Goal: Transaction & Acquisition: Purchase product/service

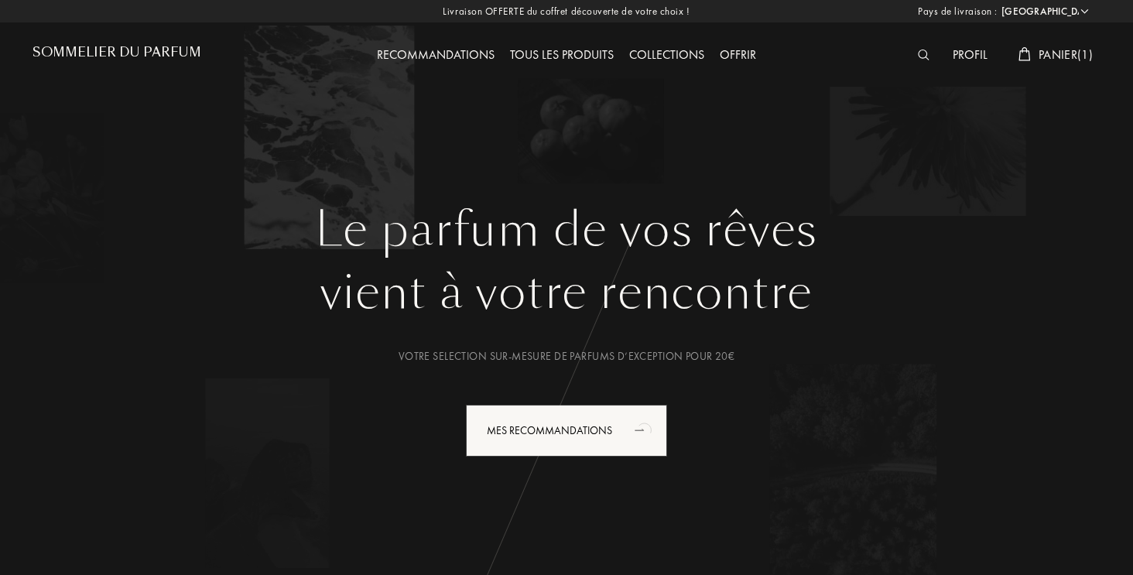
select select "FR"
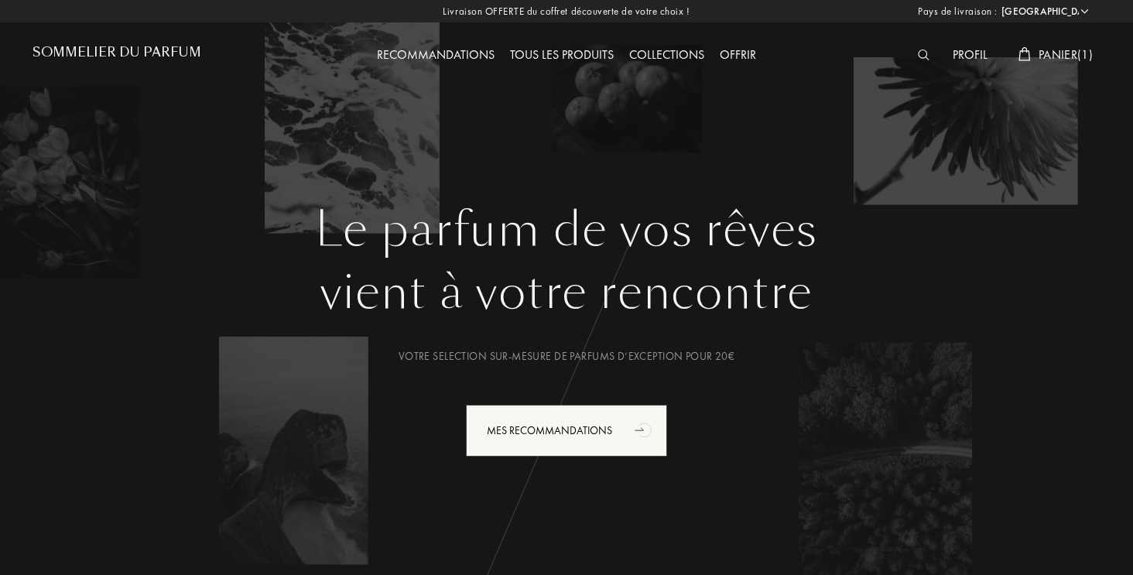
click at [1083, 61] on span "Panier ( 1 )" at bounding box center [1066, 54] width 54 height 16
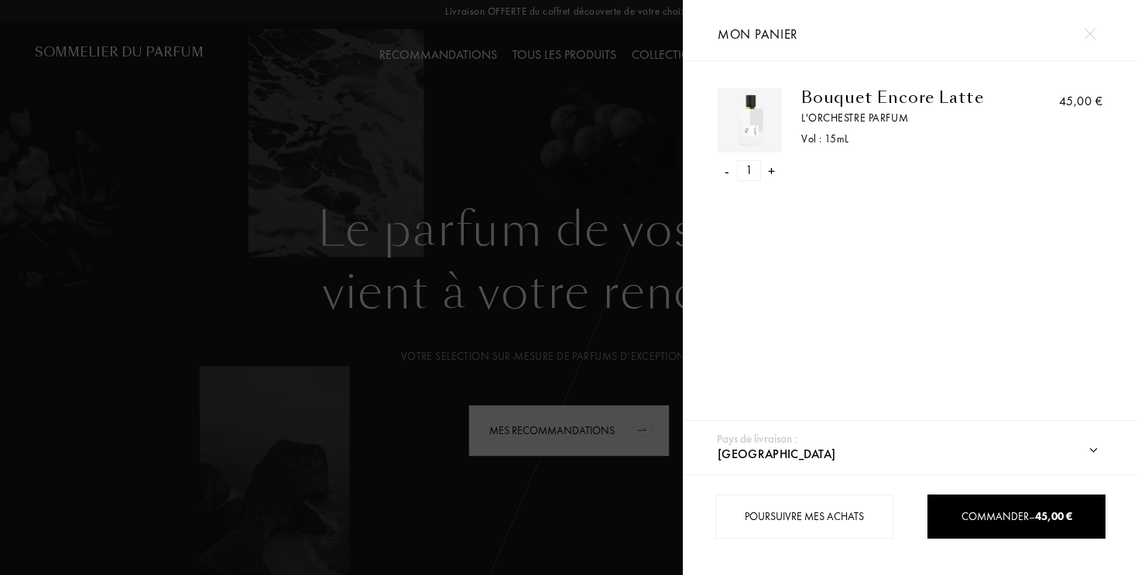
click at [608, 343] on div at bounding box center [341, 287] width 683 height 575
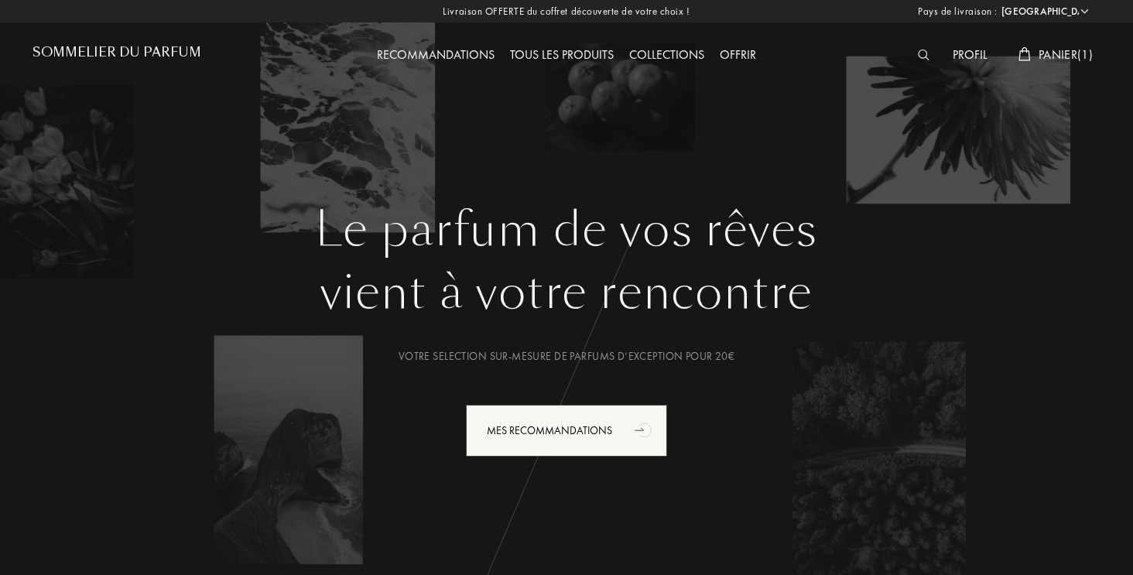
click at [970, 60] on div "Profil" at bounding box center [970, 56] width 50 height 20
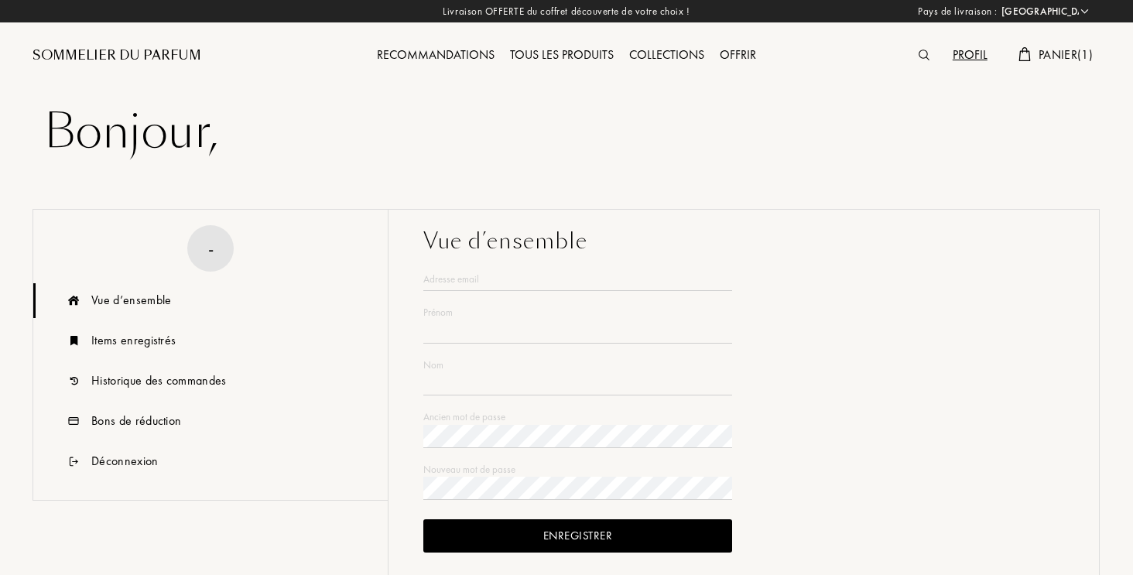
select select "FR"
type input "Aurelia"
type input "LEON"
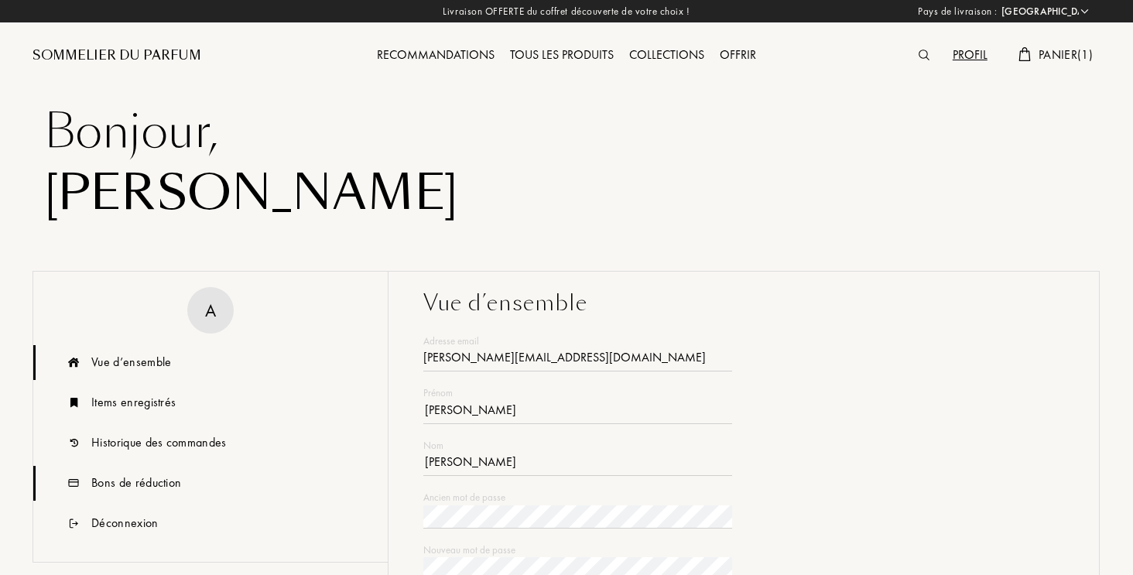
click at [132, 480] on div "Bons de réduction" at bounding box center [136, 483] width 90 height 19
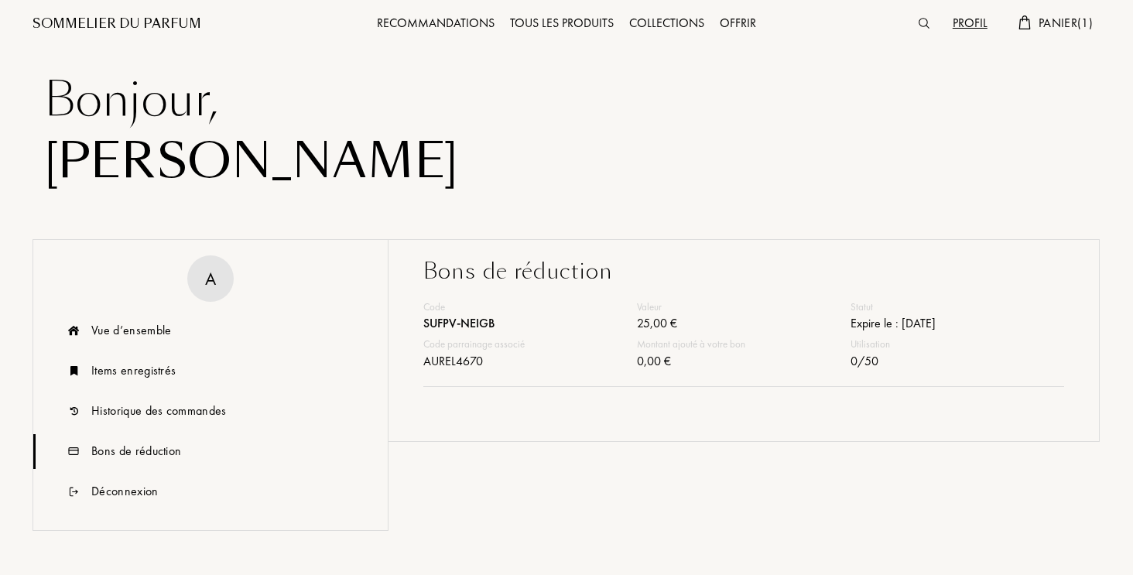
scroll to position [32, 0]
click at [481, 320] on div "SUFPV-NEIGB" at bounding box center [530, 325] width 214 height 22
click at [448, 320] on div "SUFPV-NEIGB" at bounding box center [530, 325] width 214 height 22
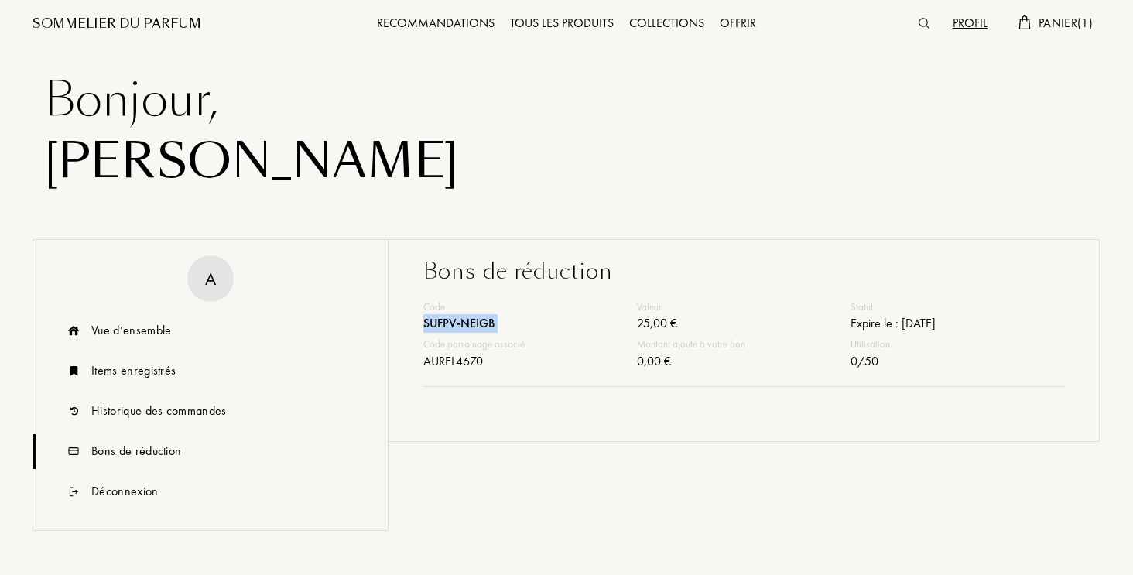
click at [448, 320] on div "SUFPV-NEIGB" at bounding box center [530, 325] width 214 height 22
click at [468, 320] on div "SUFPV-NEIGB" at bounding box center [530, 325] width 214 height 22
drag, startPoint x: 493, startPoint y: 320, endPoint x: 426, endPoint y: 322, distance: 67.3
click at [426, 322] on div "SUFPV-NEIGB" at bounding box center [530, 325] width 214 height 22
copy div "SUFPV-NEIGB"
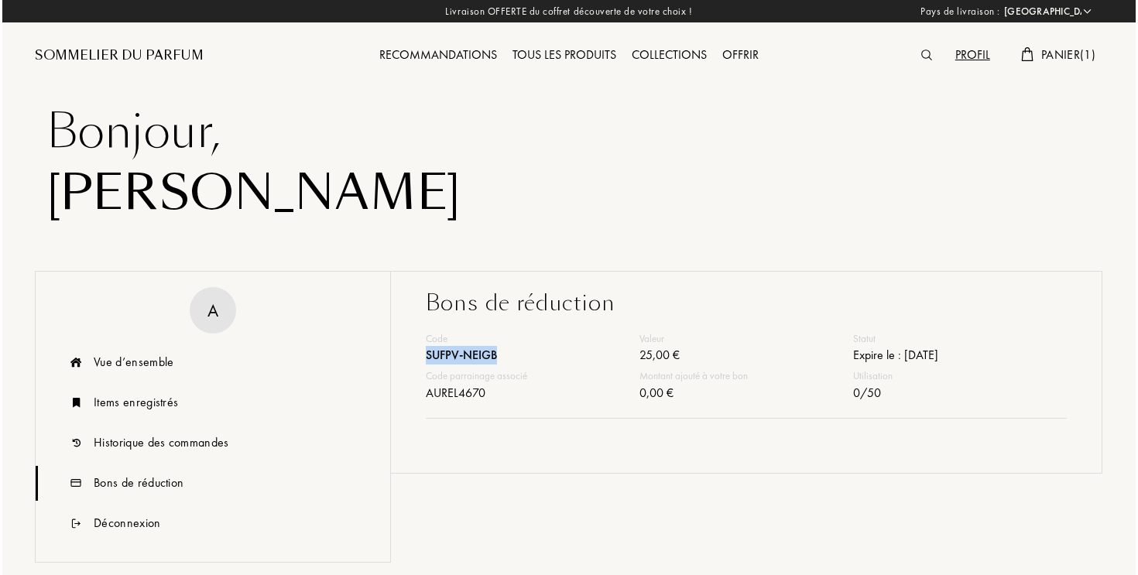
scroll to position [0, 0]
click at [1074, 44] on div "Profil Panier ( 1 )" at bounding box center [967, 42] width 267 height 85
click at [1072, 52] on span "Panier ( 1 )" at bounding box center [1066, 54] width 54 height 16
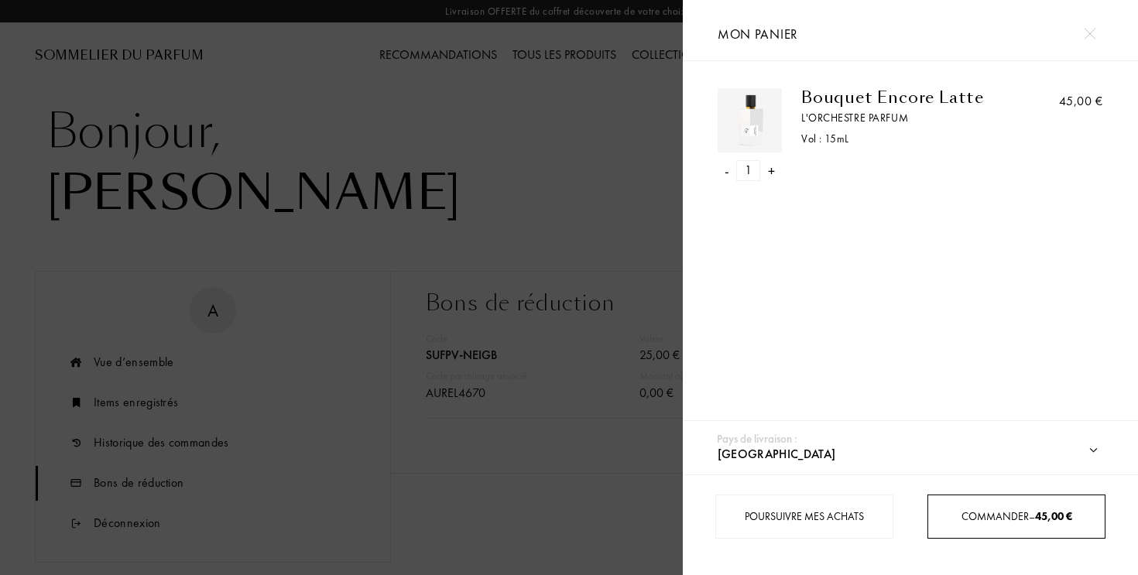
click at [972, 516] on span "Commander – 45,00 €" at bounding box center [1016, 516] width 111 height 14
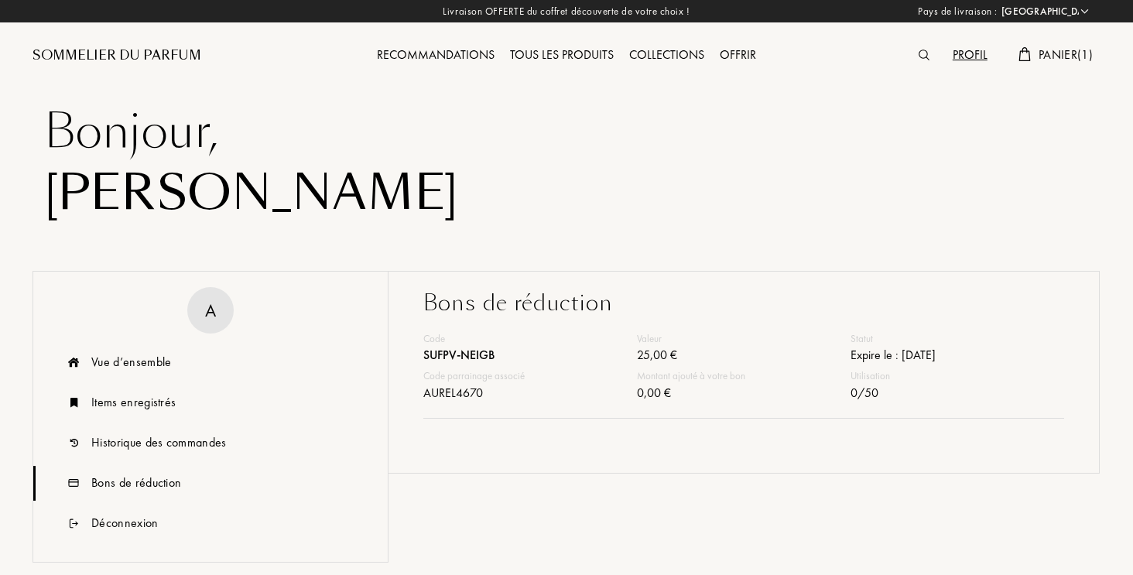
click at [921, 60] on img at bounding box center [924, 55] width 11 height 11
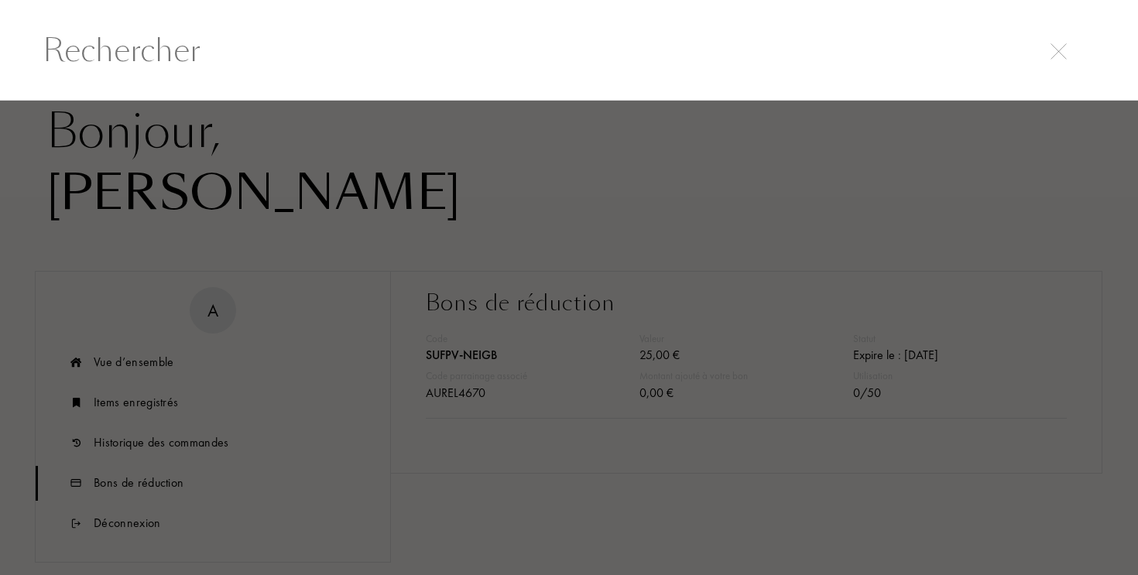
click at [558, 57] on input "text" at bounding box center [569, 50] width 1114 height 46
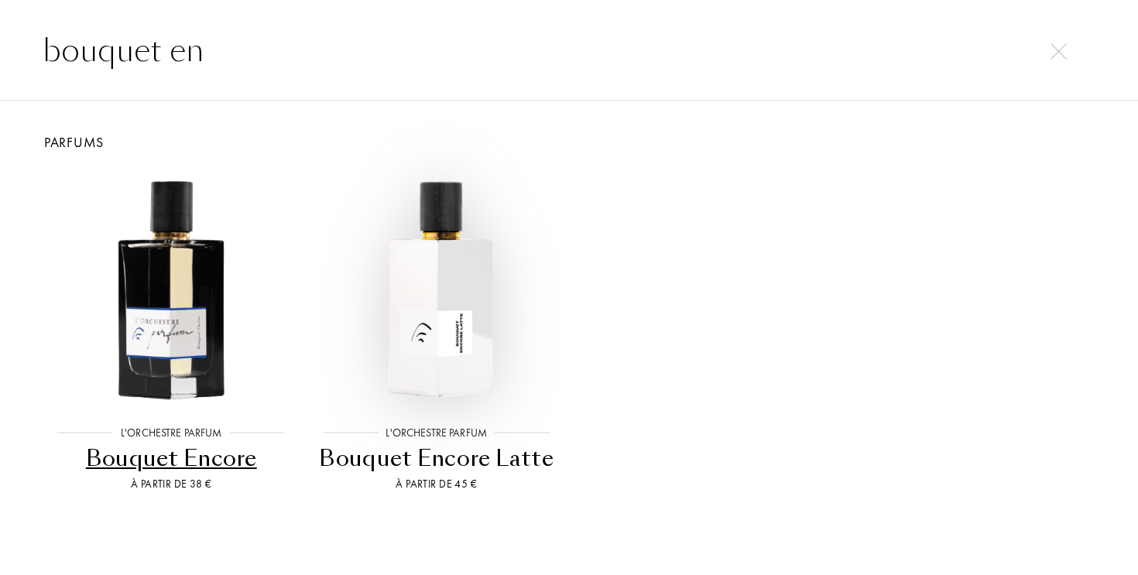
type input "bouquet en"
click at [464, 307] on img at bounding box center [436, 288] width 238 height 238
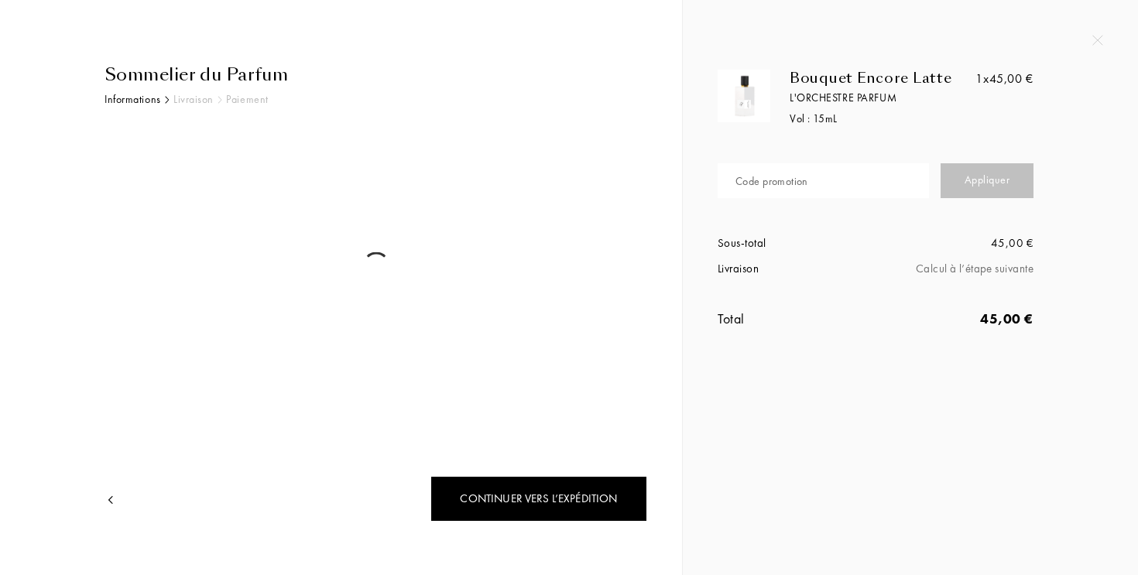
select select "FR"
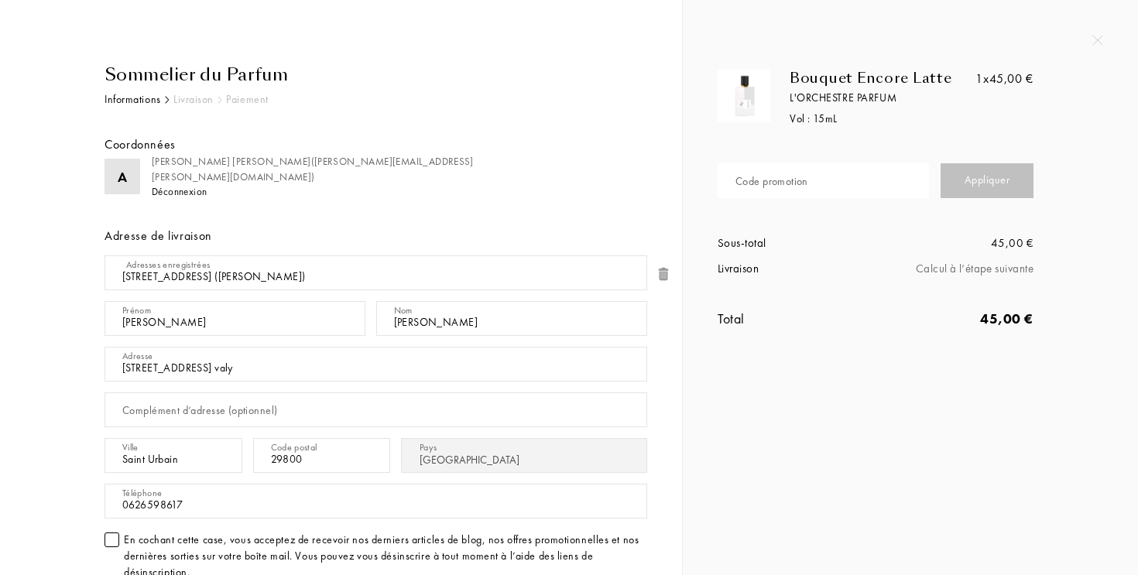
click at [793, 174] on div "Code promotion" at bounding box center [771, 181] width 73 height 16
click at [797, 187] on div "Code promotion" at bounding box center [771, 181] width 73 height 16
click at [797, 187] on input "text" at bounding box center [822, 180] width 211 height 35
paste input "SUFPV-NEIGB"
type input "SUFPV-NEIGB"
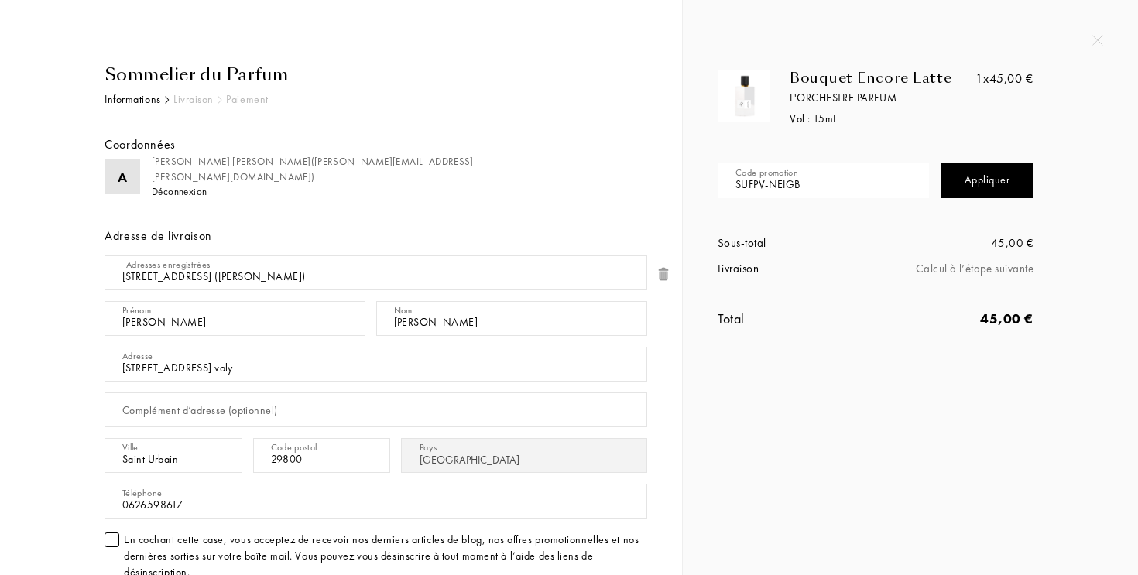
click at [965, 176] on div "Appliquer" at bounding box center [986, 180] width 93 height 35
click at [728, 95] on img at bounding box center [743, 96] width 45 height 45
click at [823, 87] on div "Bouquet Encore Latte" at bounding box center [884, 78] width 191 height 17
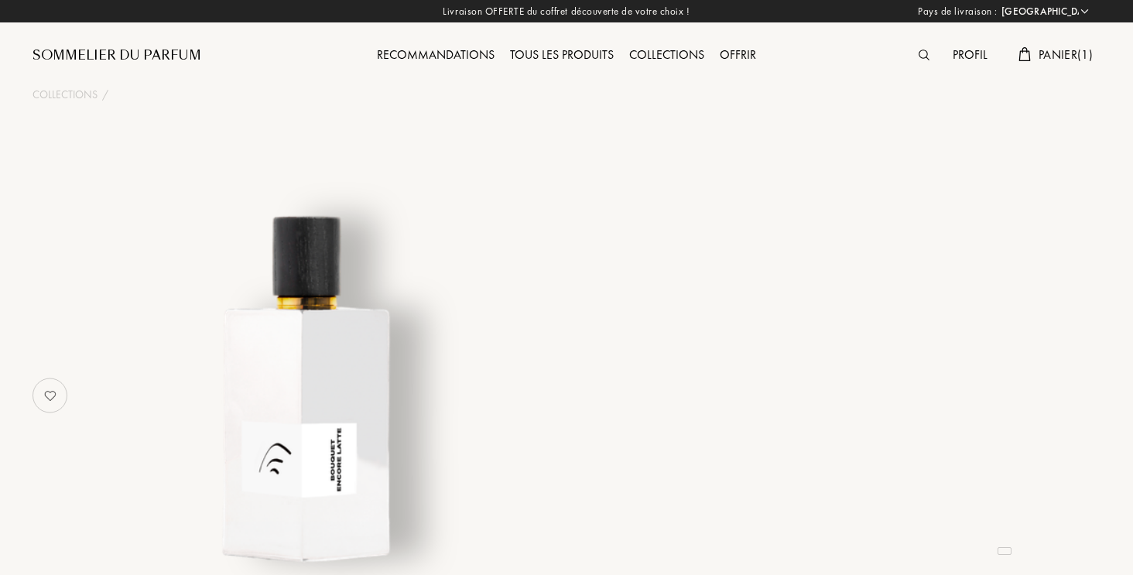
select select "FR"
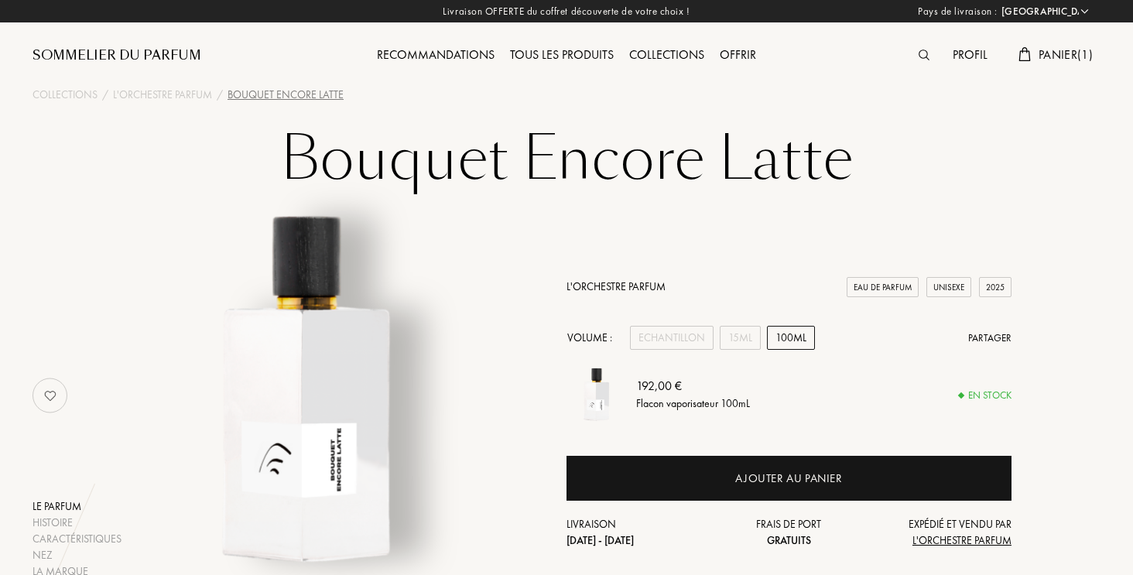
click at [801, 344] on div "100mL" at bounding box center [791, 338] width 48 height 24
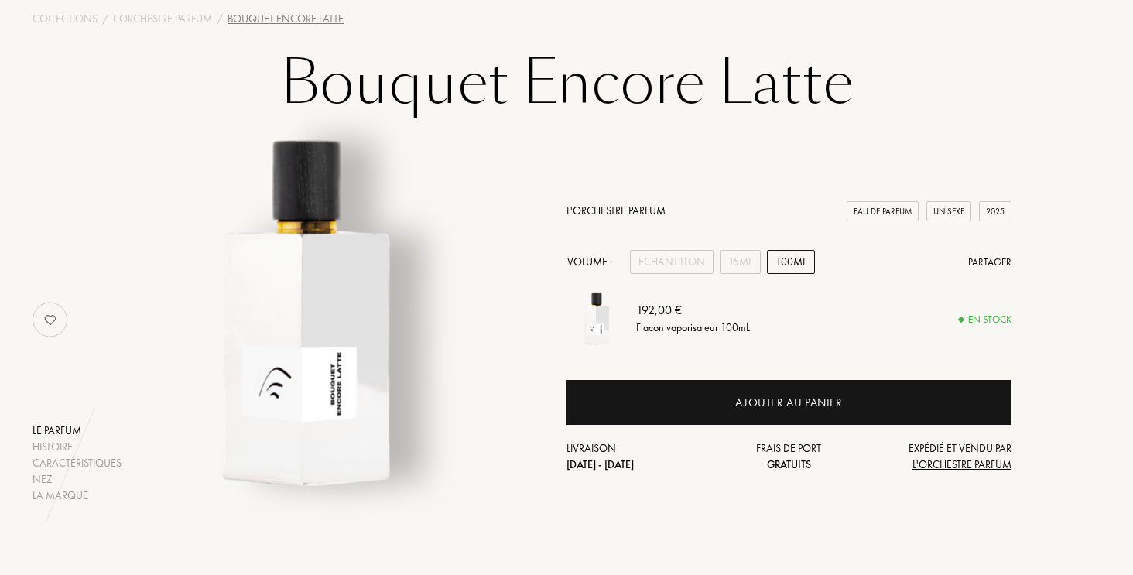
scroll to position [91, 0]
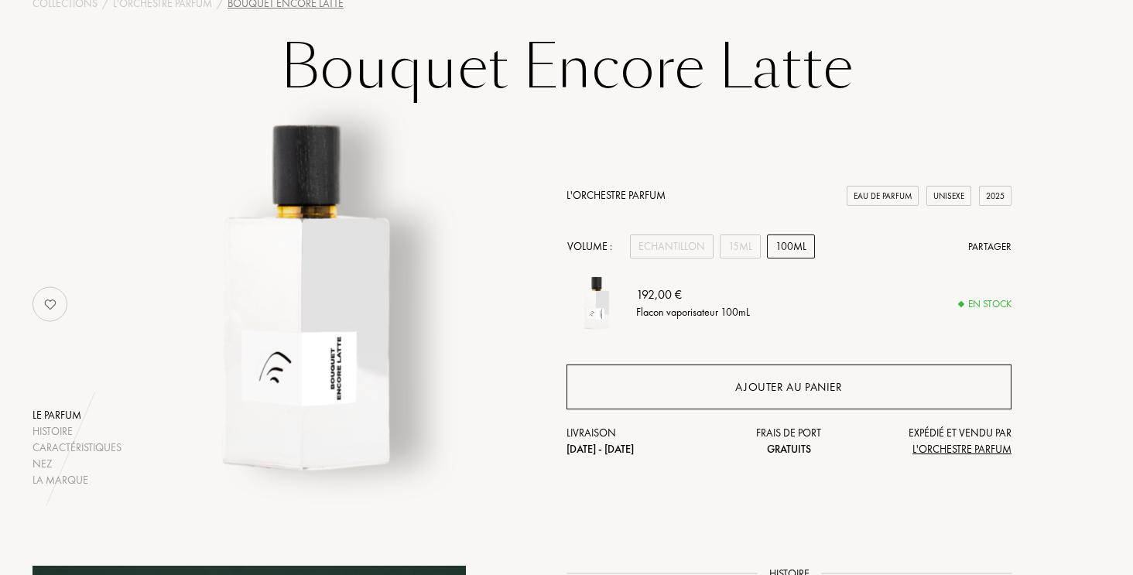
click at [803, 387] on div "Ajouter au panier" at bounding box center [788, 387] width 107 height 18
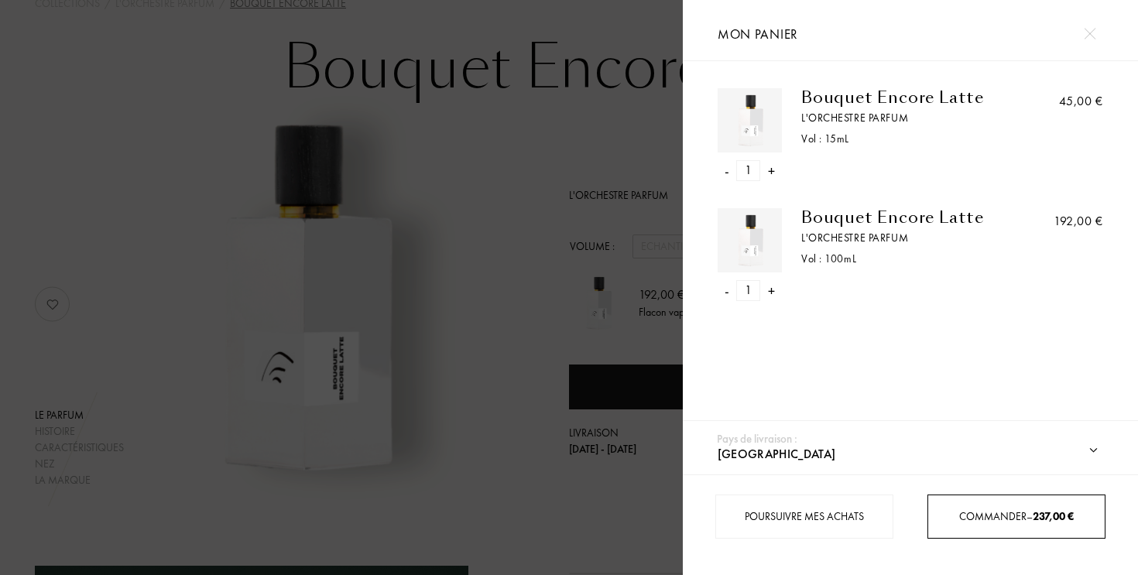
click at [1018, 515] on span "Commander – 237,00 €" at bounding box center [1016, 516] width 115 height 14
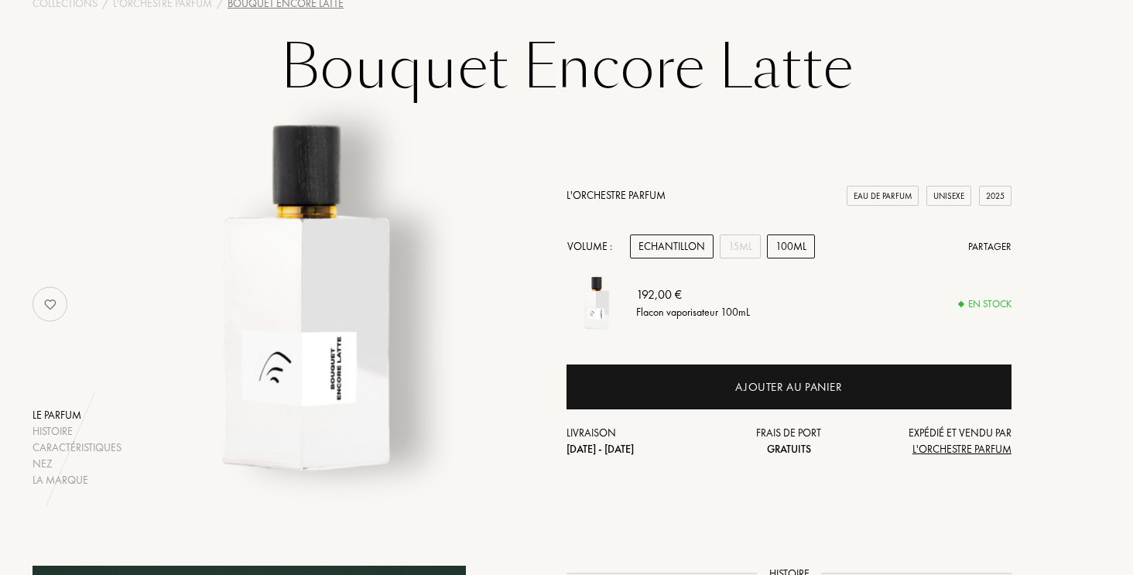
click at [667, 239] on div "Echantillon" at bounding box center [672, 246] width 84 height 24
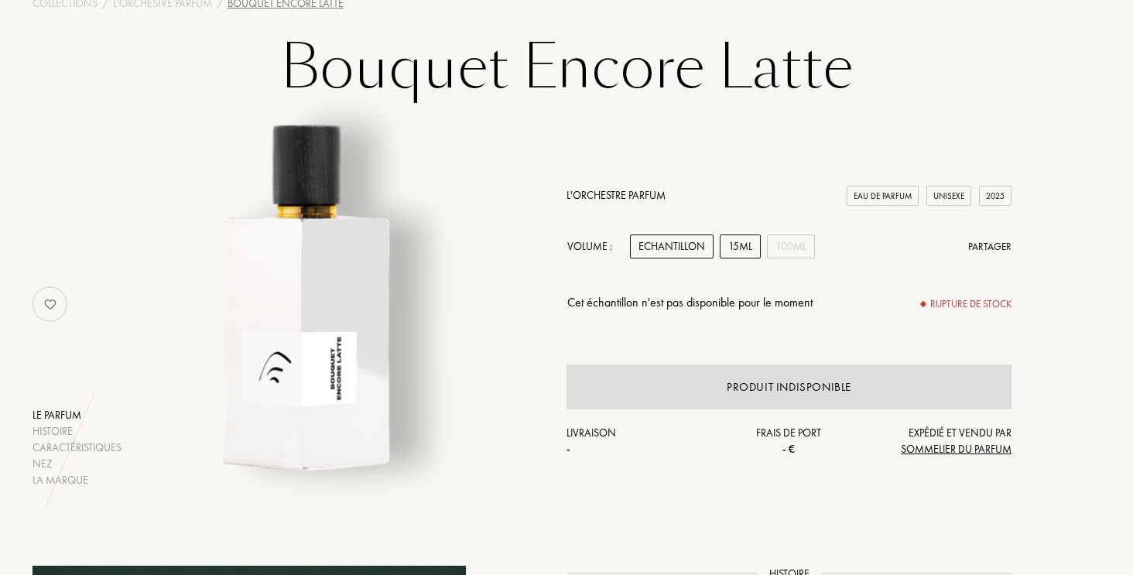
click at [734, 253] on div "15mL" at bounding box center [740, 246] width 41 height 24
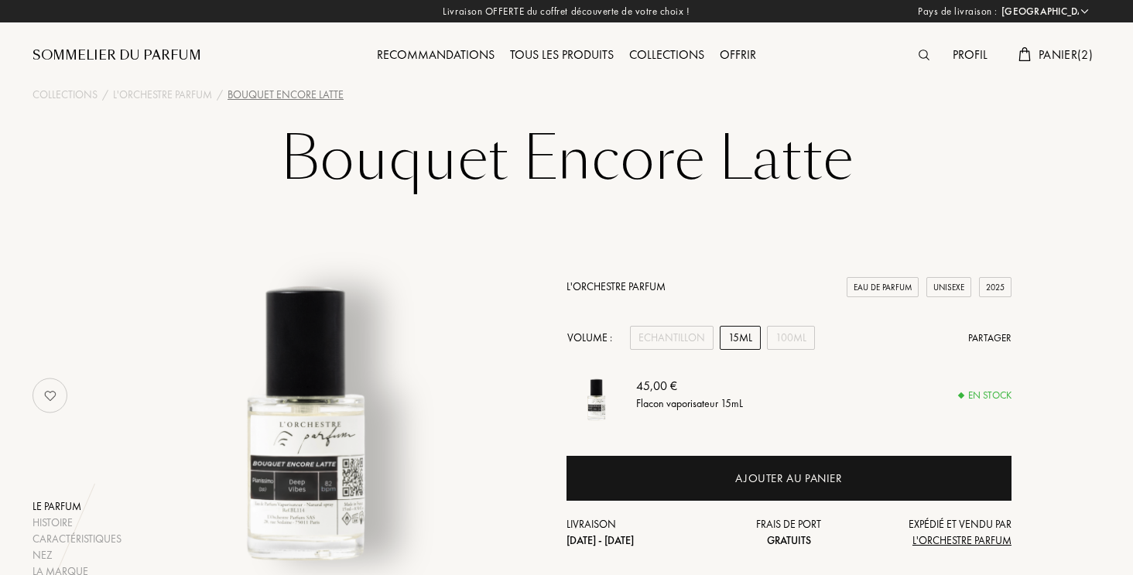
scroll to position [0, 0]
click at [1053, 53] on span "Panier ( 2 )" at bounding box center [1066, 54] width 54 height 16
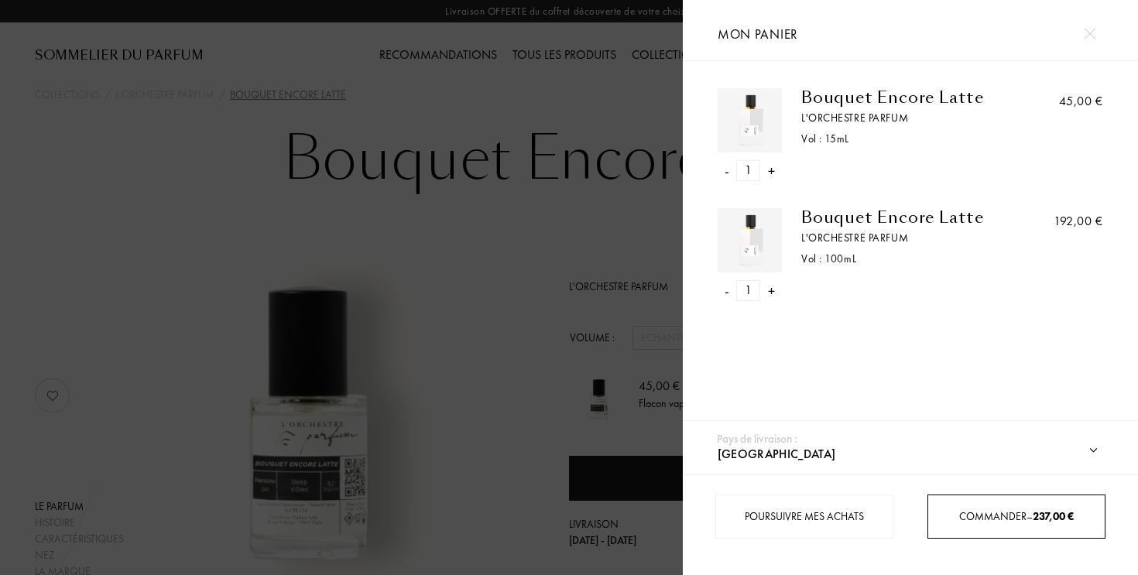
click at [636, 307] on div at bounding box center [341, 287] width 683 height 575
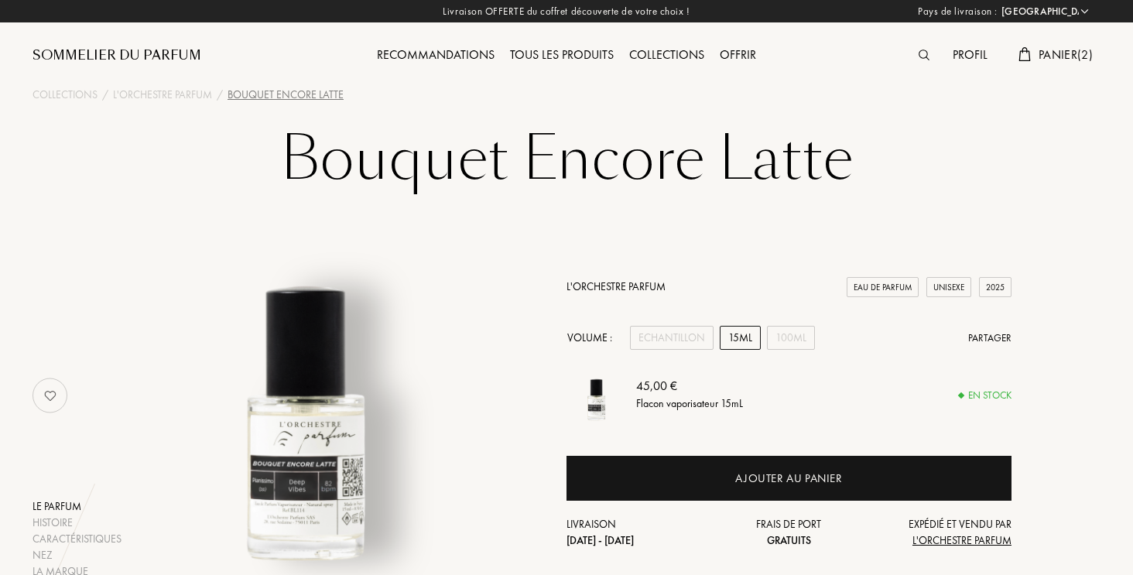
click at [535, 48] on div "Tous les produits" at bounding box center [561, 56] width 119 height 20
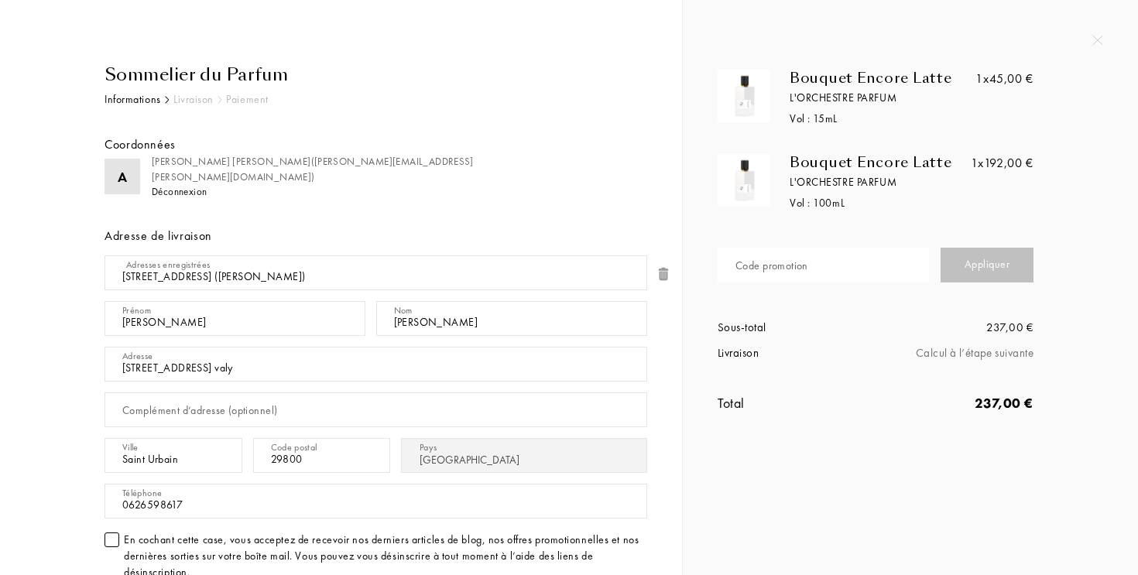
select select "FR"
paste input "SUFPV-NEIGB"
type input "SUFPV-NEIGB"
click at [990, 269] on div "Appliquer" at bounding box center [986, 265] width 93 height 35
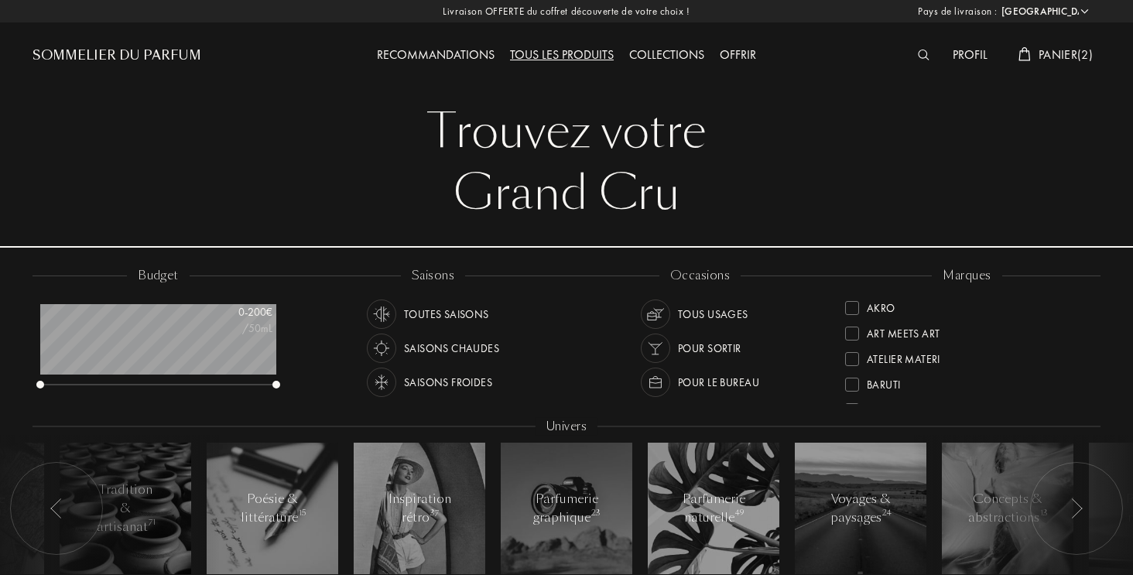
select select "FR"
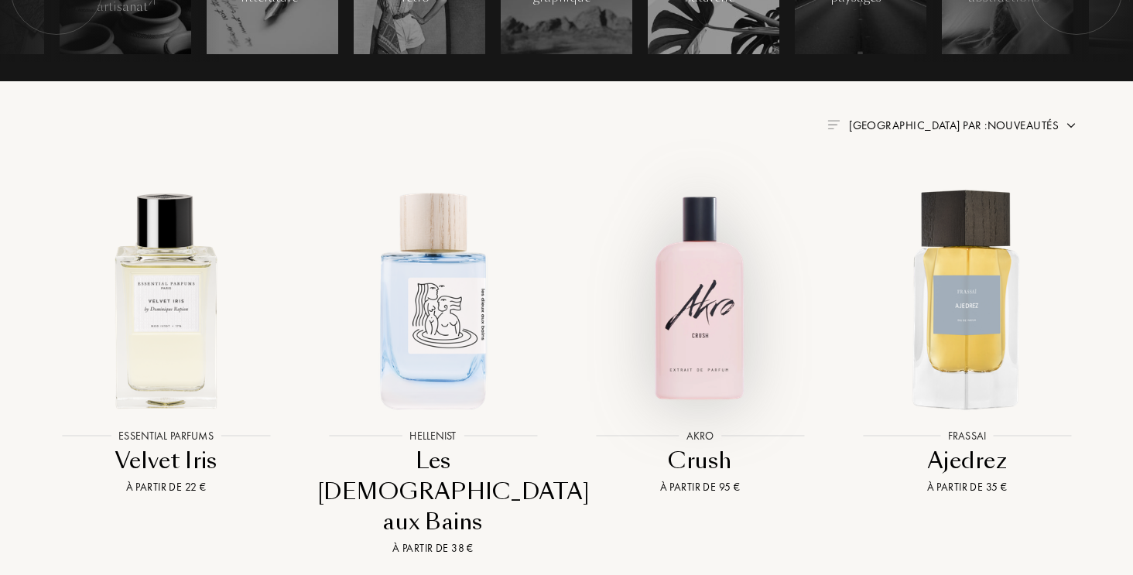
scroll to position [522, 0]
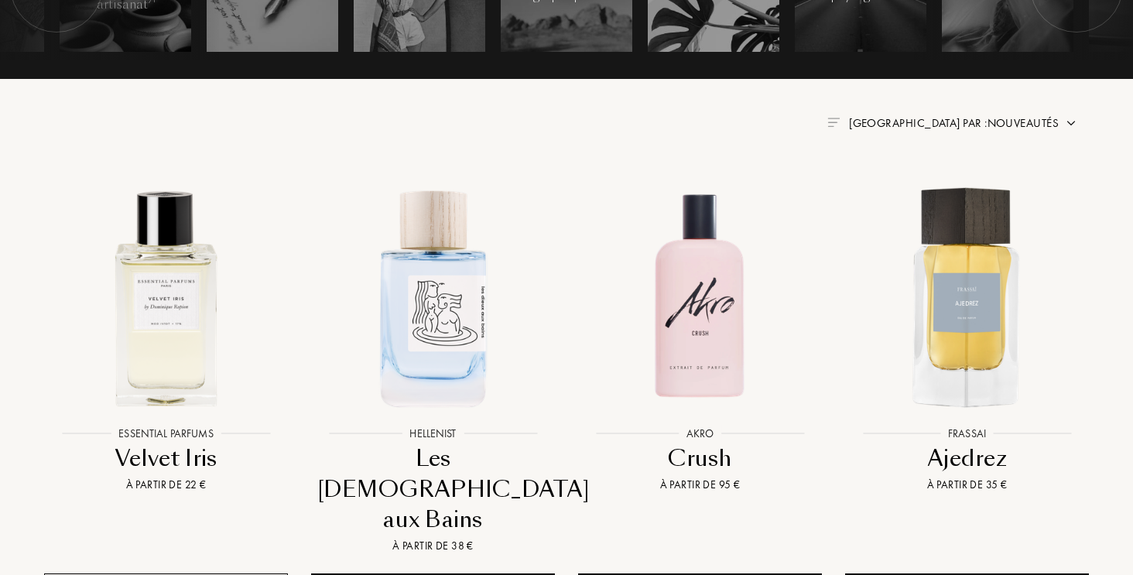
click at [1050, 117] on span "Trier par : Nouveautés" at bounding box center [954, 122] width 210 height 15
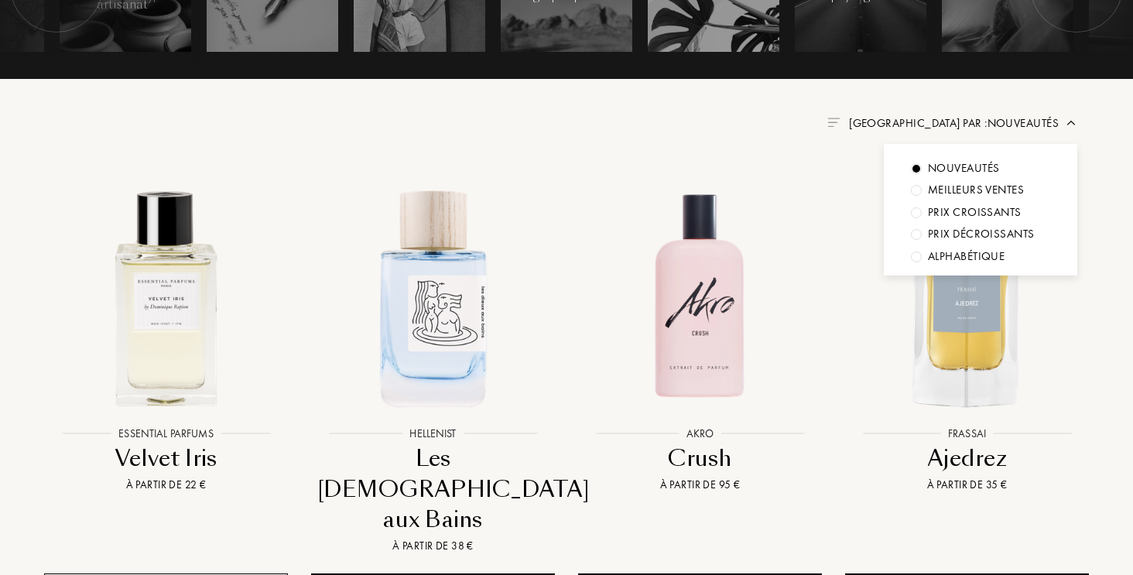
click at [967, 165] on div "Nouveautés" at bounding box center [964, 168] width 72 height 18
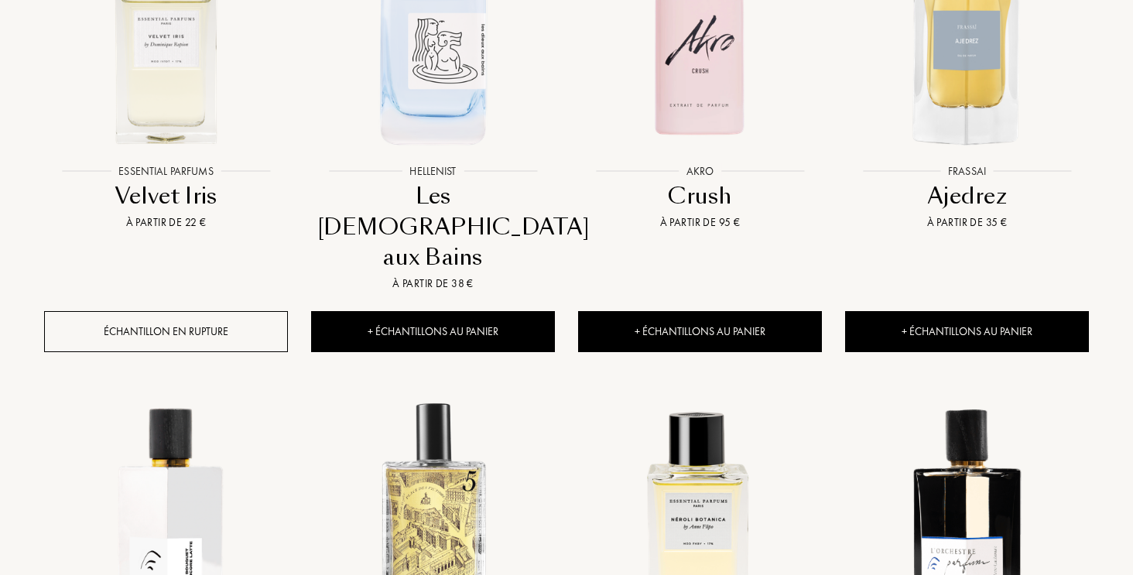
scroll to position [784, 0]
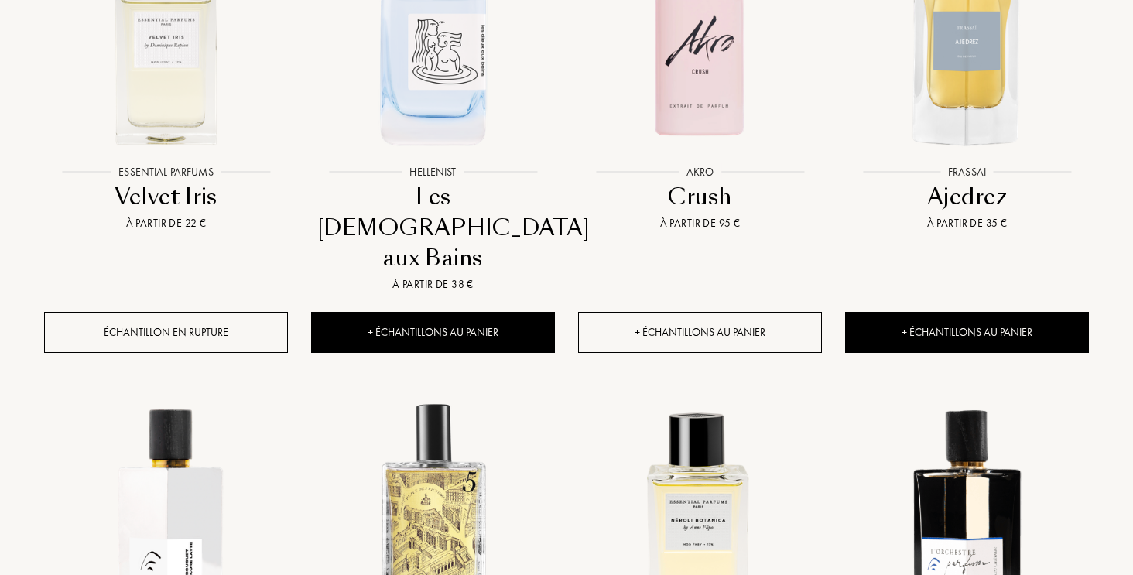
click at [683, 312] on div "+ Échantillons au panier" at bounding box center [700, 332] width 244 height 41
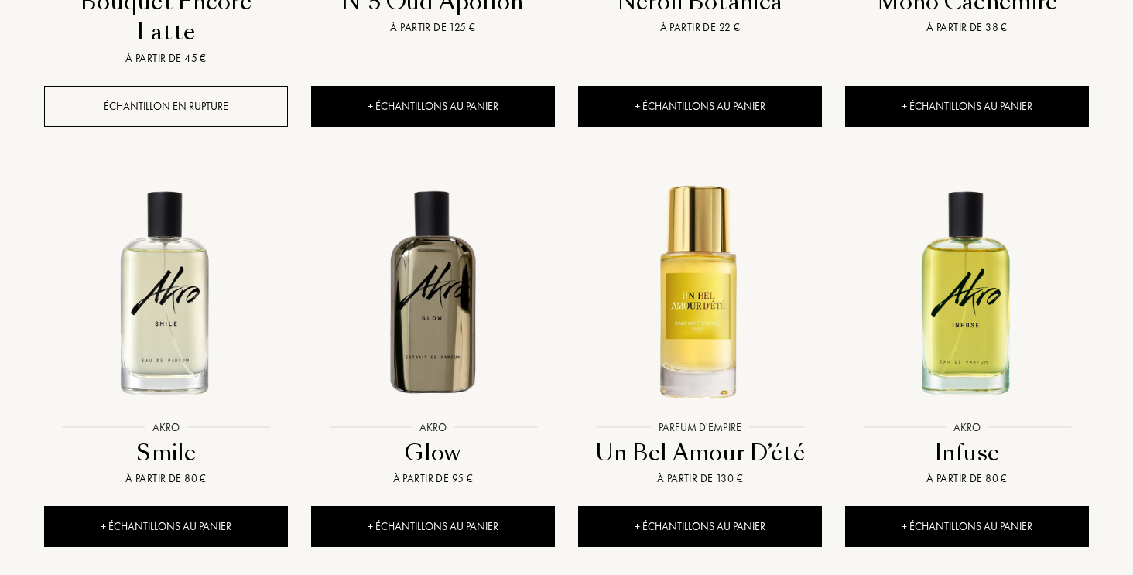
scroll to position [1463, 0]
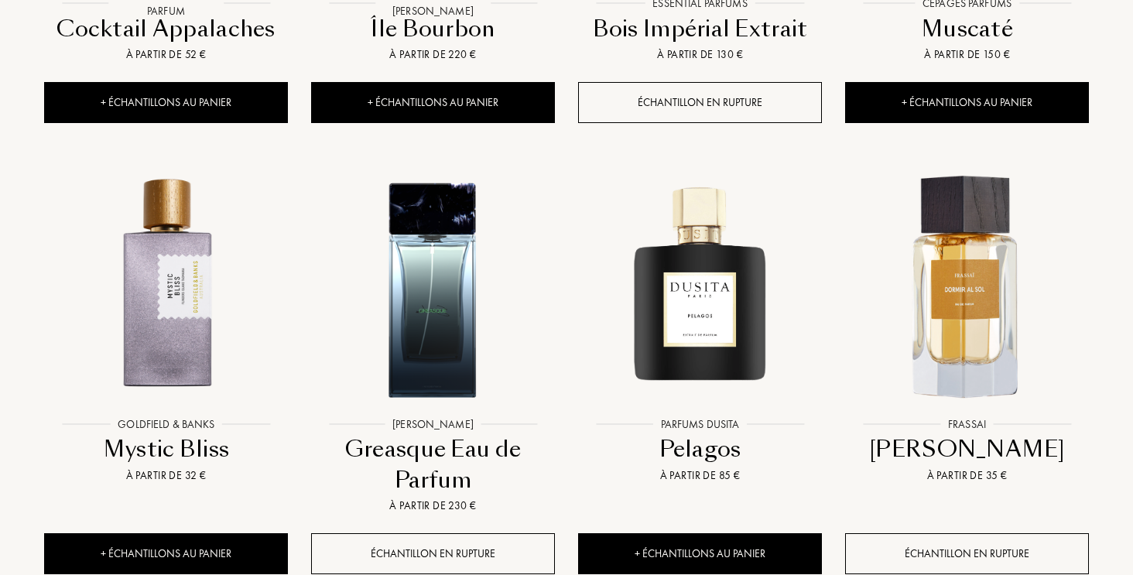
scroll to position [2759, 0]
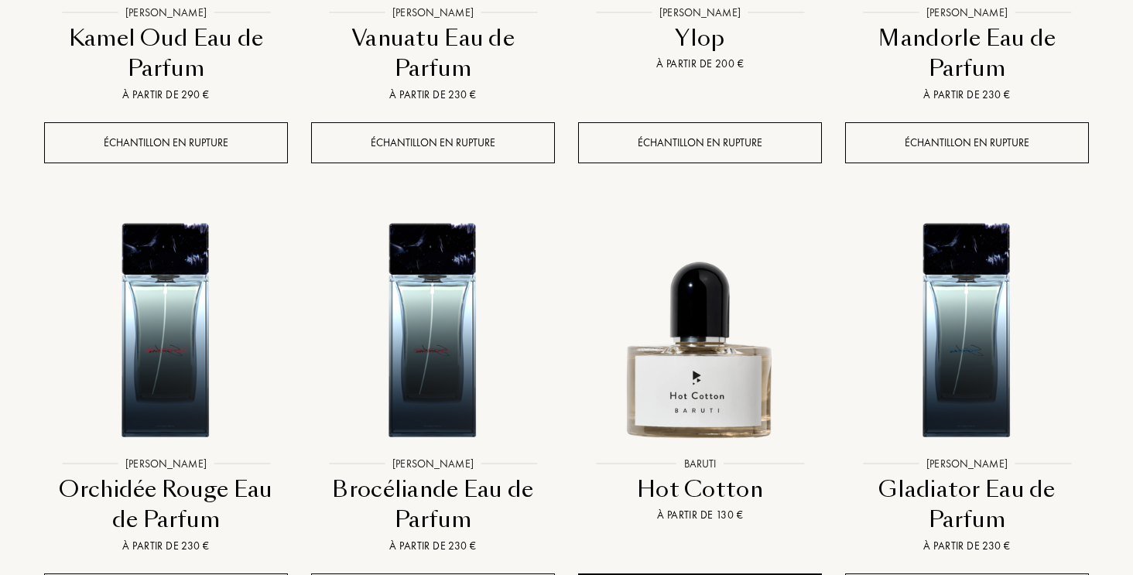
scroll to position [4091, 0]
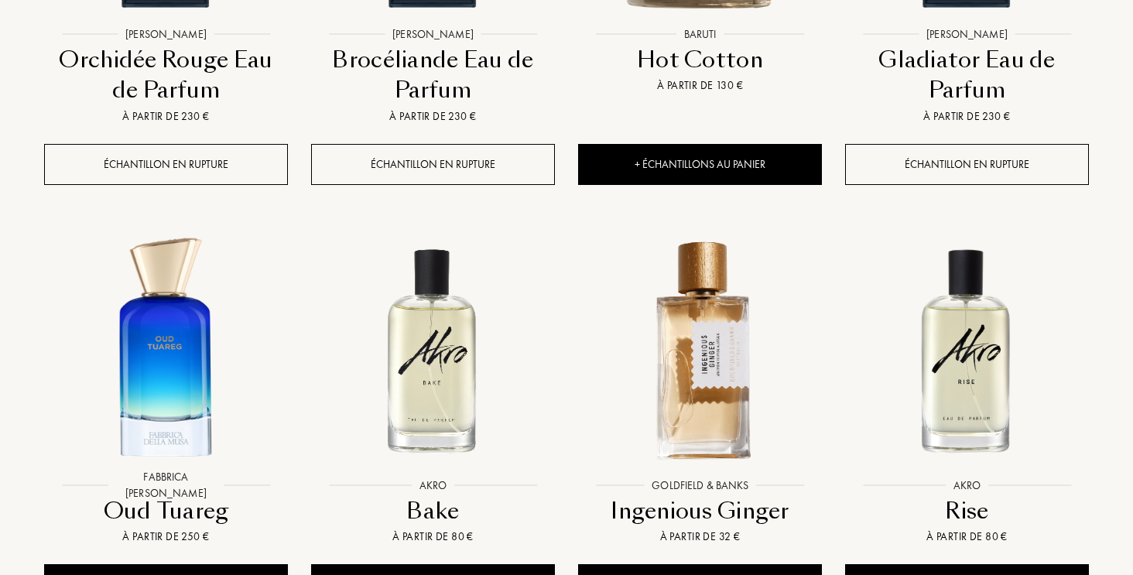
scroll to position [4489, 0]
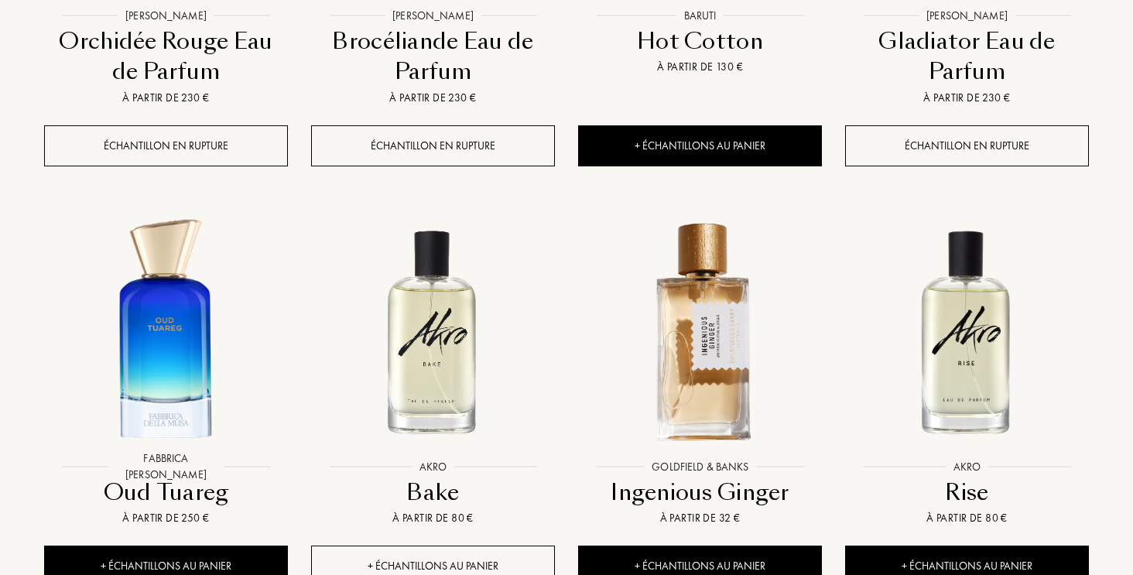
click at [458, 546] on div "+ Échantillons au panier" at bounding box center [433, 566] width 244 height 41
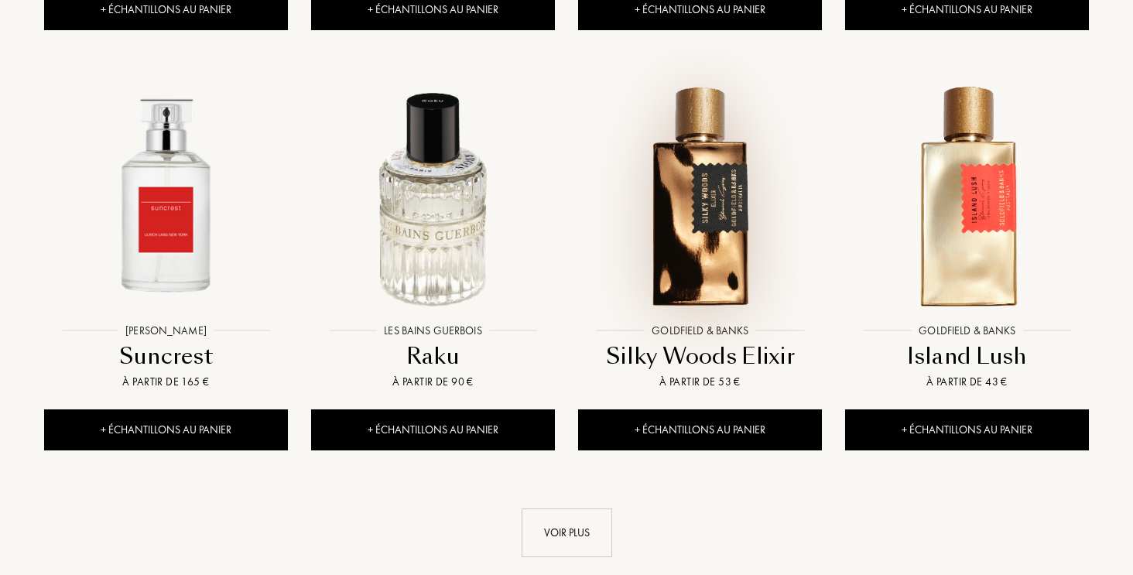
scroll to position [5486, 0]
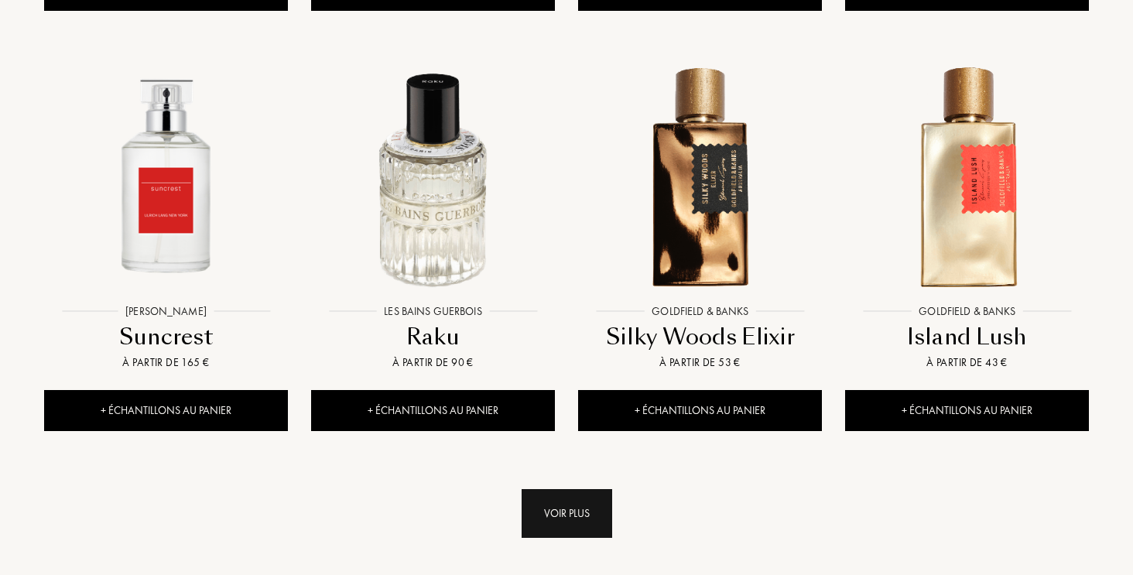
click at [570, 489] on div "Voir plus" at bounding box center [567, 513] width 91 height 49
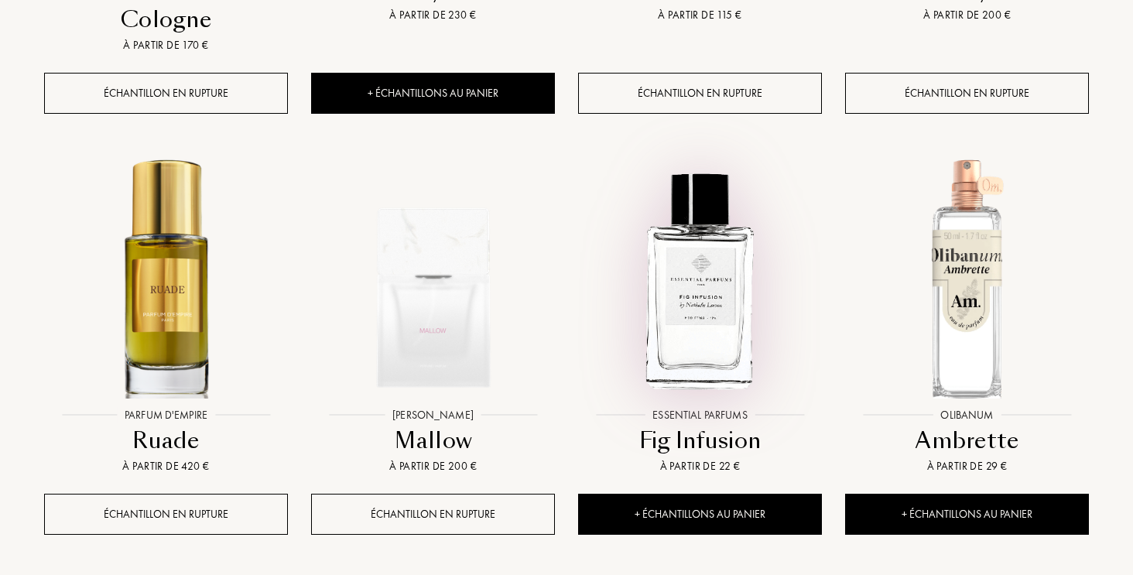
scroll to position [6751, 0]
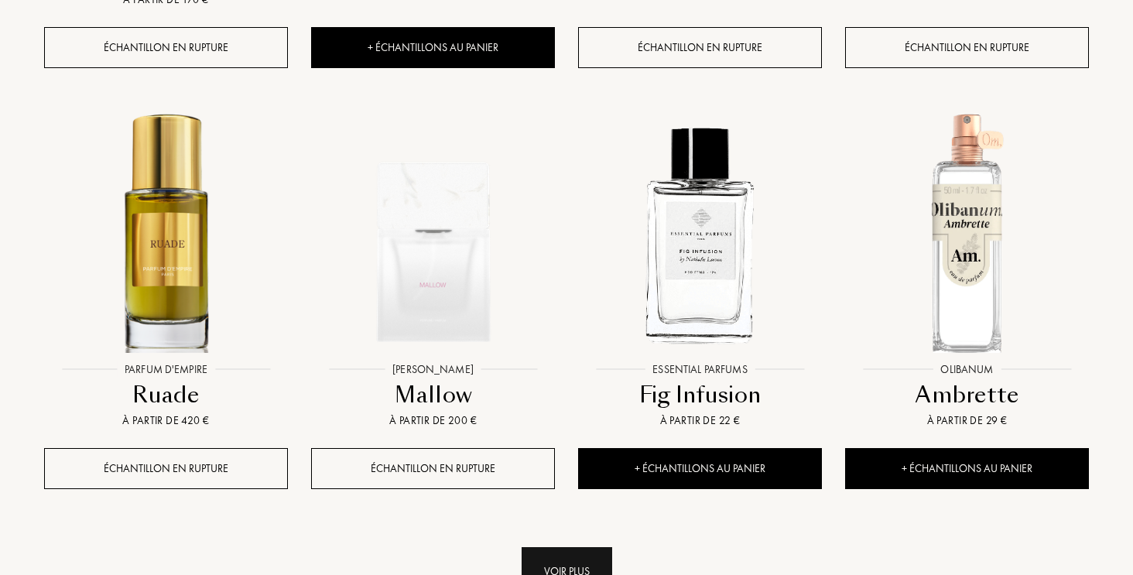
click at [570, 547] on div "Voir plus" at bounding box center [567, 571] width 91 height 49
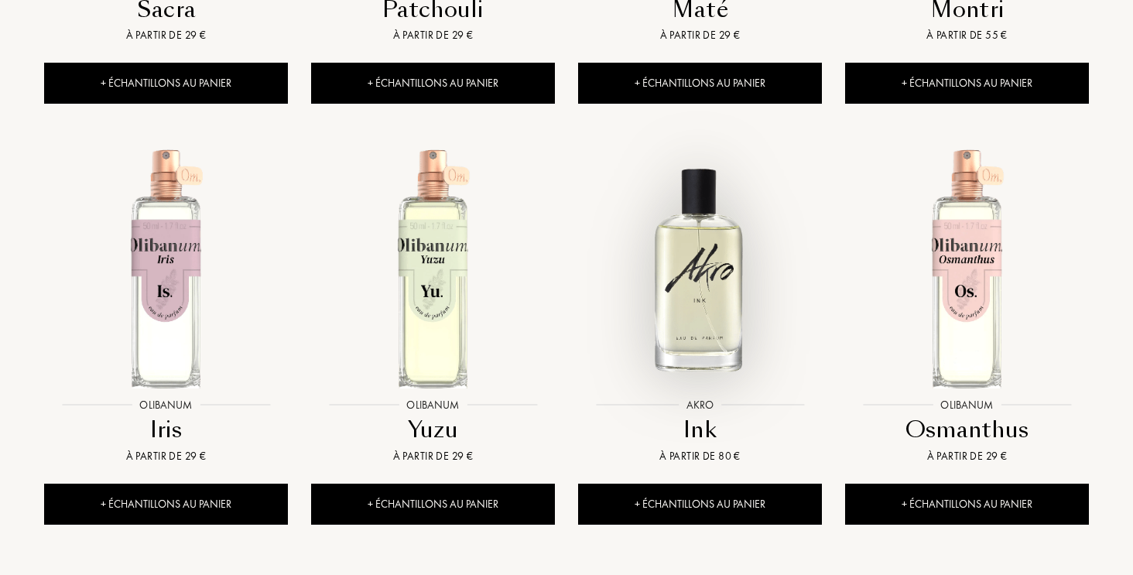
scroll to position [7979, 0]
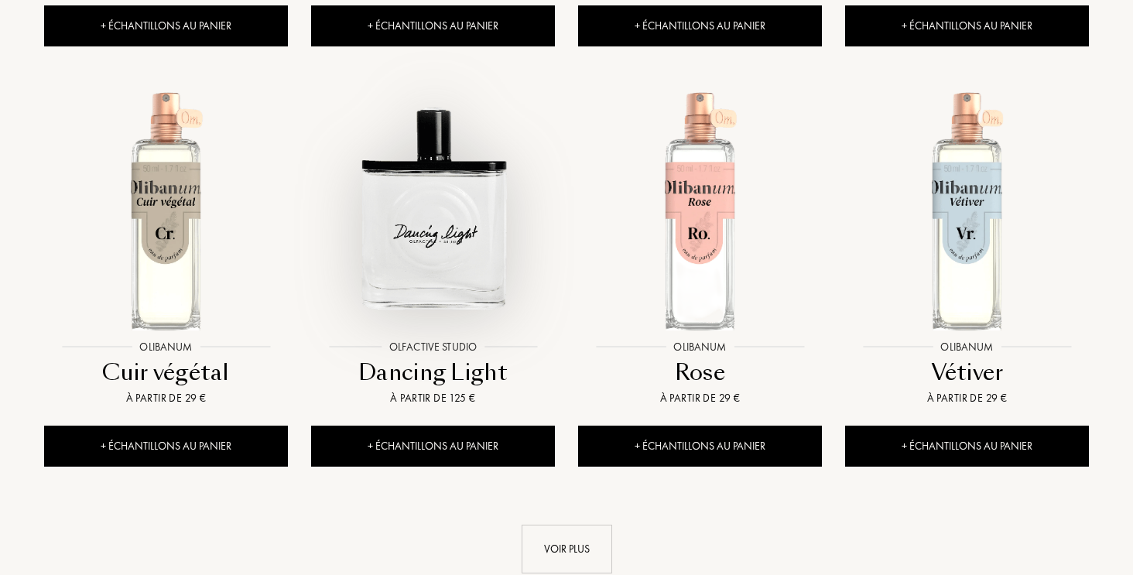
scroll to position [9298, 0]
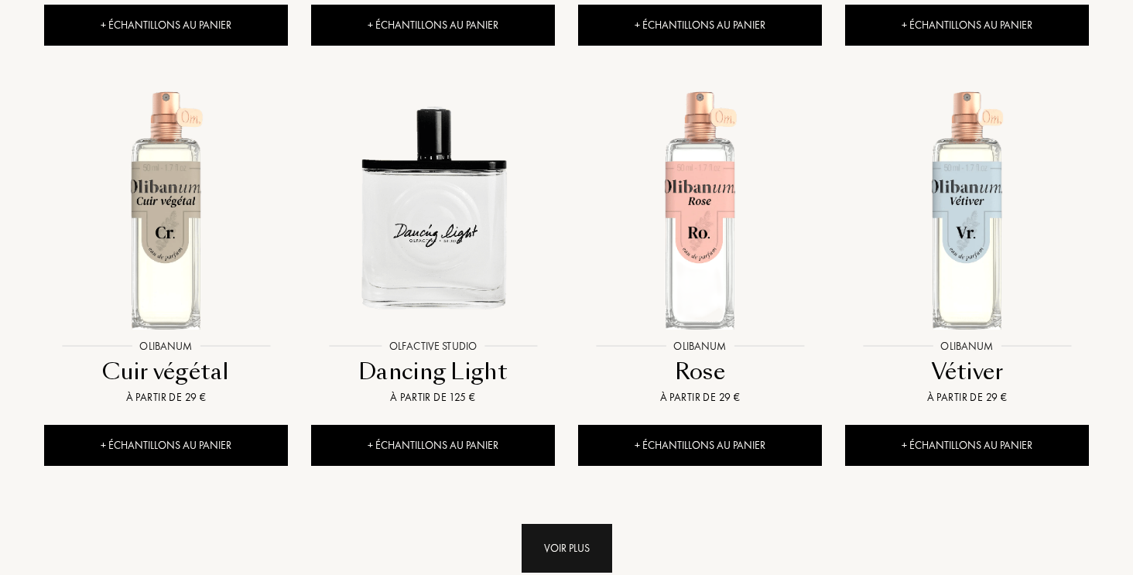
click at [556, 524] on div "Voir plus" at bounding box center [567, 548] width 91 height 49
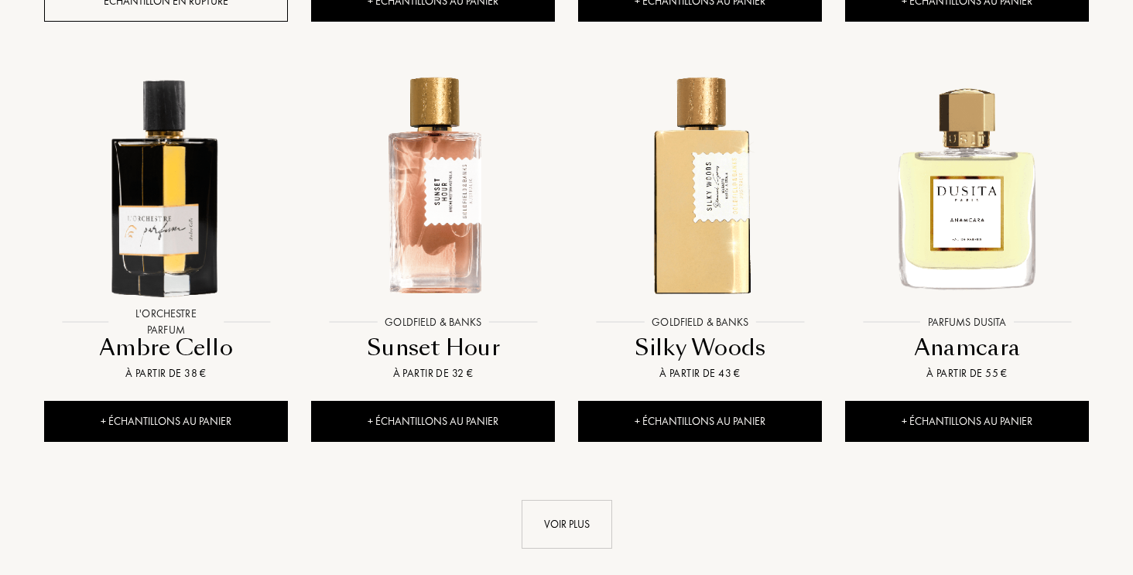
scroll to position [10583, 0]
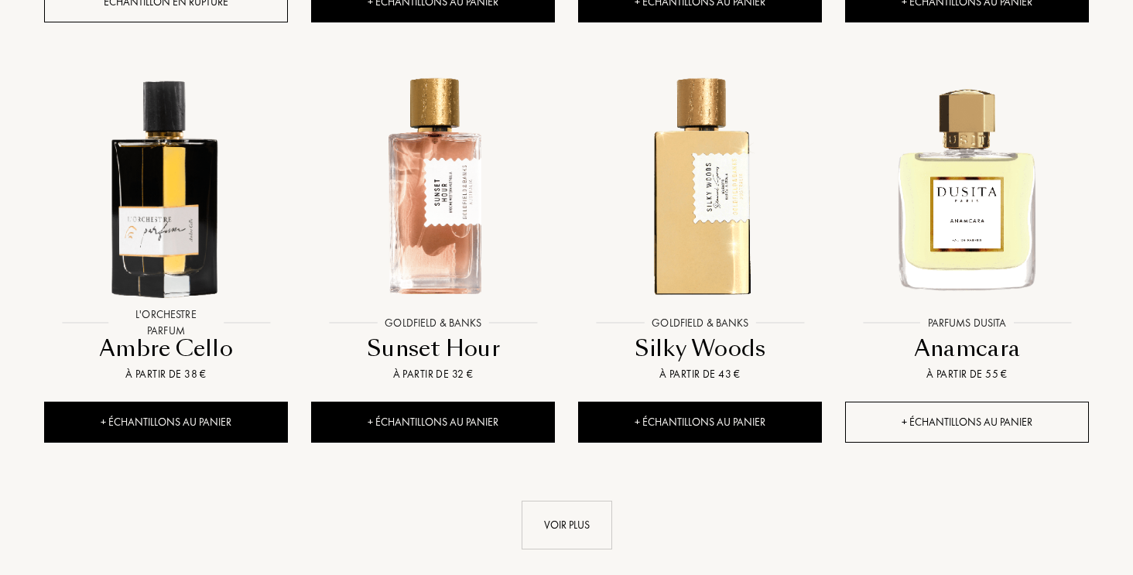
click at [997, 402] on div "+ Échantillons au panier" at bounding box center [967, 422] width 244 height 41
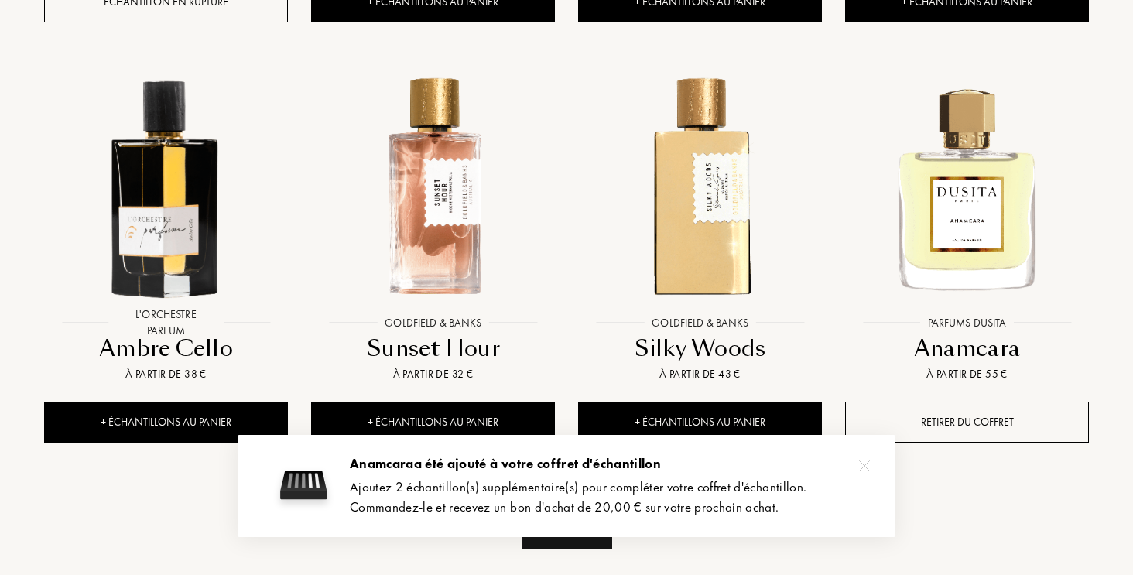
click at [601, 501] on div "Voir plus" at bounding box center [567, 525] width 91 height 49
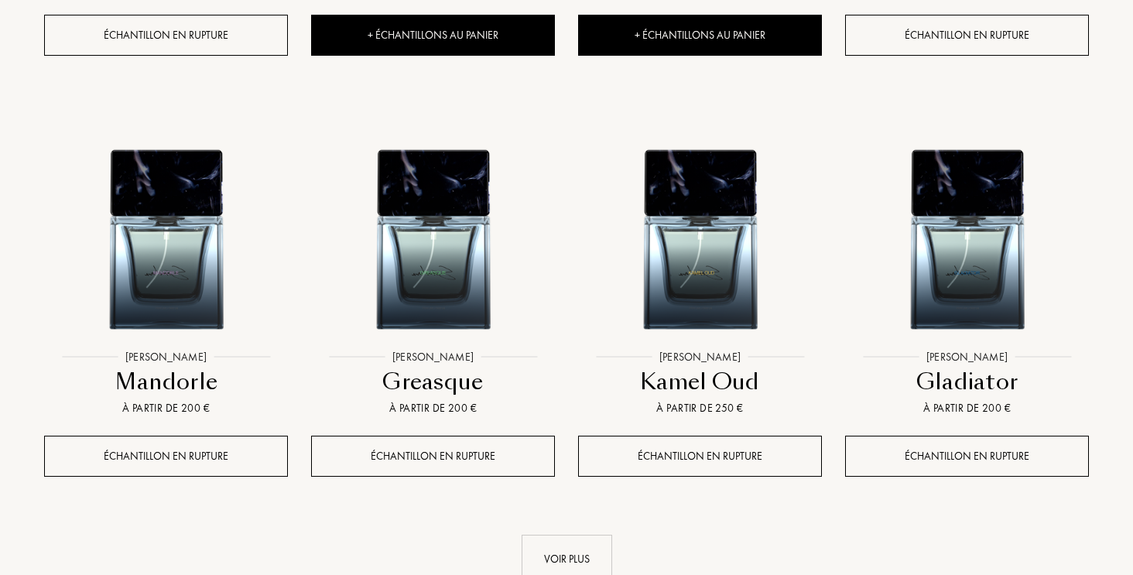
scroll to position [11813, 0]
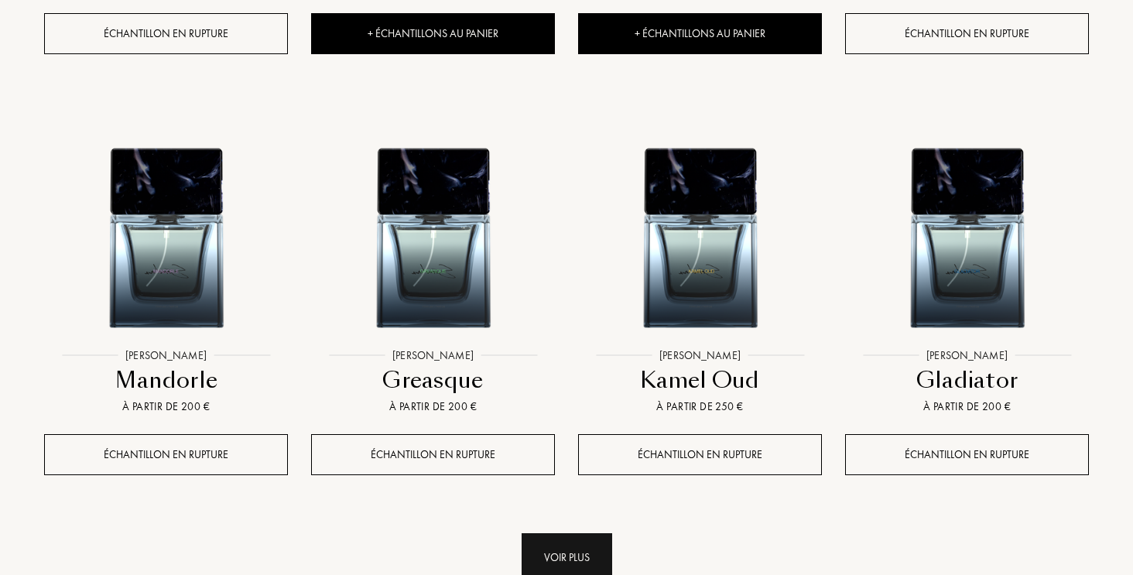
click at [565, 533] on div "Voir plus" at bounding box center [567, 557] width 91 height 49
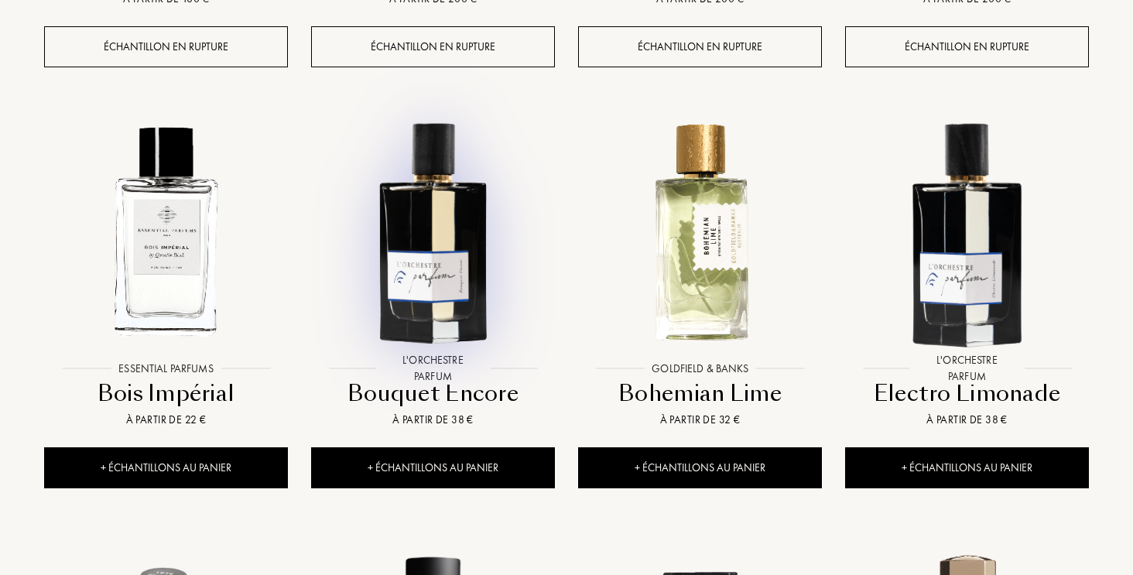
scroll to position [12643, 0]
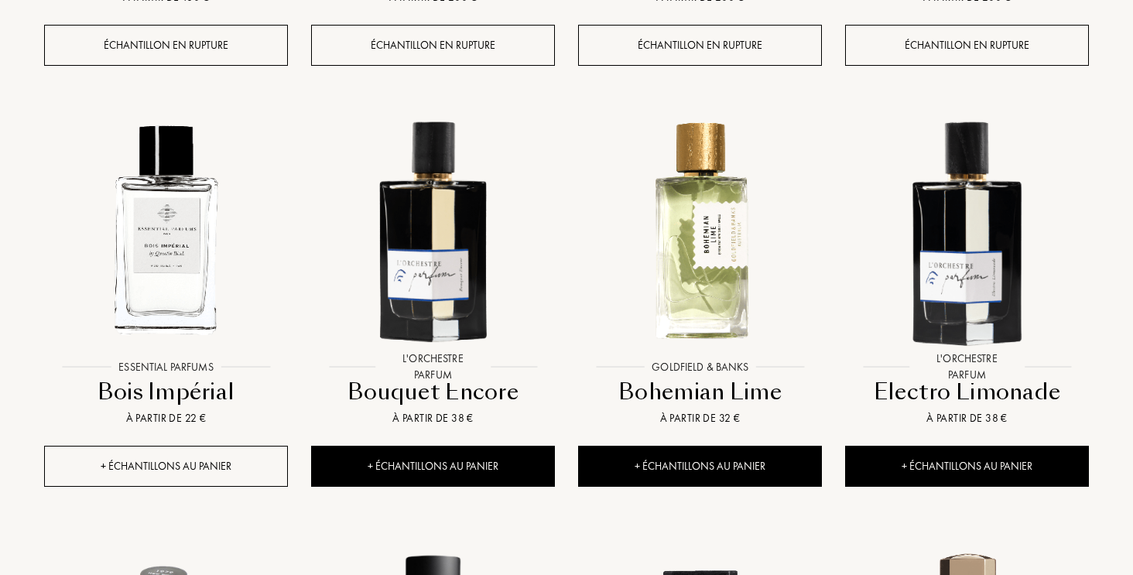
click at [202, 446] on div "+ Échantillons au panier" at bounding box center [166, 466] width 244 height 41
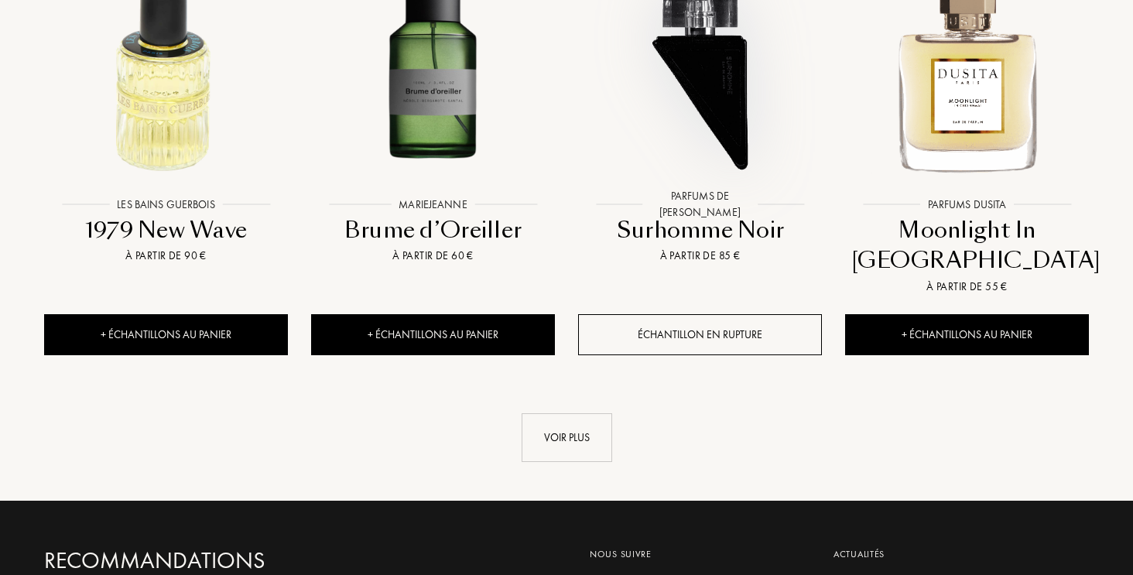
scroll to position [13245, 0]
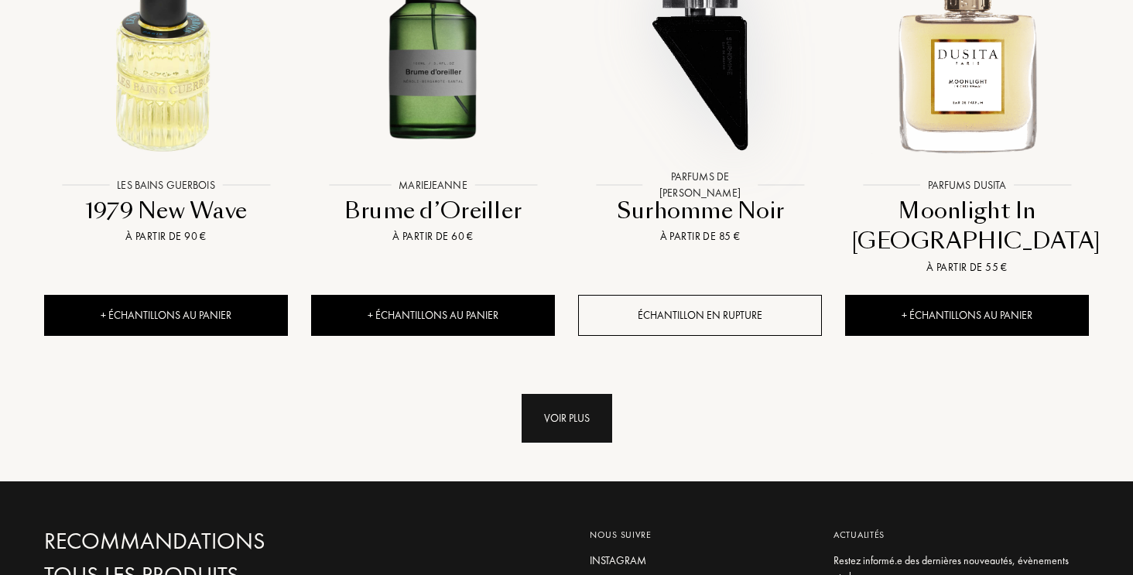
click at [572, 394] on div "Voir plus" at bounding box center [567, 418] width 91 height 49
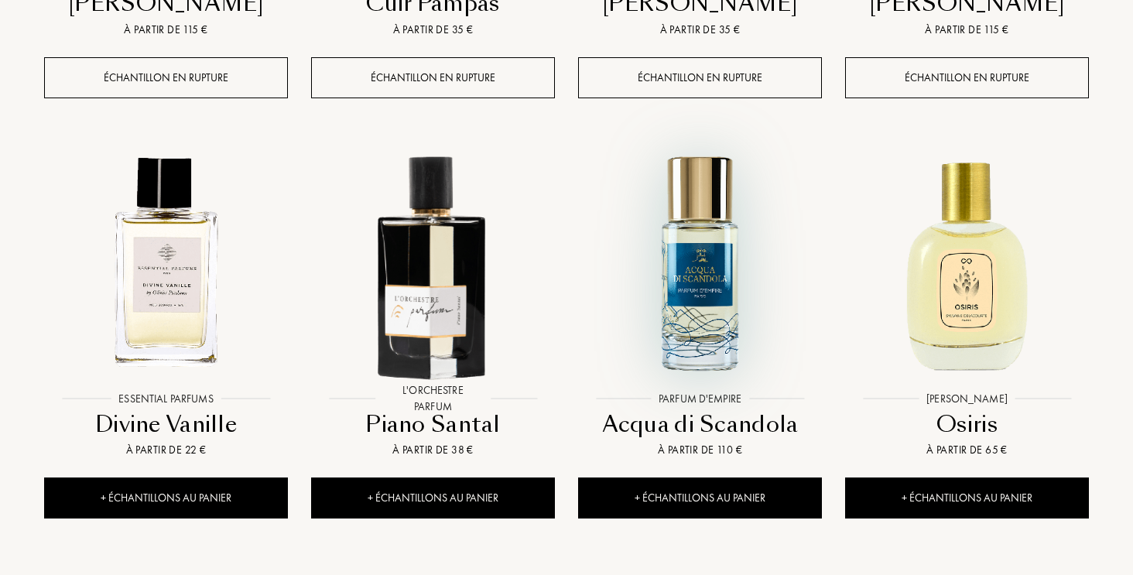
scroll to position [14359, 0]
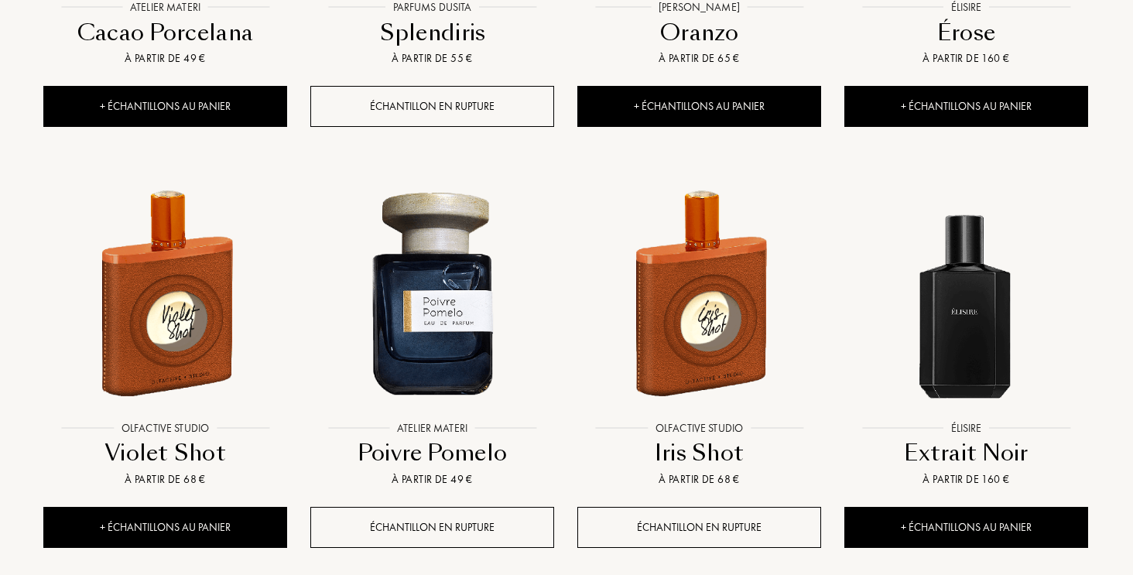
scroll to position [15588, 1]
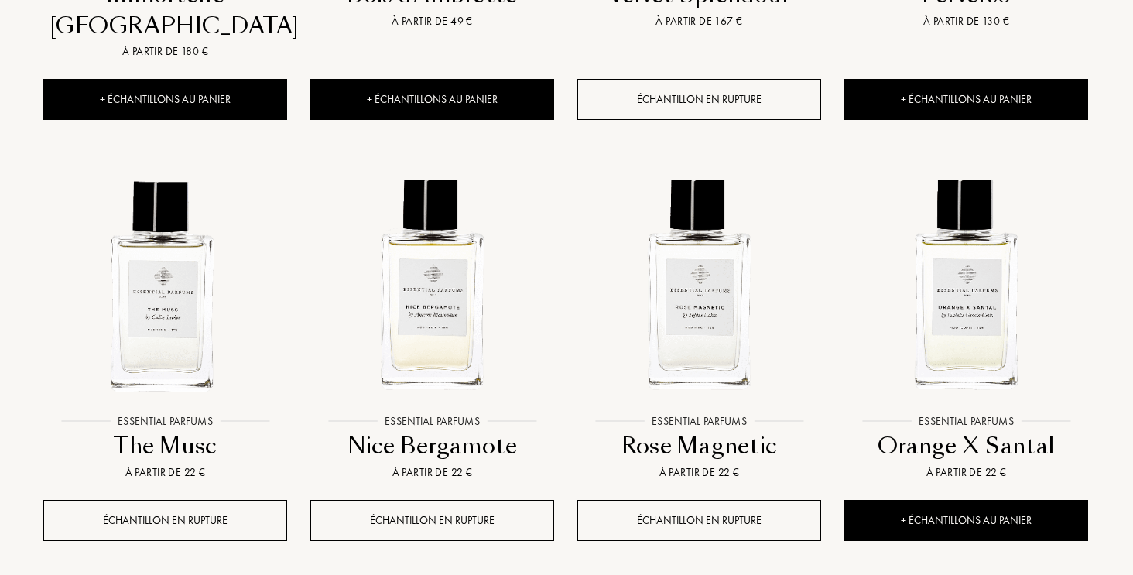
scroll to position [16890, 1]
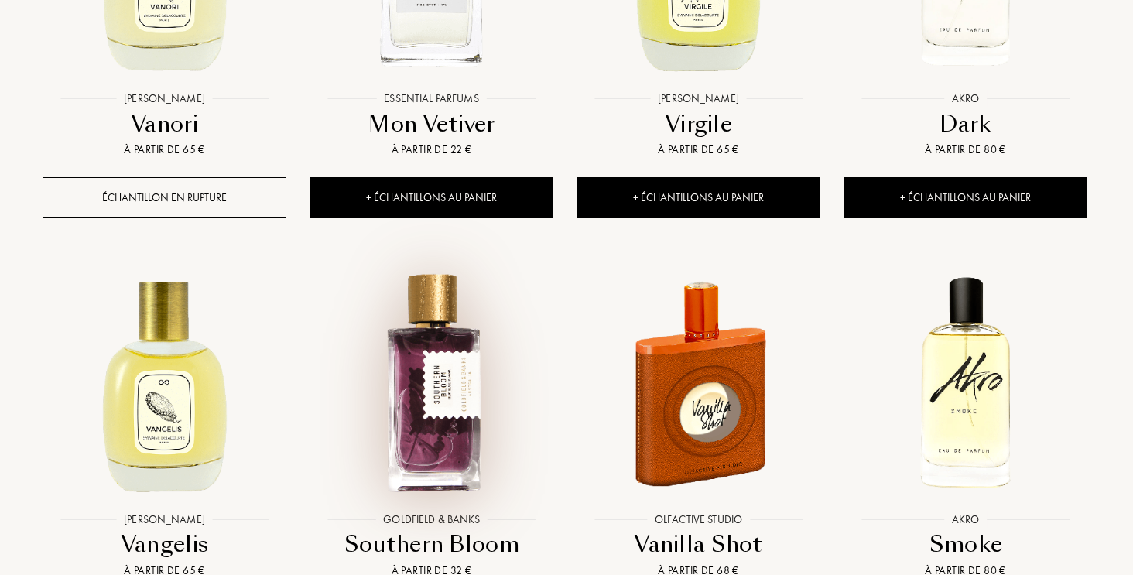
scroll to position [18059, 2]
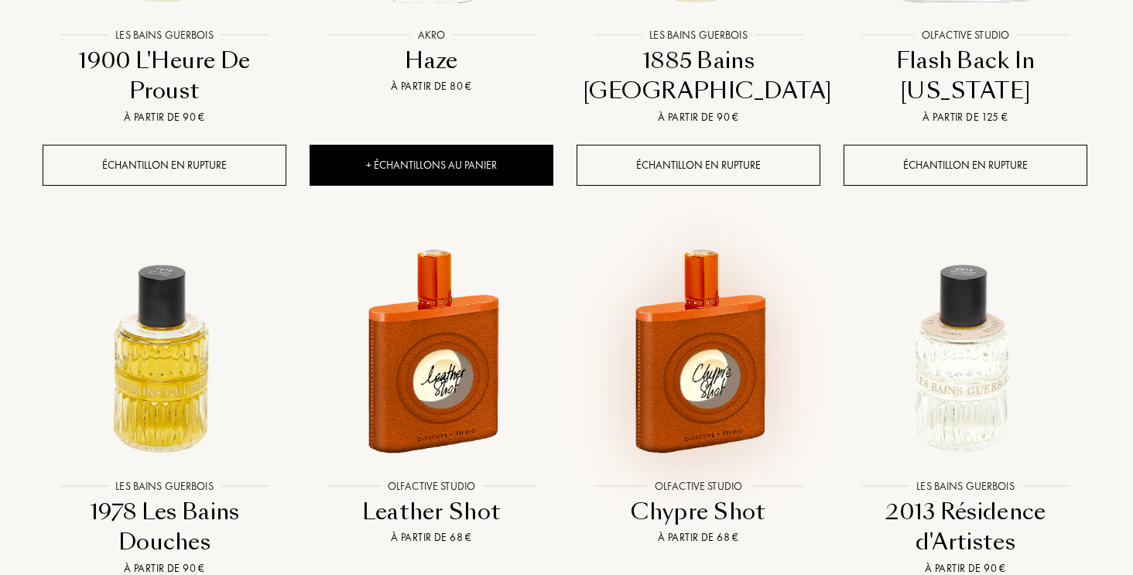
scroll to position [18957, 2]
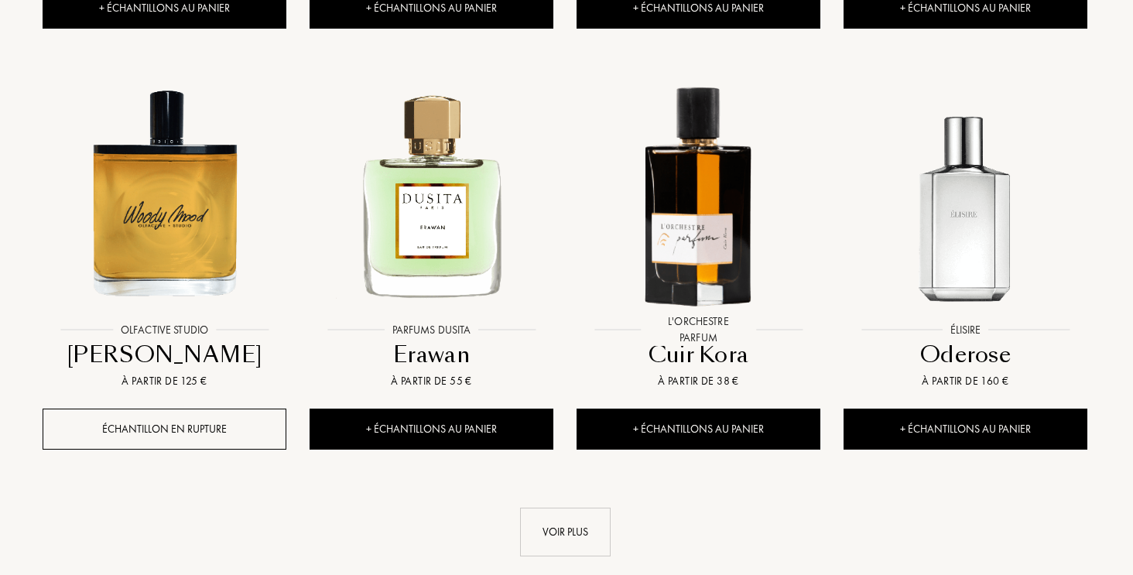
scroll to position [20829, 2]
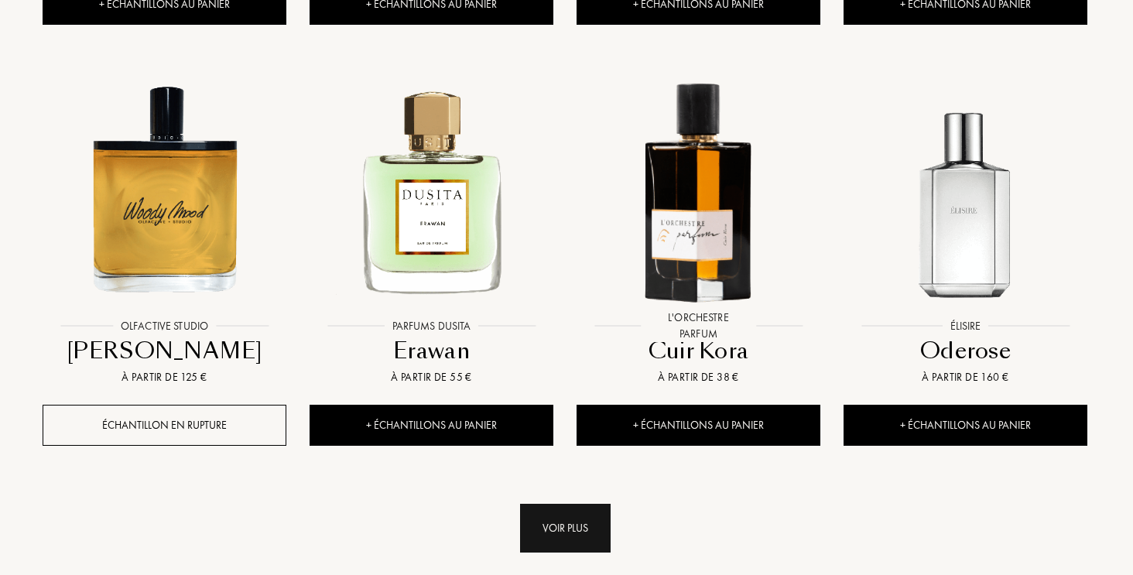
click at [580, 504] on div "Voir plus" at bounding box center [565, 528] width 91 height 49
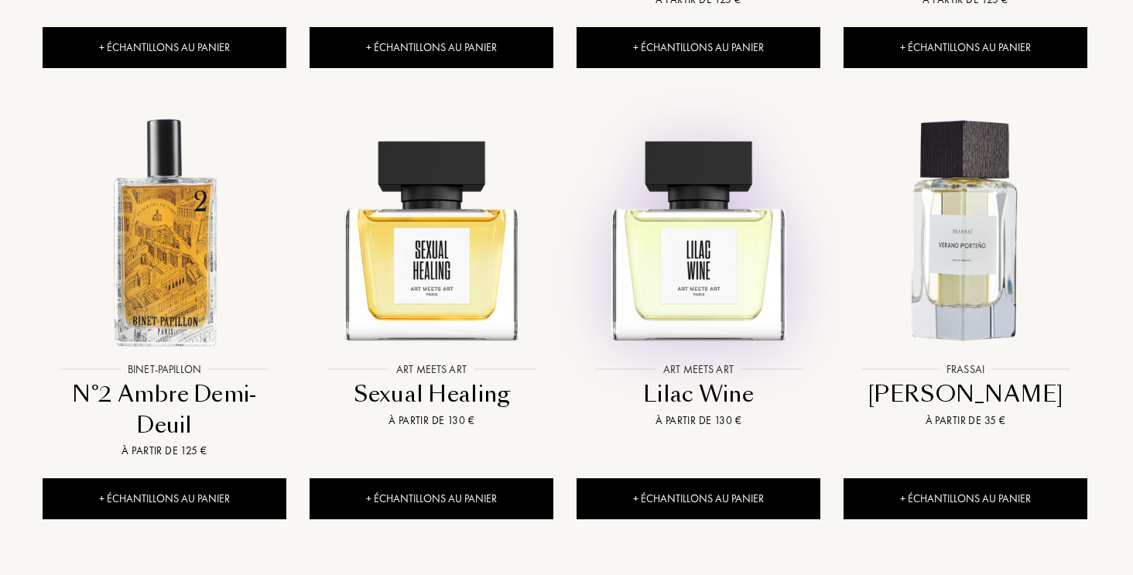
scroll to position [22175, 2]
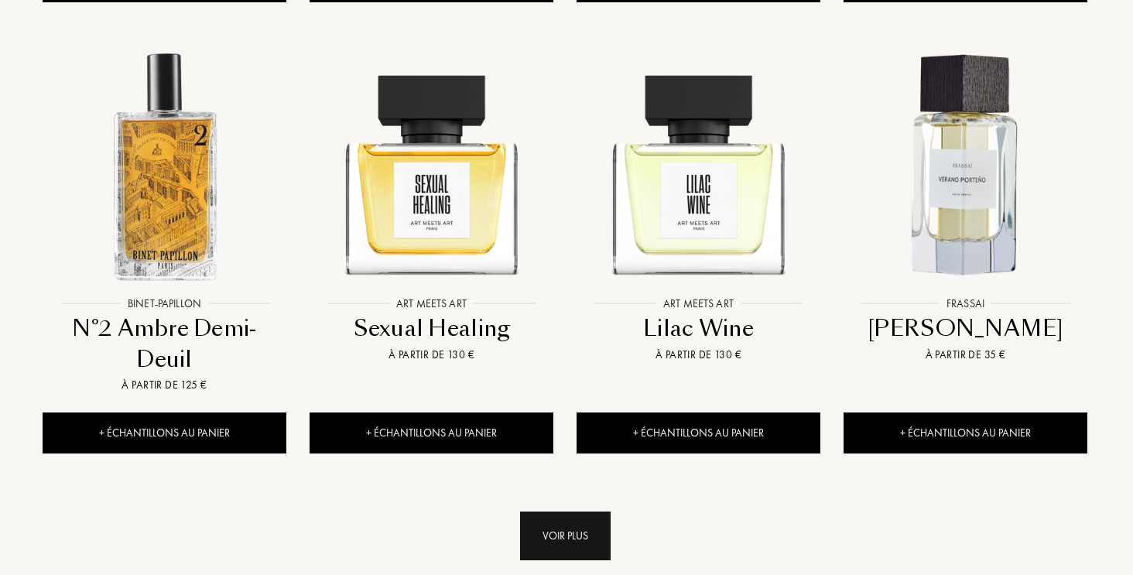
click at [577, 512] on div "Voir plus" at bounding box center [565, 536] width 91 height 49
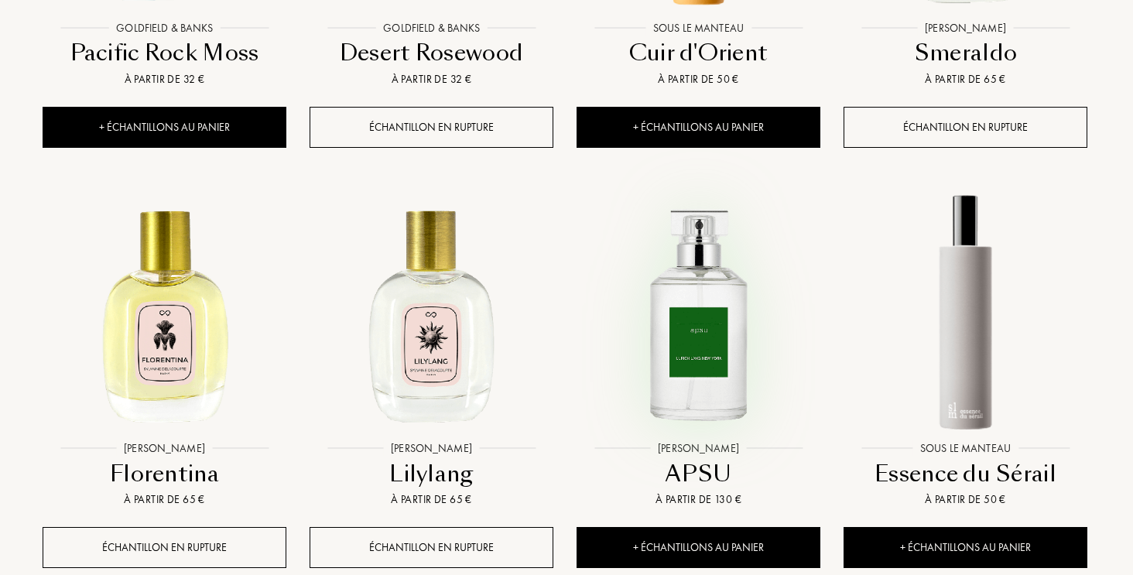
scroll to position [23354, 2]
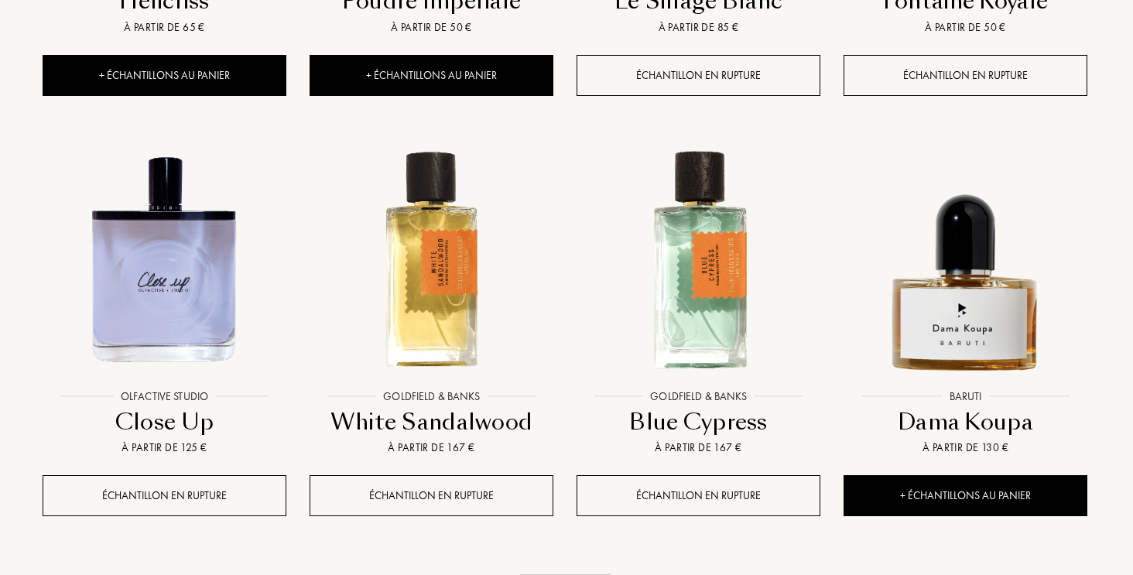
scroll to position [24815, 2]
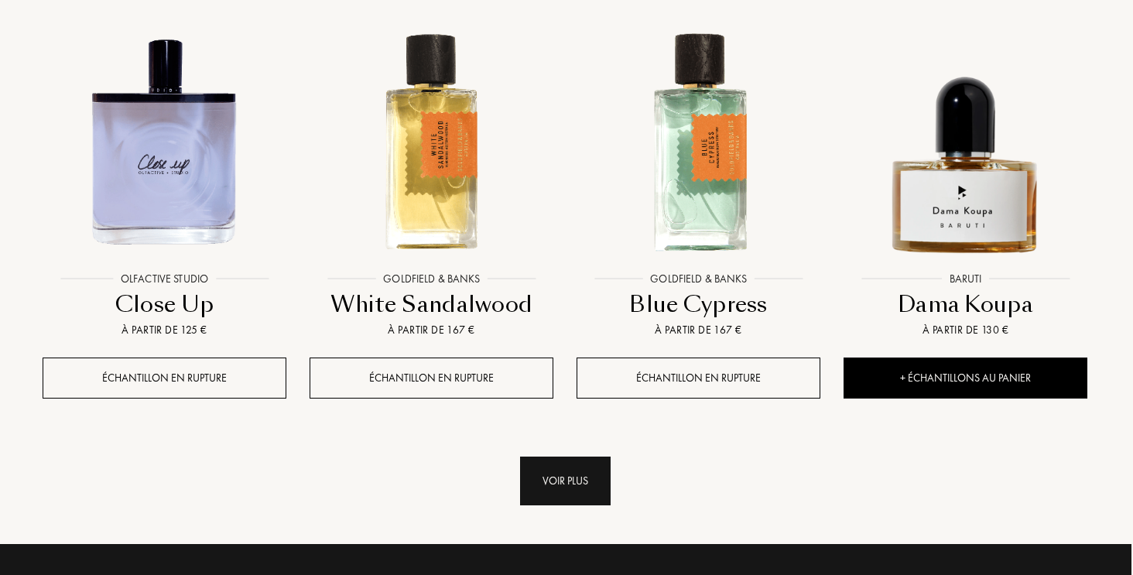
click at [569, 457] on div "Voir plus" at bounding box center [565, 481] width 91 height 49
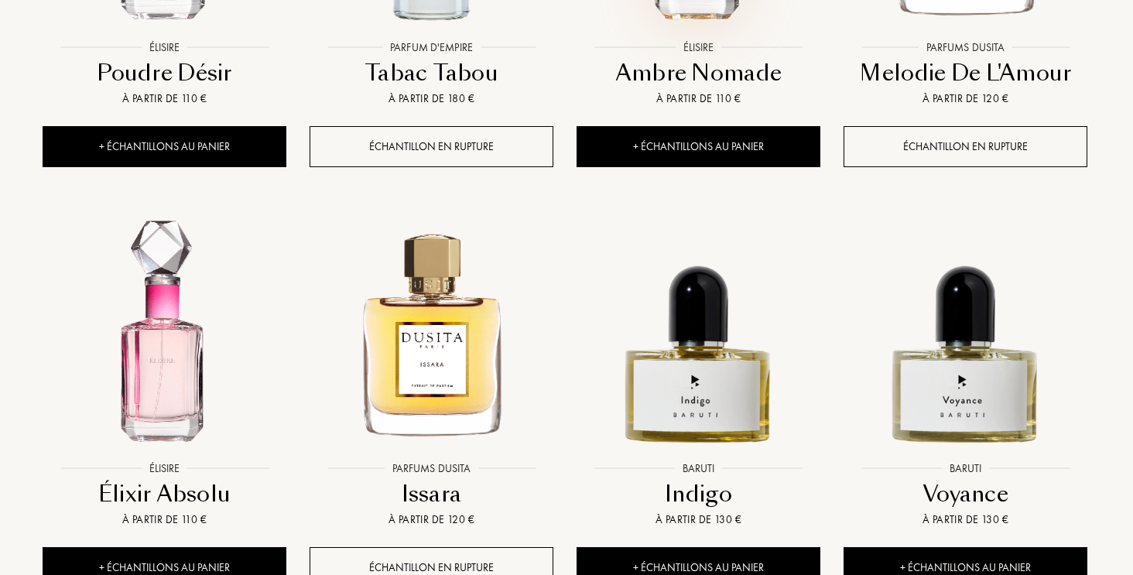
scroll to position [25890, 2]
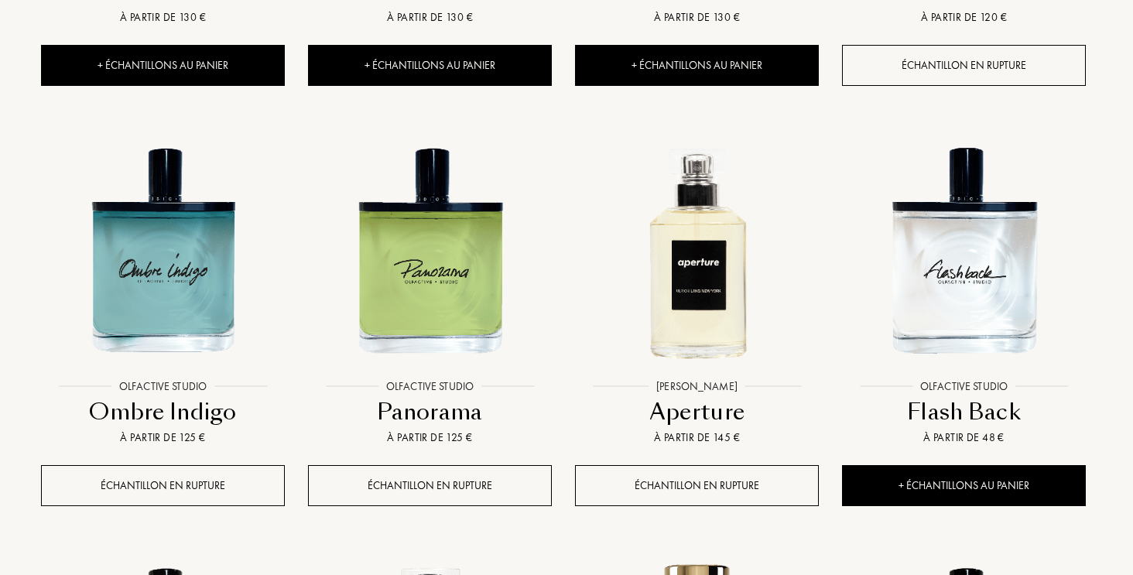
scroll to position [26802, 3]
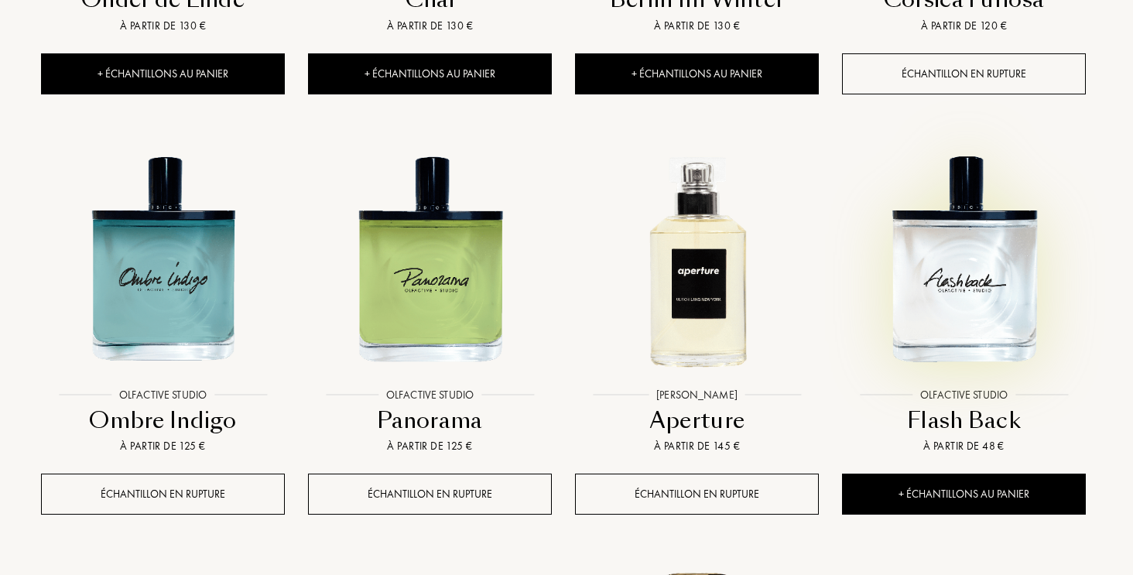
click at [972, 139] on img at bounding box center [964, 259] width 241 height 241
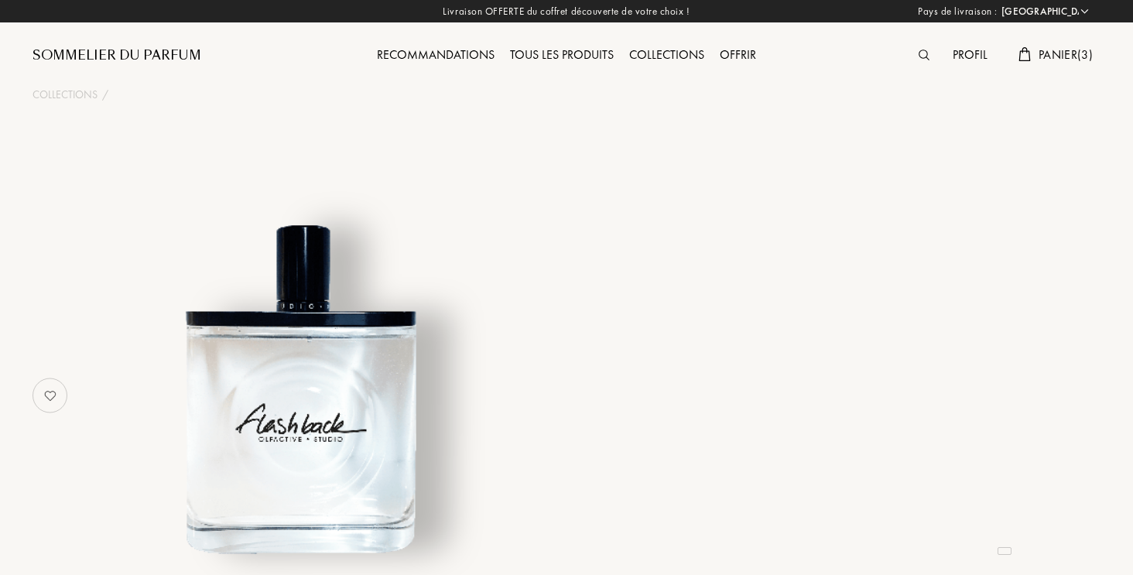
select select "FR"
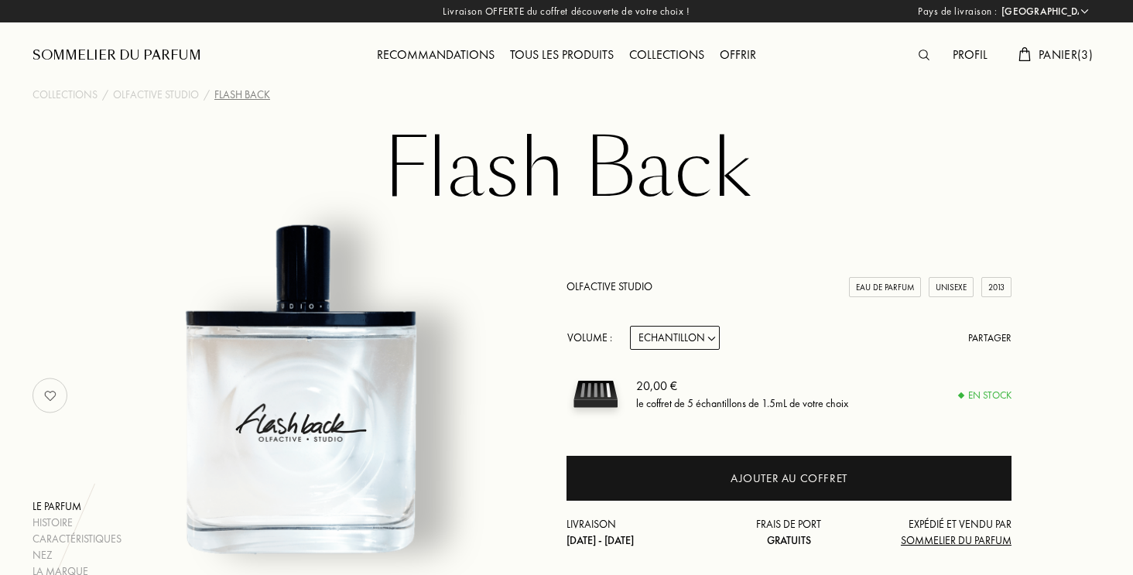
click at [566, 50] on div "Tous les produits" at bounding box center [561, 56] width 119 height 20
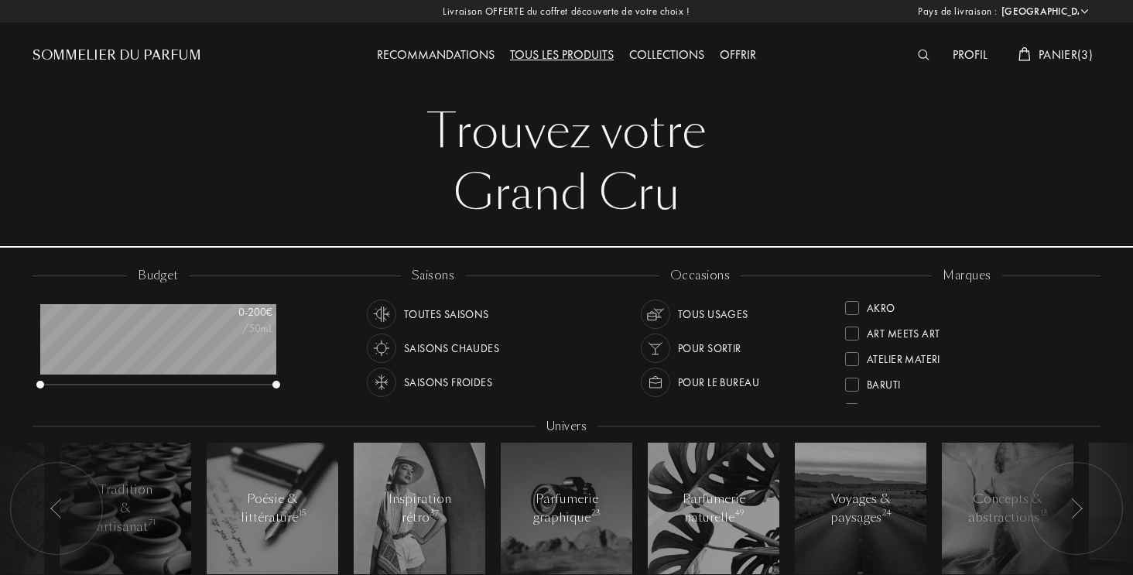
select select "FR"
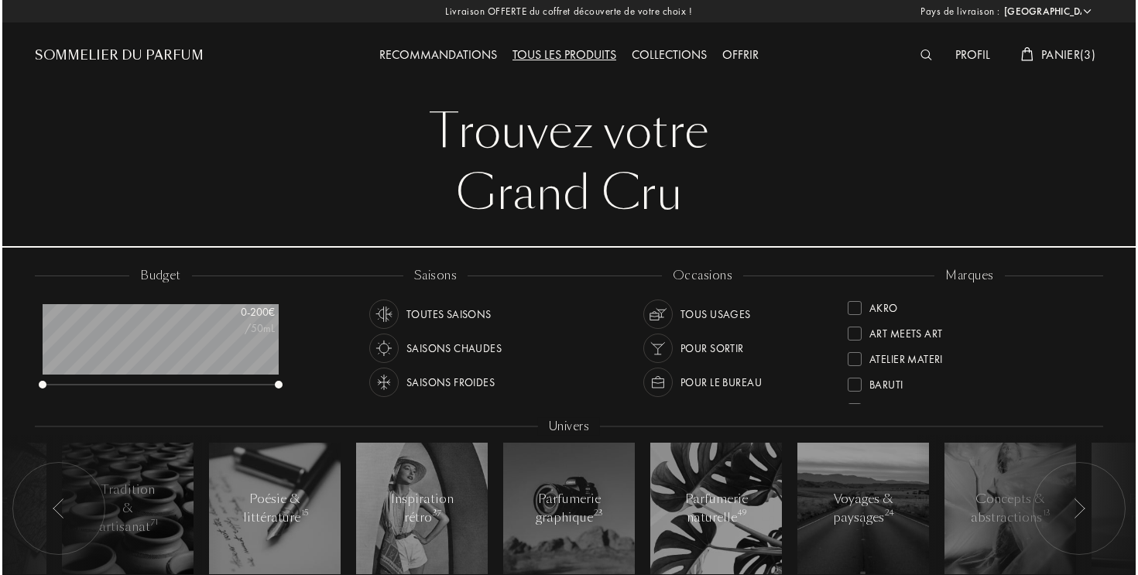
scroll to position [77, 236]
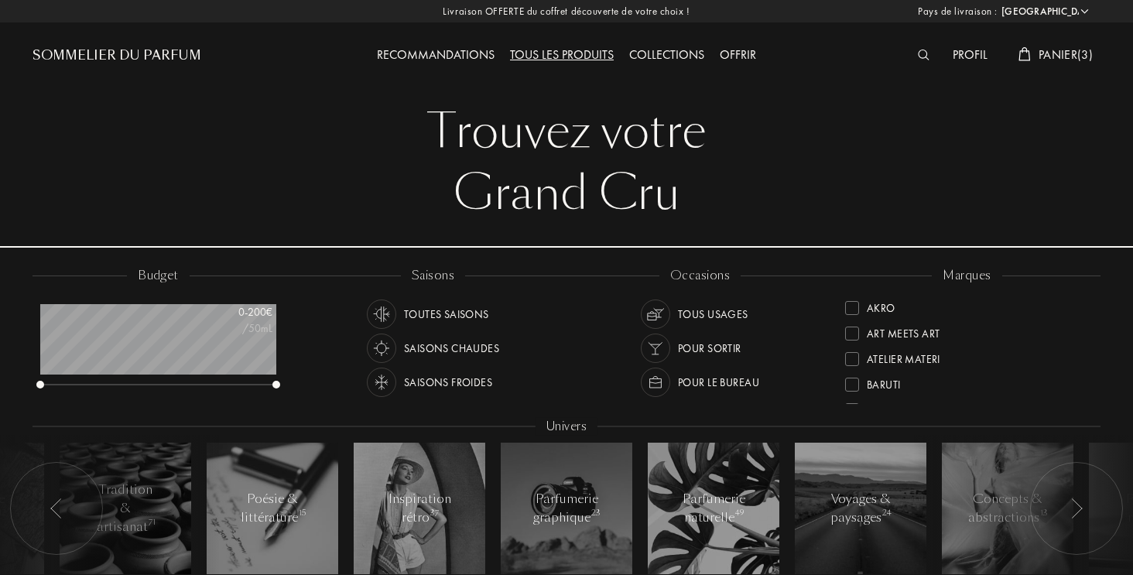
click at [1068, 52] on span "Panier ( 3 )" at bounding box center [1066, 54] width 54 height 16
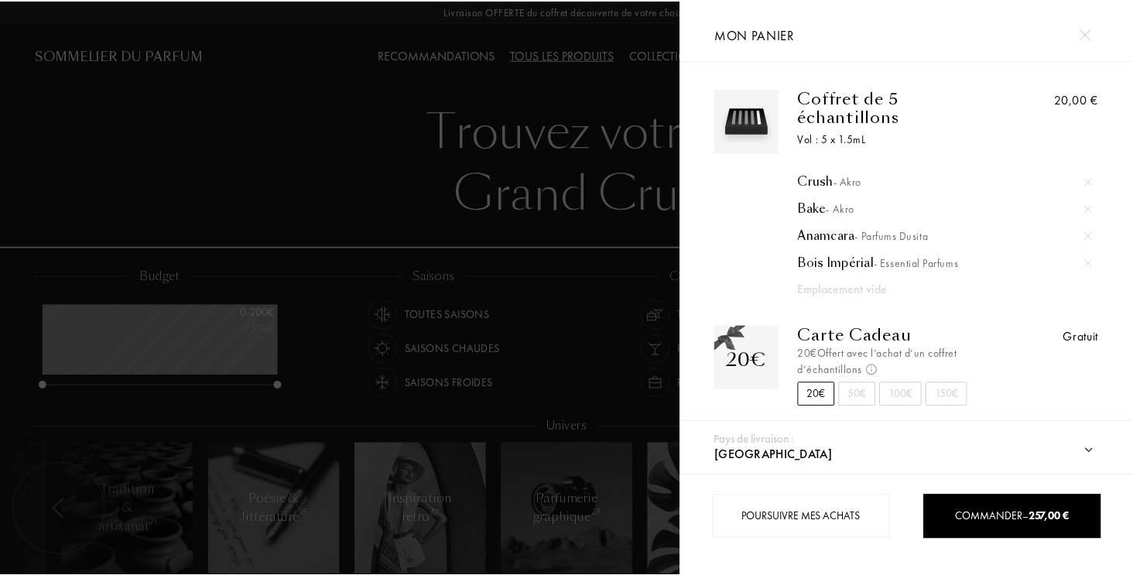
scroll to position [13, 0]
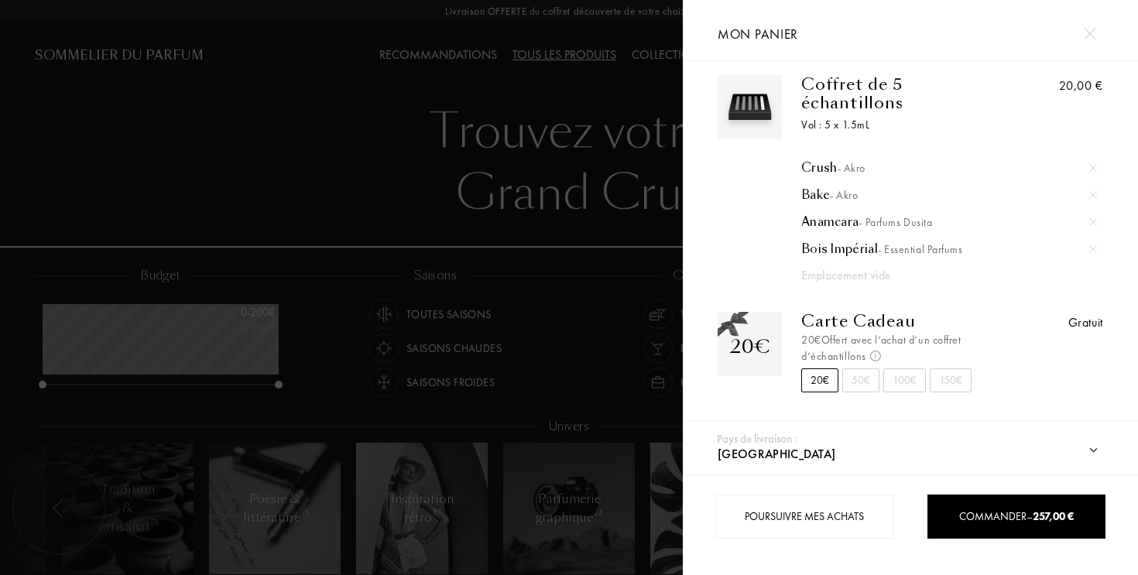
click at [638, 232] on div at bounding box center [341, 287] width 683 height 575
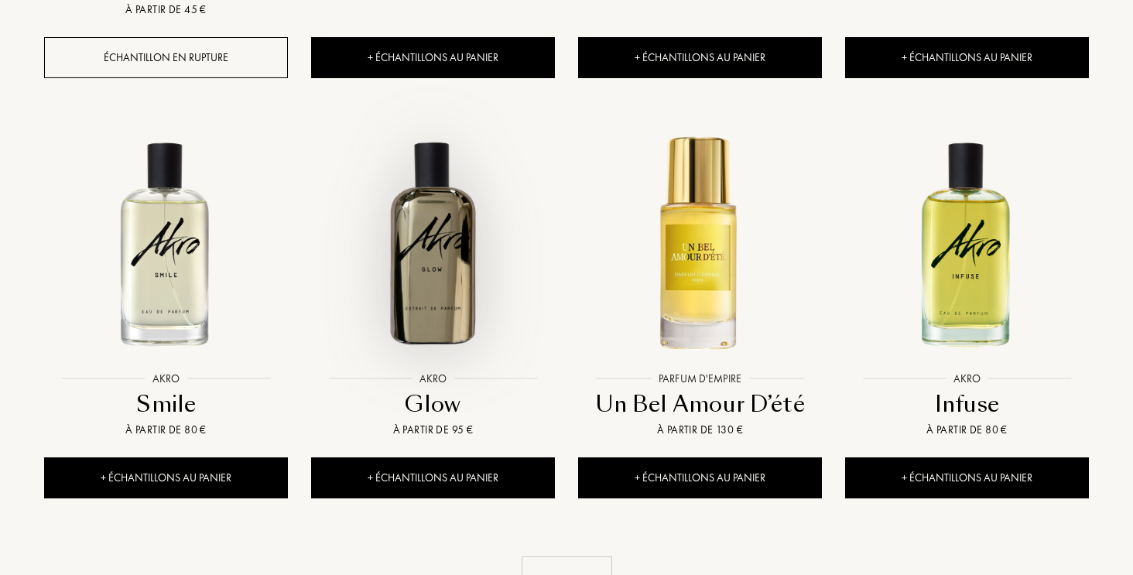
scroll to position [1516, 0]
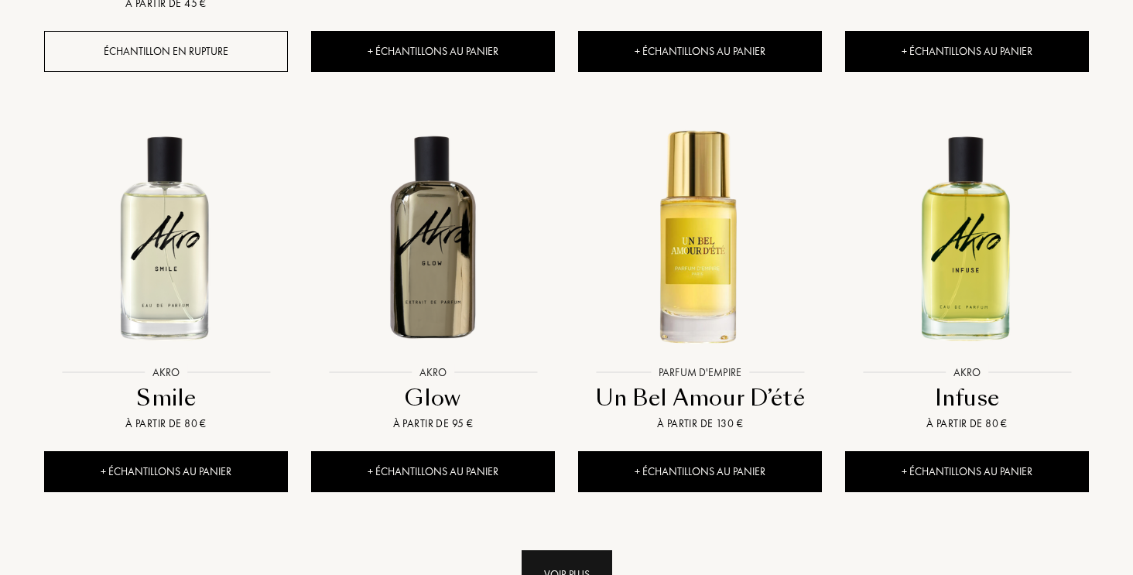
click at [573, 550] on div "Voir plus" at bounding box center [567, 574] width 91 height 49
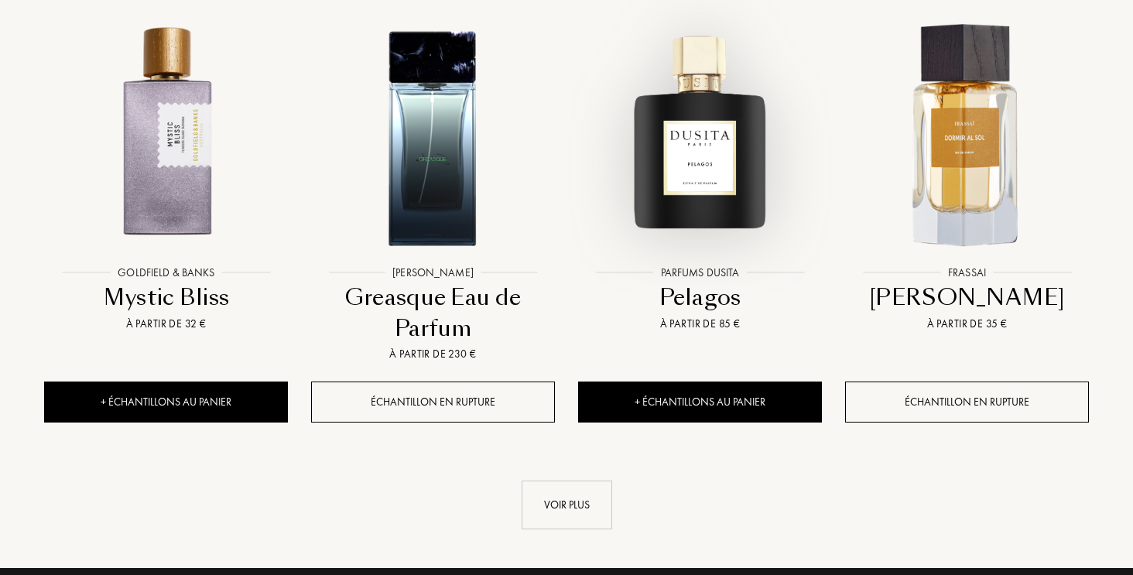
scroll to position [2914, 0]
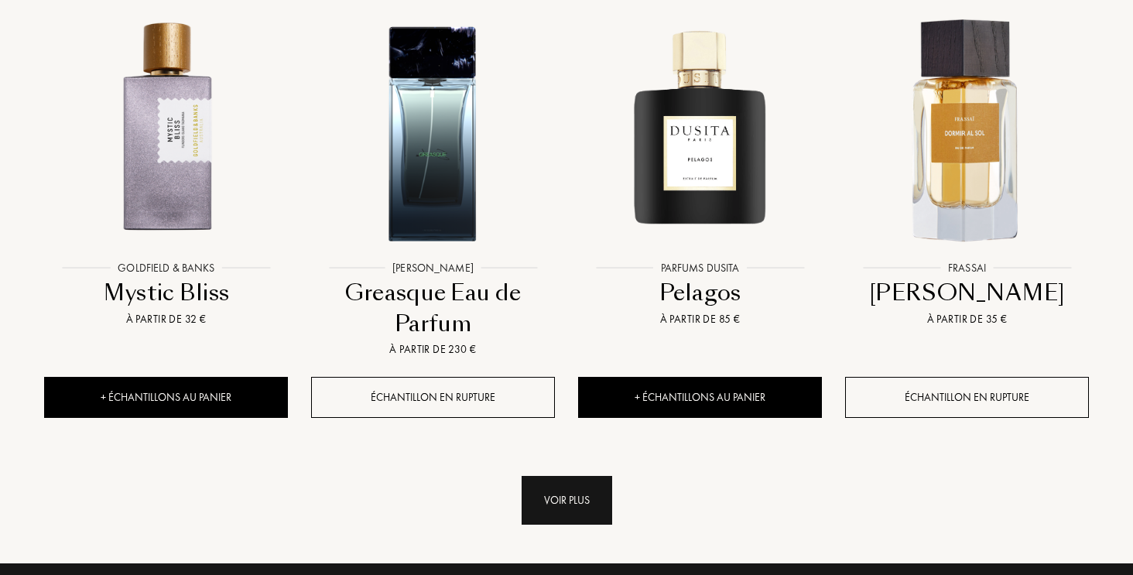
click at [571, 476] on div "Voir plus" at bounding box center [567, 500] width 91 height 49
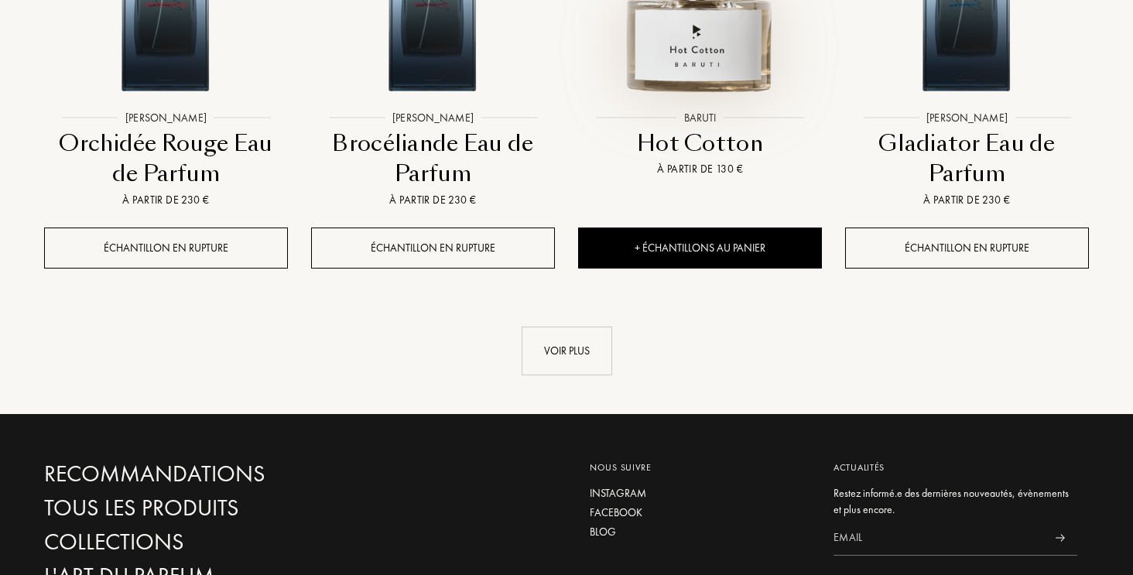
scroll to position [4389, 0]
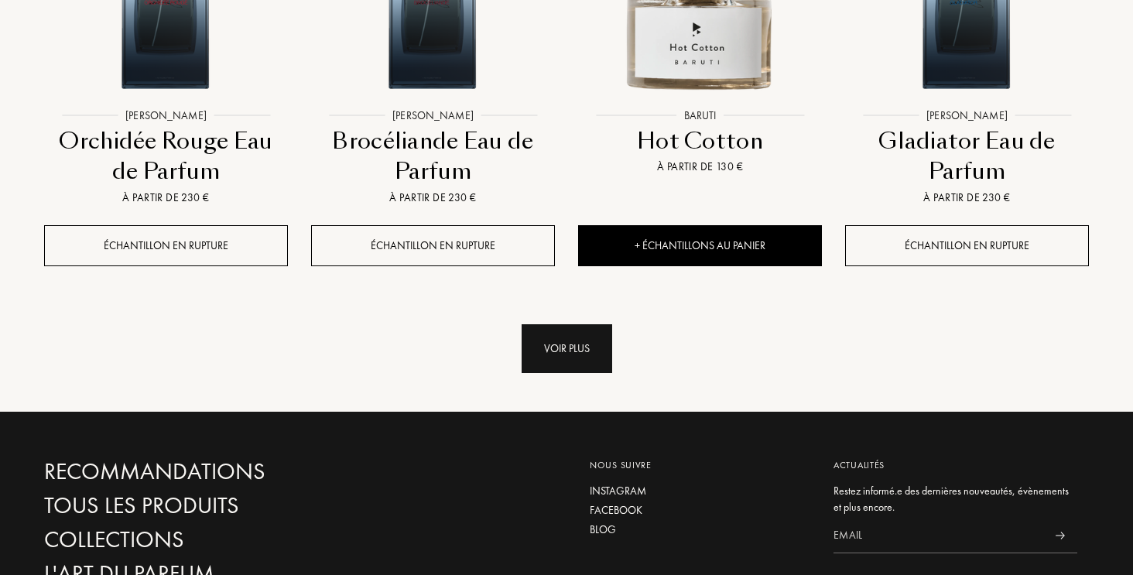
click at [565, 324] on div "Voir plus" at bounding box center [567, 348] width 91 height 49
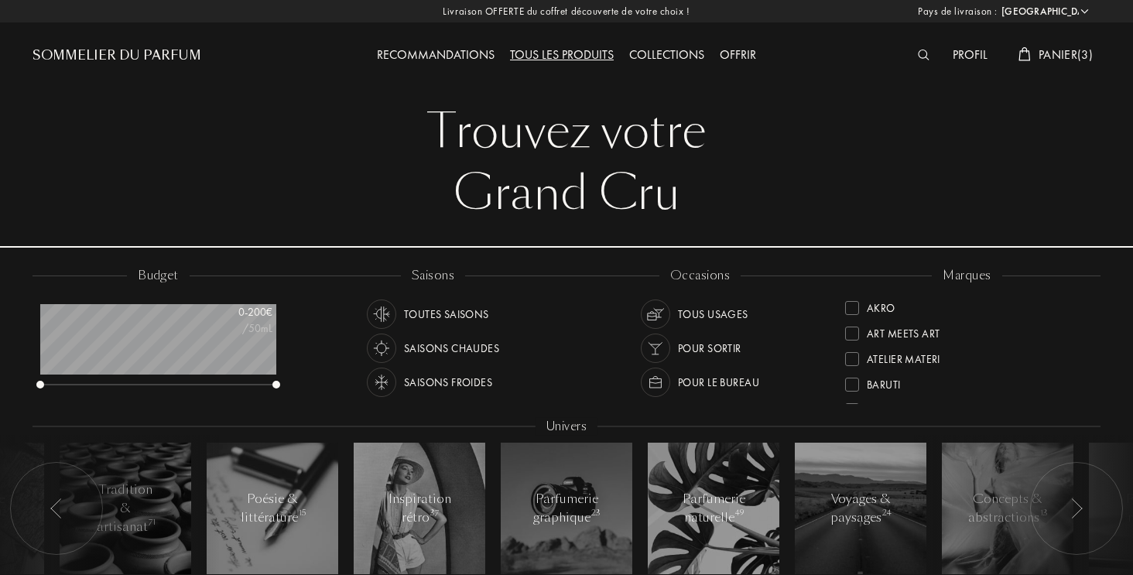
scroll to position [0, 0]
click at [856, 361] on div at bounding box center [852, 359] width 14 height 14
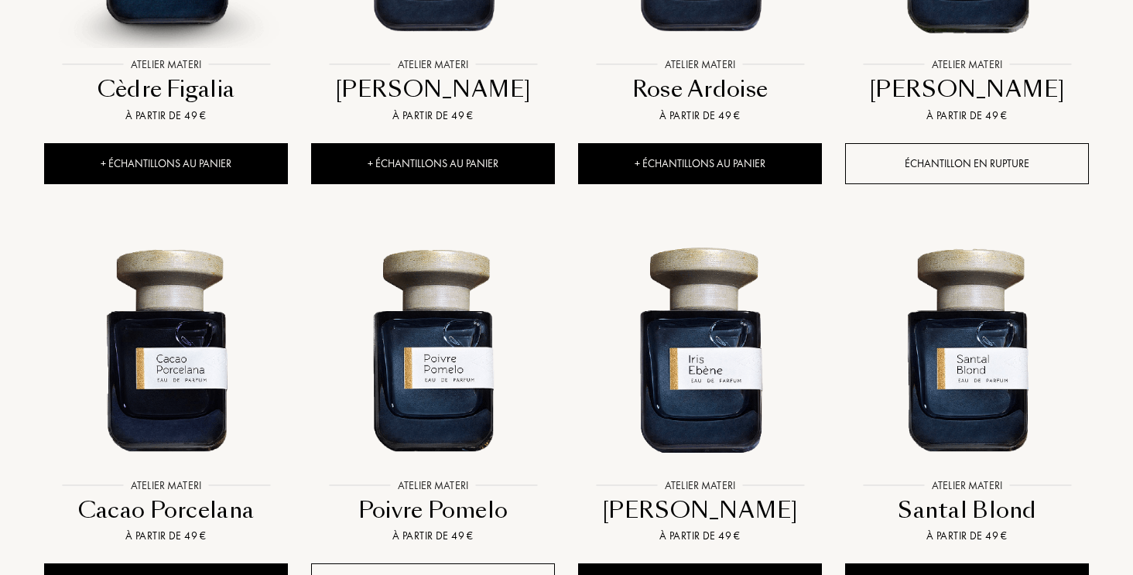
scroll to position [770, 0]
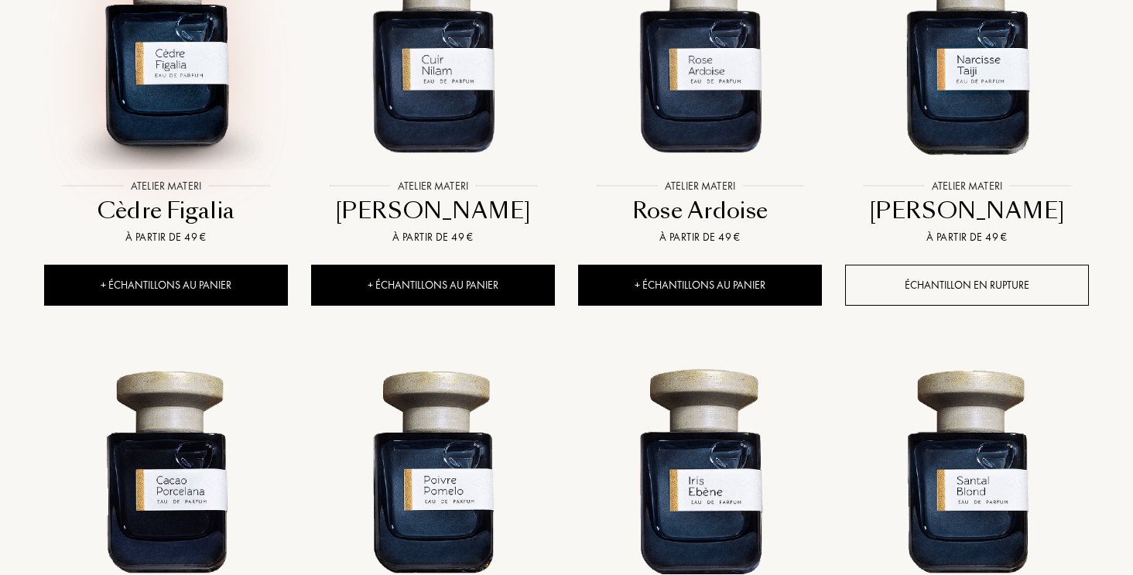
click at [150, 65] on img at bounding box center [166, 49] width 241 height 241
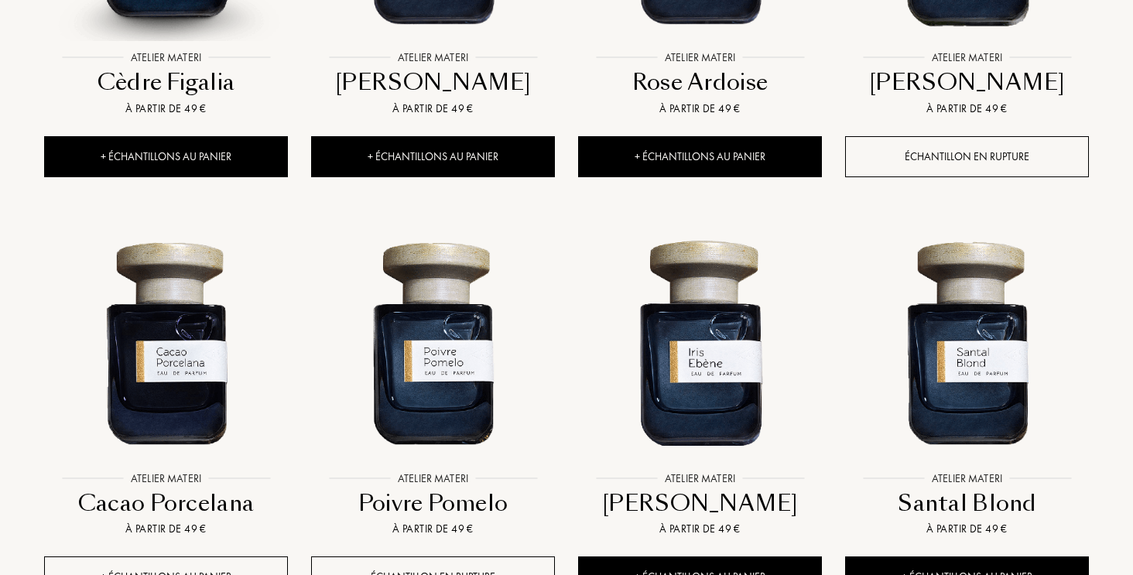
scroll to position [844, 0]
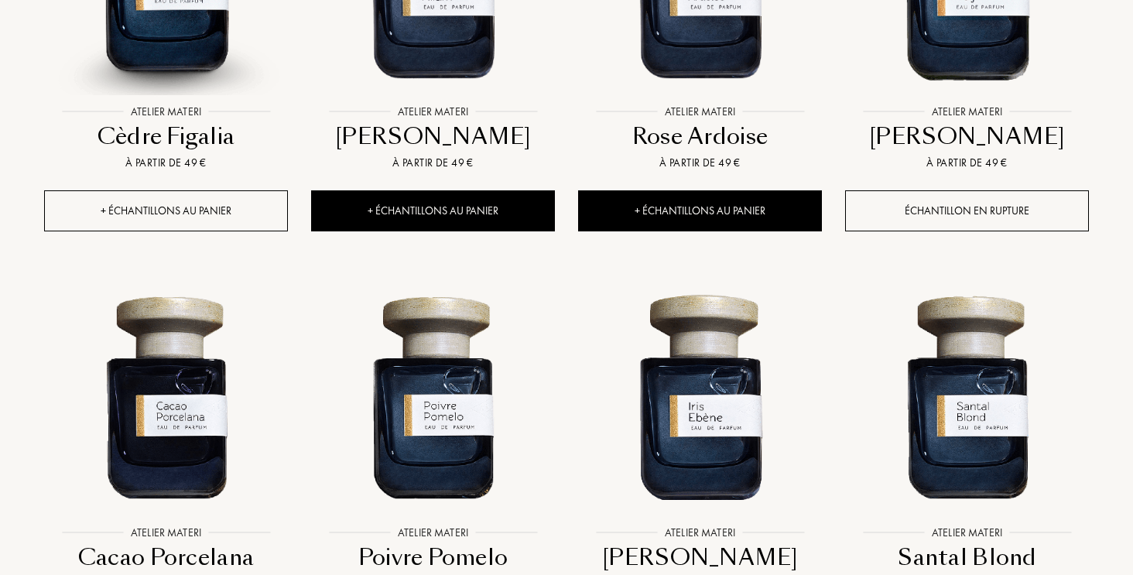
click at [195, 213] on div "+ Échantillons au panier" at bounding box center [166, 210] width 244 height 41
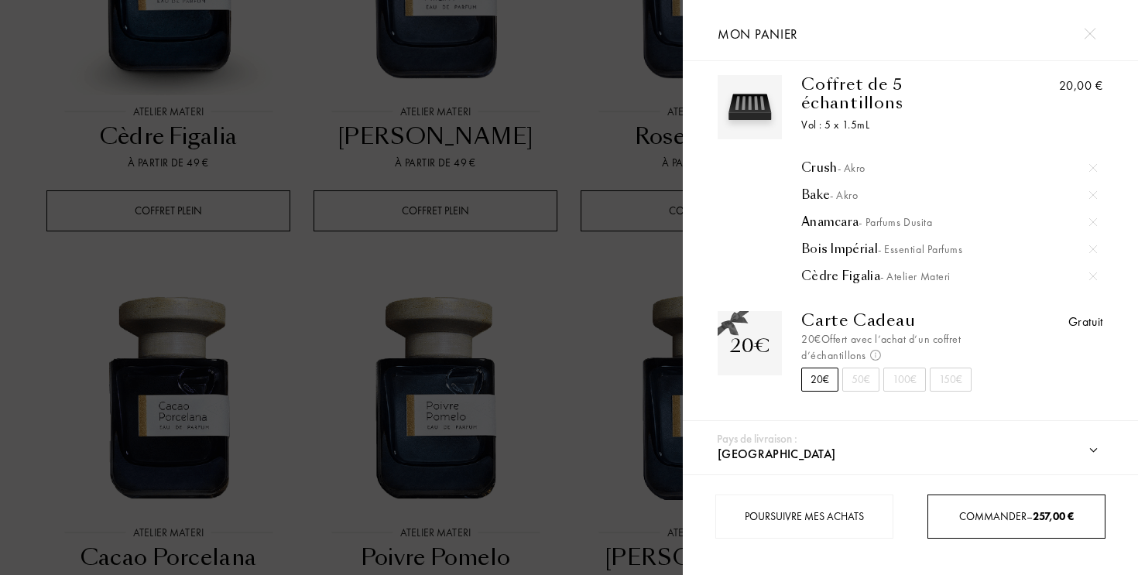
click at [1023, 514] on span "Commander – 257,00 €" at bounding box center [1016, 516] width 115 height 14
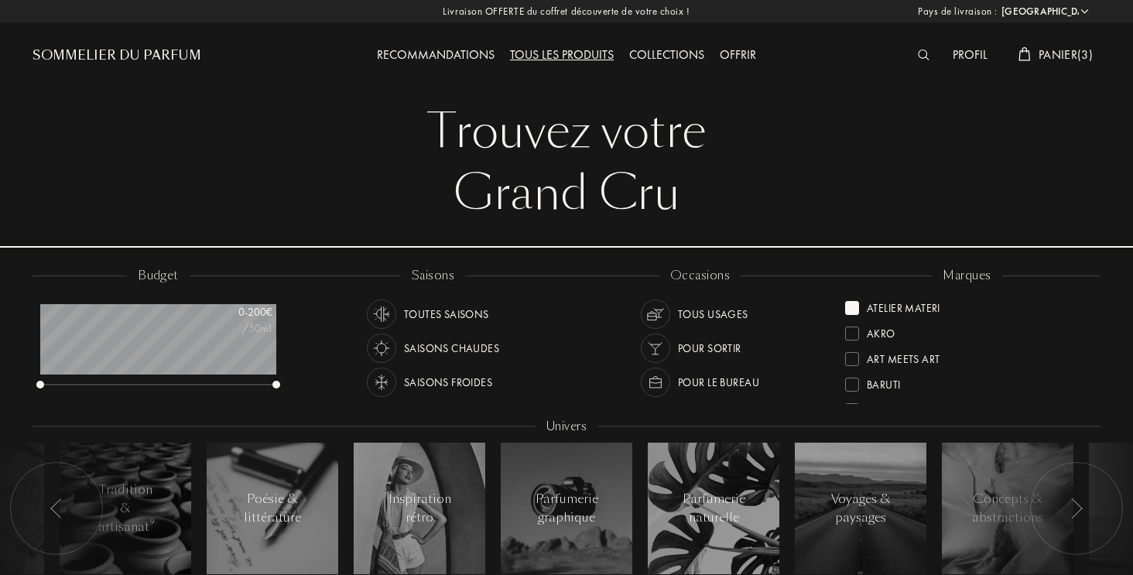
scroll to position [0, 0]
click at [976, 58] on div "Profil" at bounding box center [970, 56] width 50 height 20
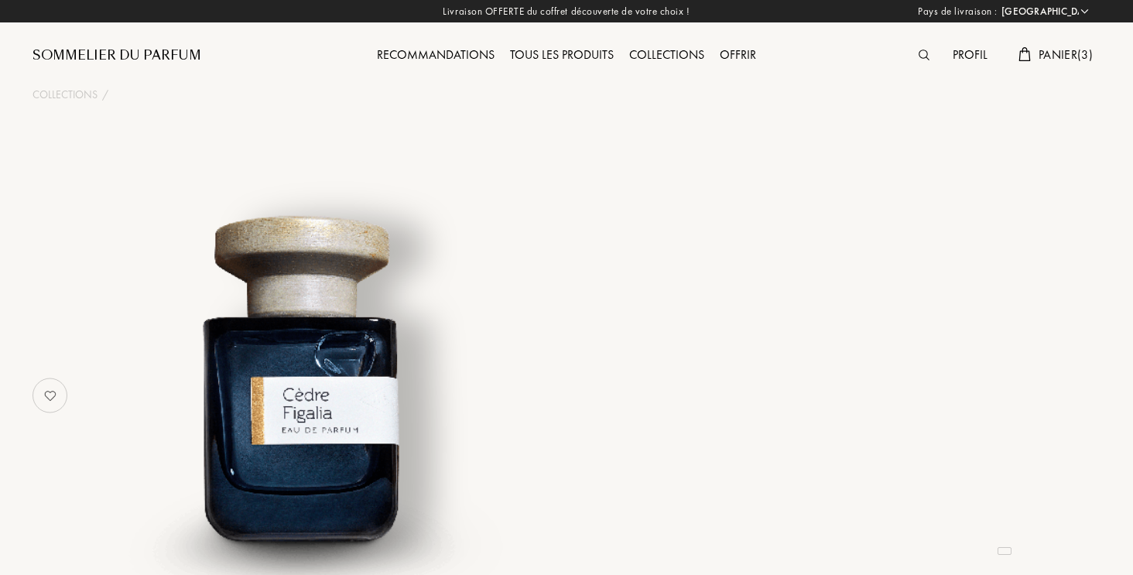
select select "FR"
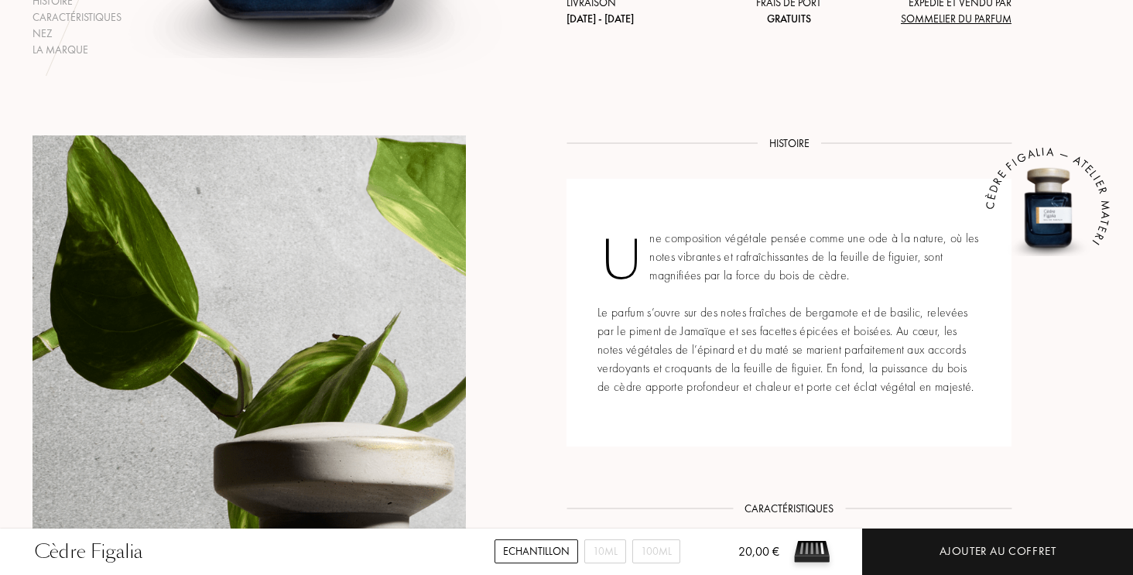
scroll to position [272, 0]
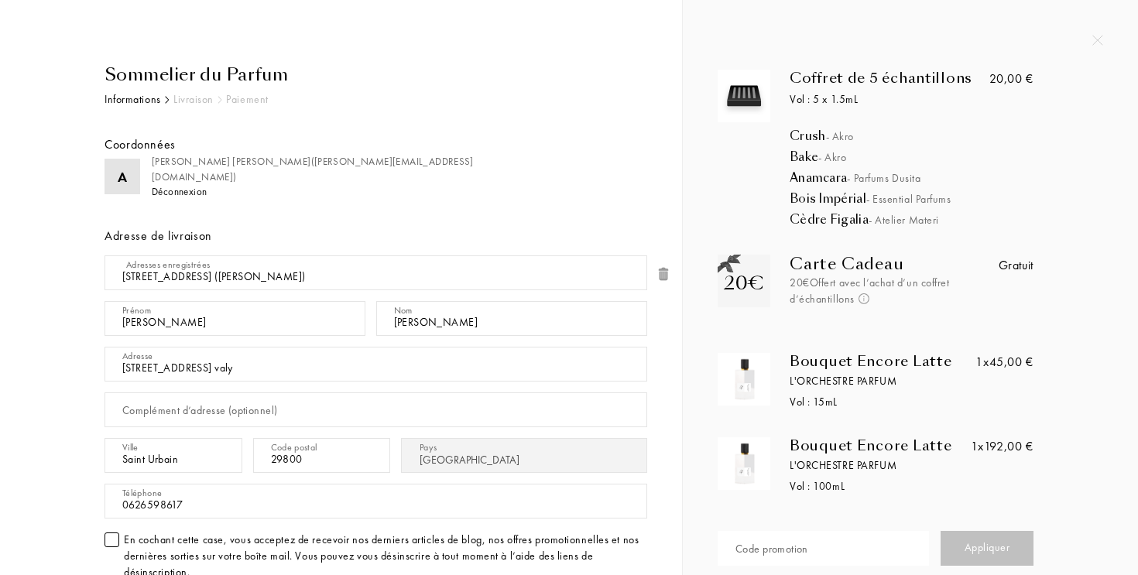
select select "FR"
click at [204, 67] on div "Sommelier du Parfum" at bounding box center [375, 75] width 543 height 26
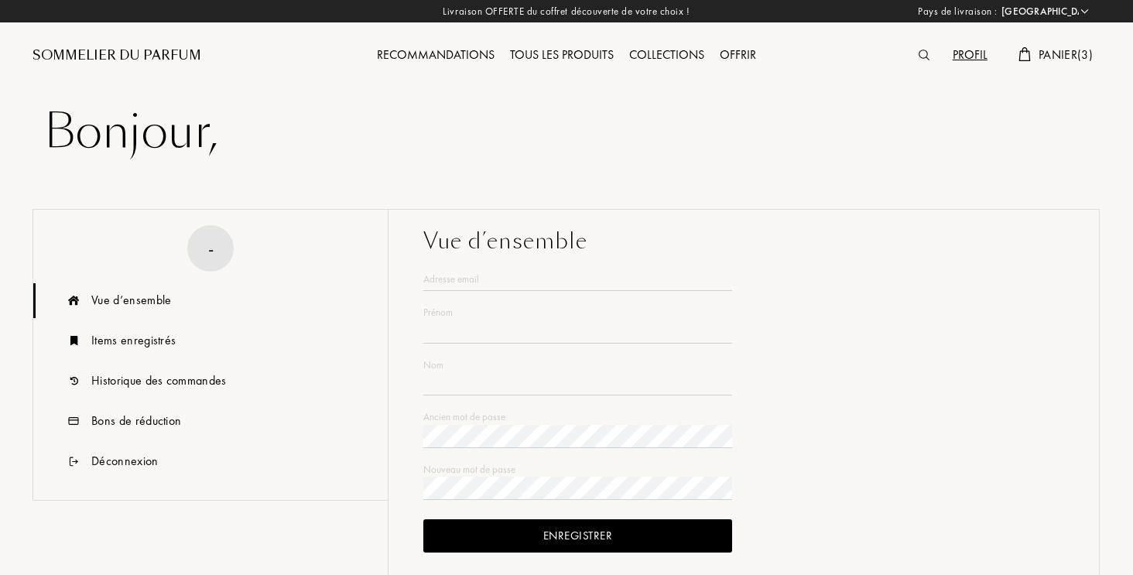
select select "FR"
type input "[PERSON_NAME]"
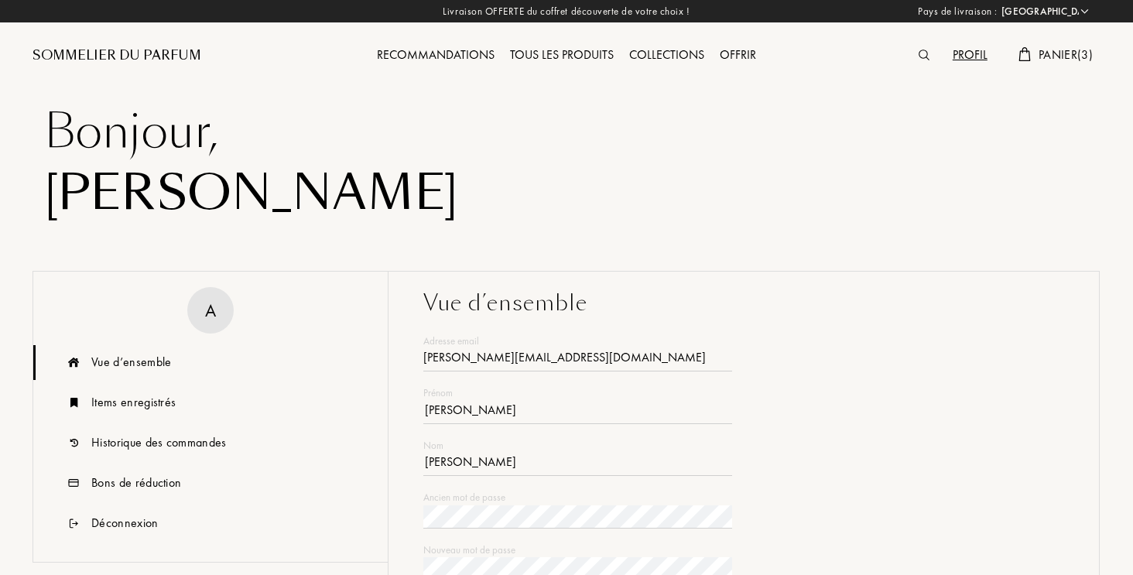
click at [1062, 46] on span "Panier ( 3 )" at bounding box center [1066, 54] width 54 height 16
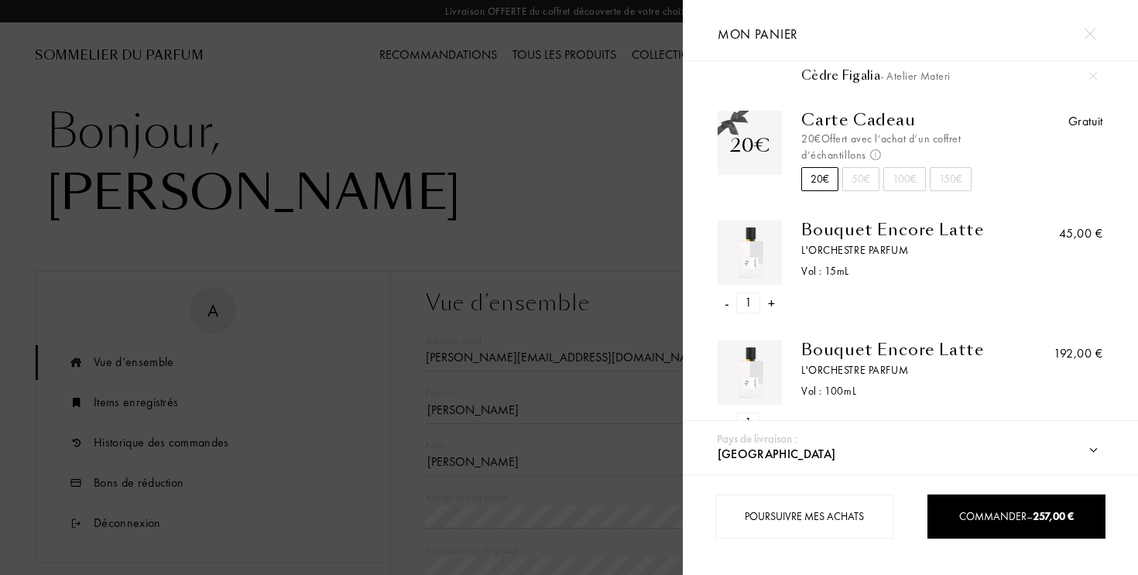
scroll to position [213, 0]
click at [724, 413] on div "-" at bounding box center [726, 423] width 5 height 21
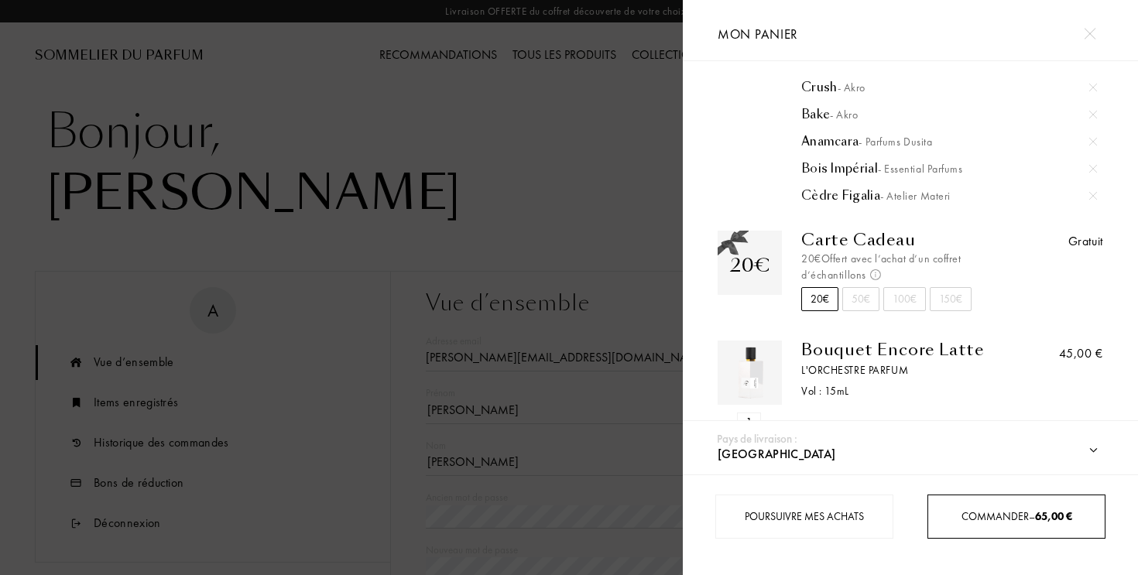
click at [1007, 514] on span "Commander – 65,00 €" at bounding box center [1016, 516] width 111 height 14
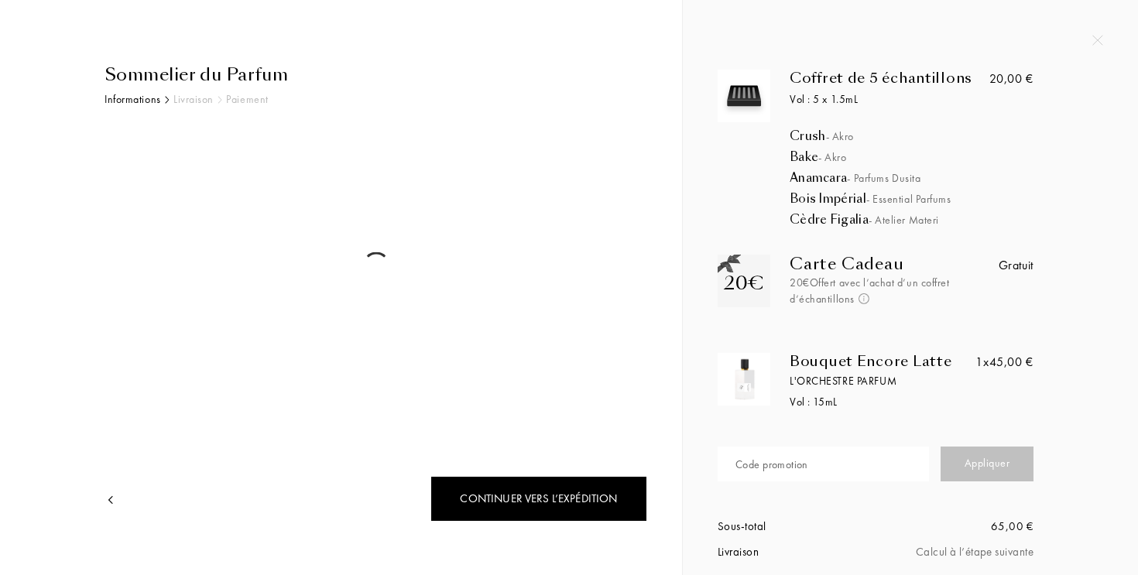
select select "FR"
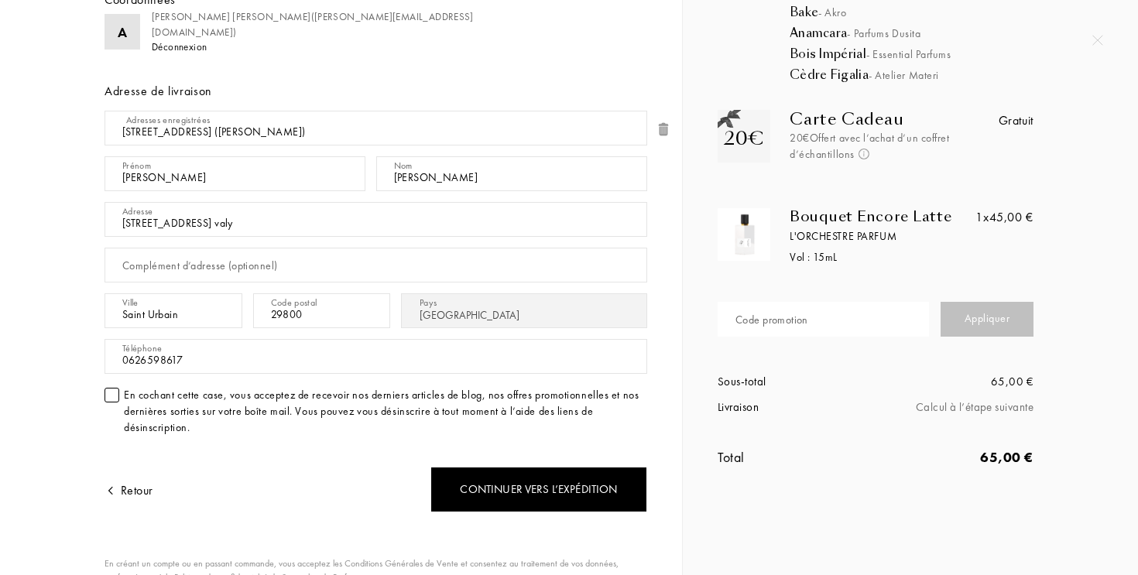
scroll to position [146, 0]
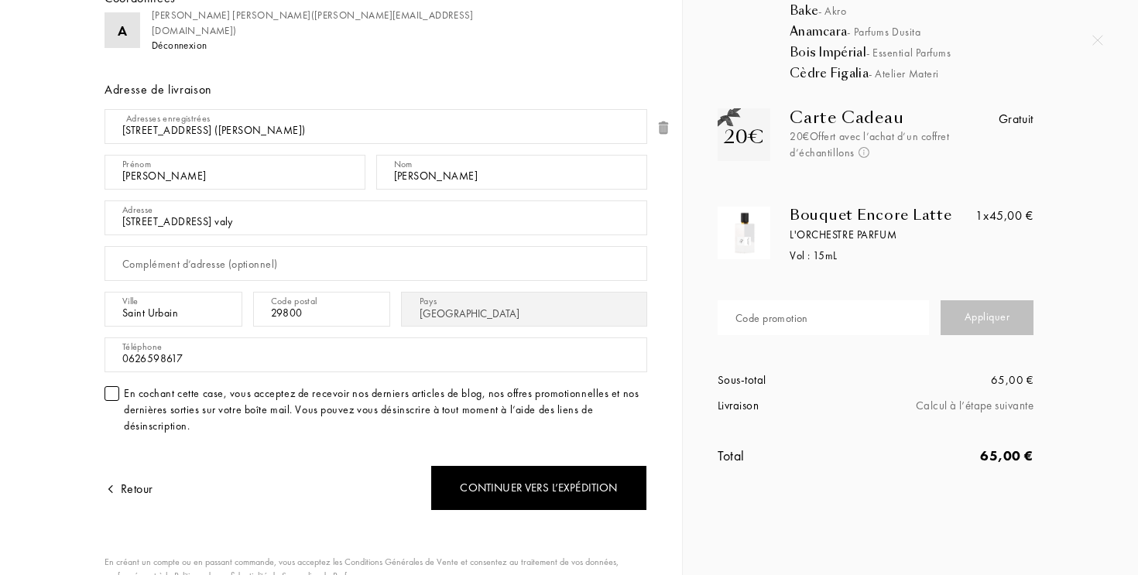
click at [109, 393] on div at bounding box center [111, 393] width 15 height 15
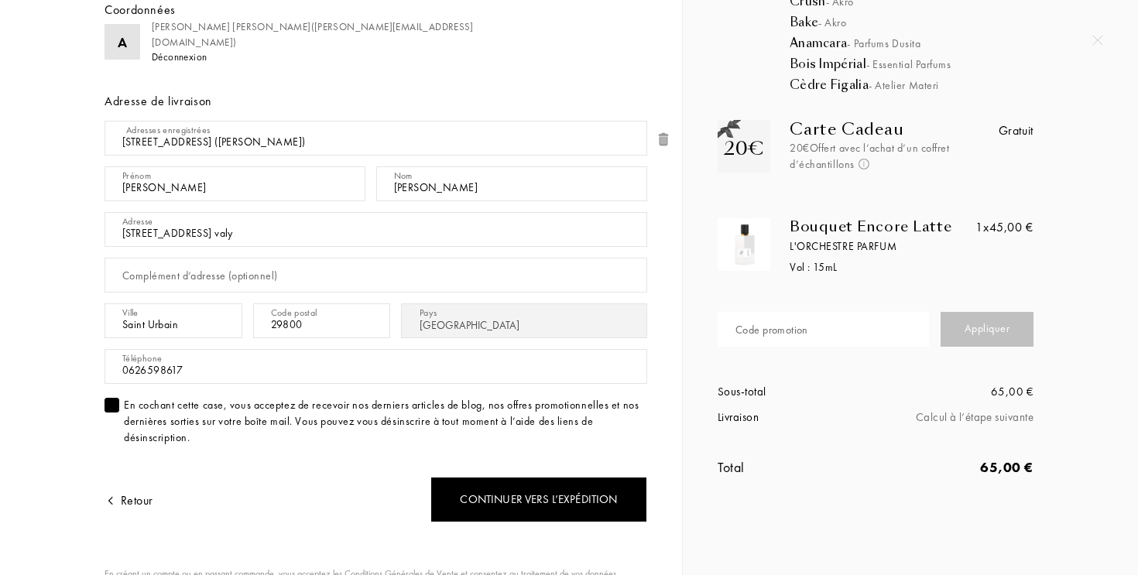
scroll to position [132, 0]
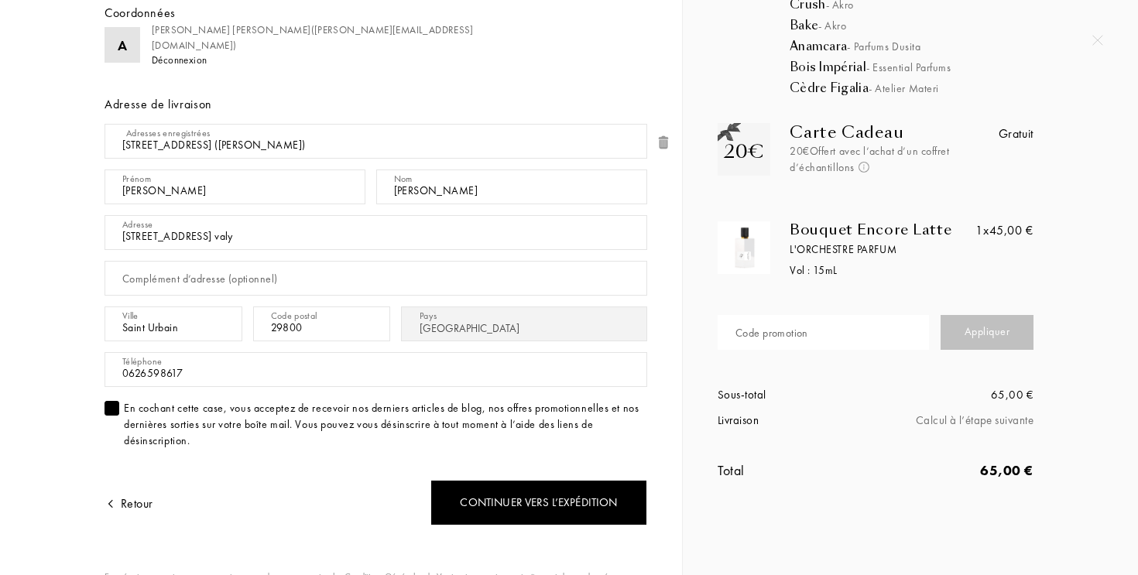
click at [110, 411] on div at bounding box center [111, 408] width 15 height 15
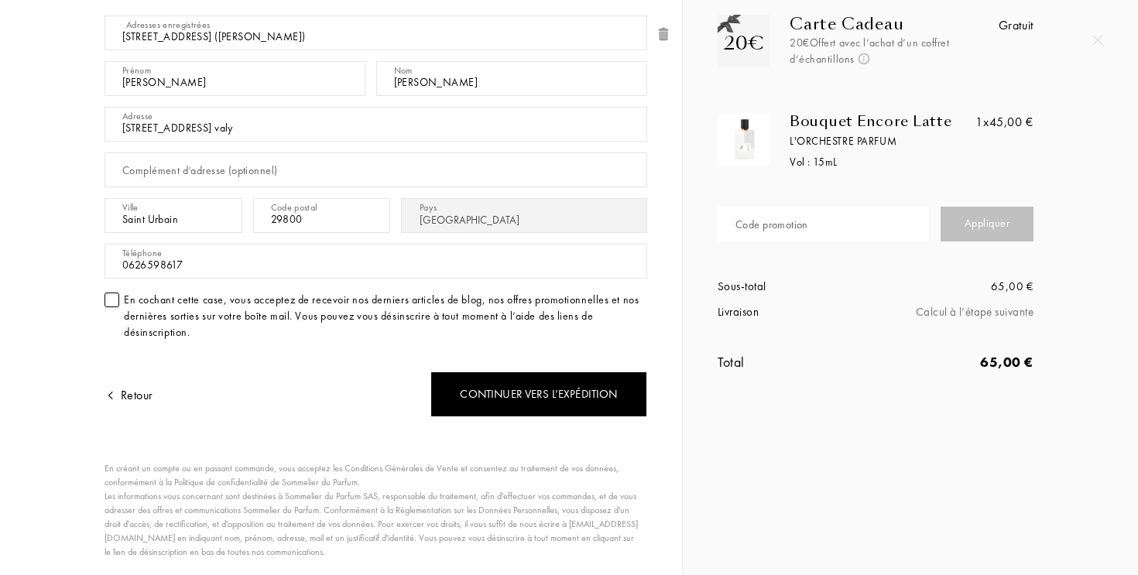
scroll to position [243, 0]
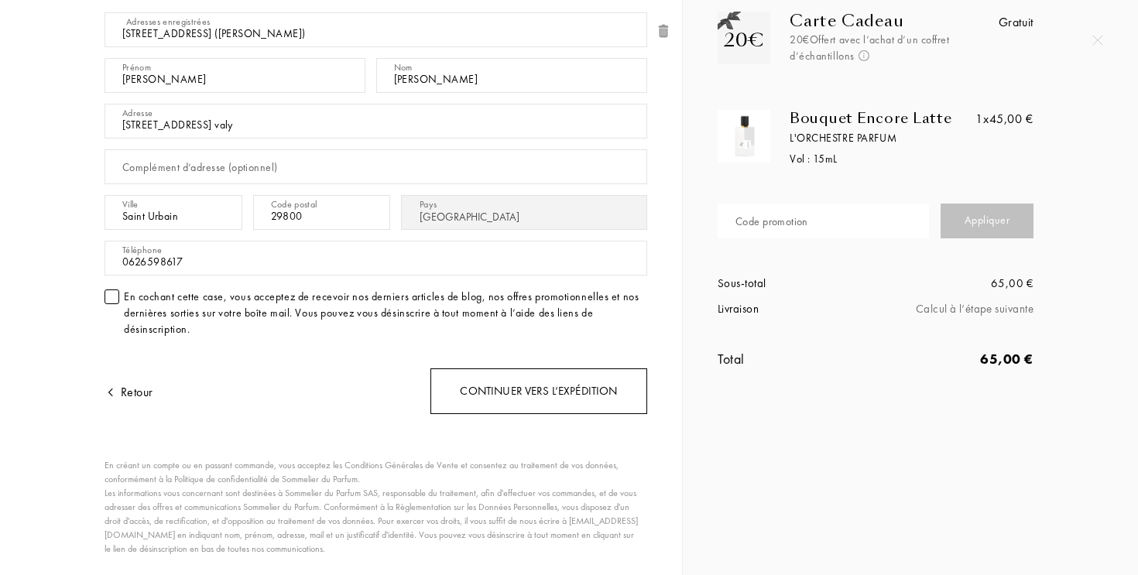
click at [565, 399] on div "Continuer vers l’expédition" at bounding box center [538, 391] width 217 height 46
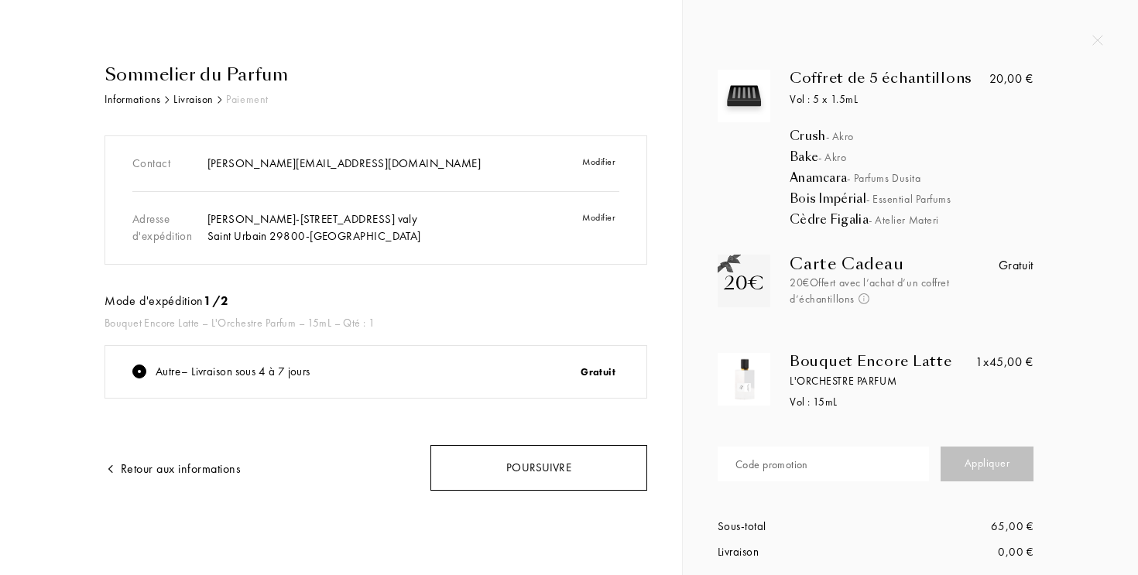
click at [553, 476] on div "Poursuivre" at bounding box center [538, 468] width 217 height 46
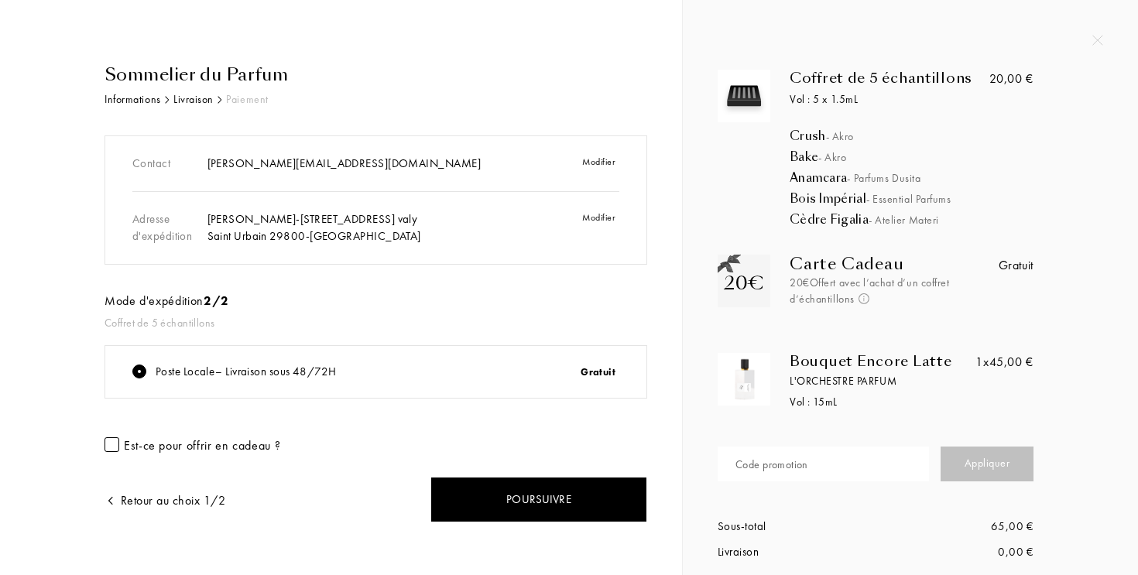
scroll to position [29, 0]
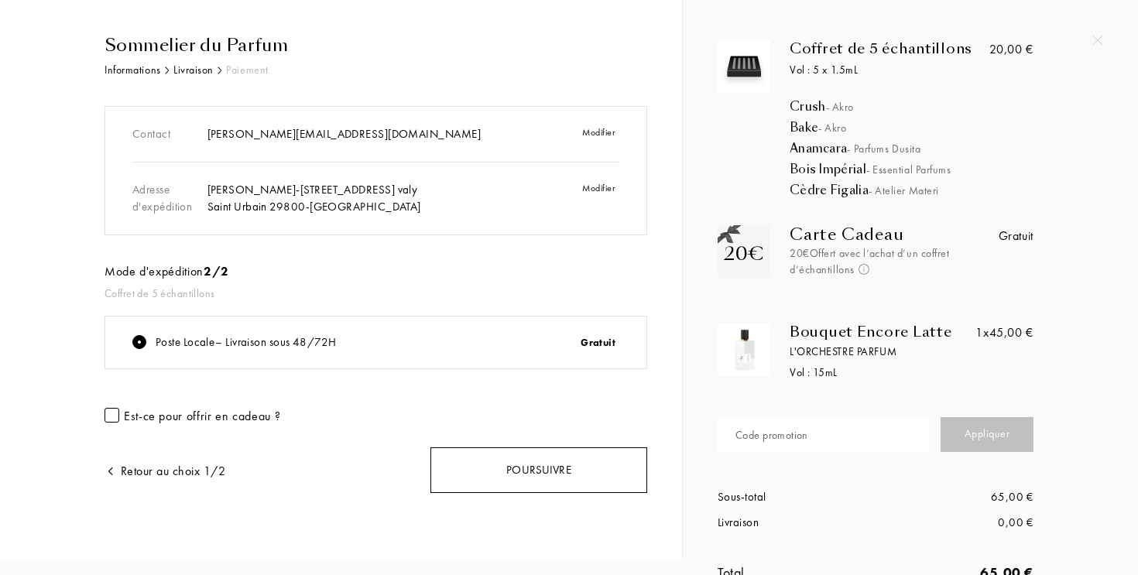
click at [522, 473] on div "Poursuivre" at bounding box center [538, 470] width 217 height 46
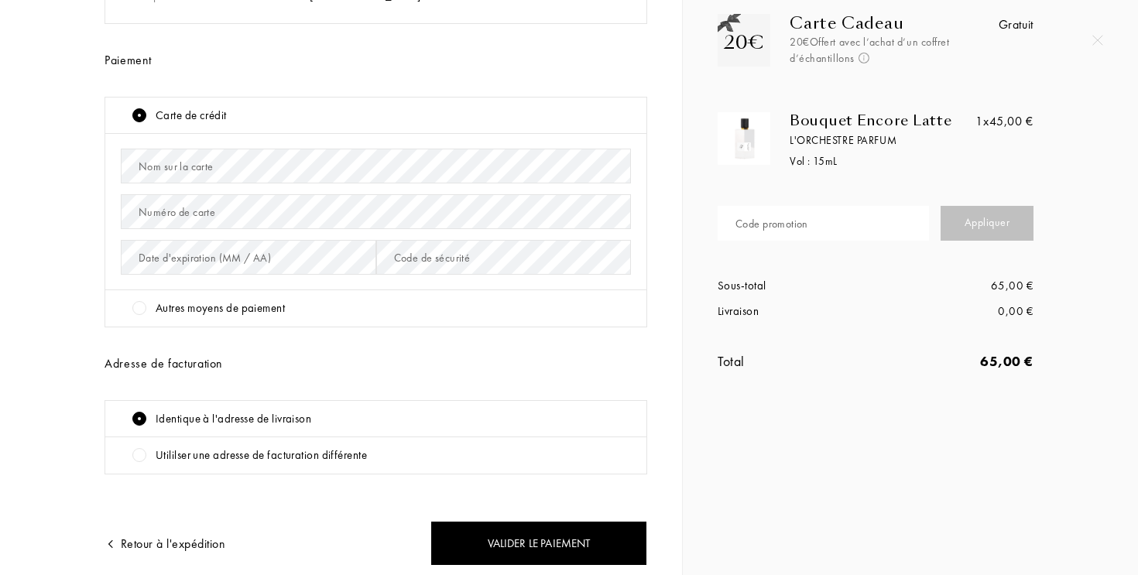
scroll to position [248, 0]
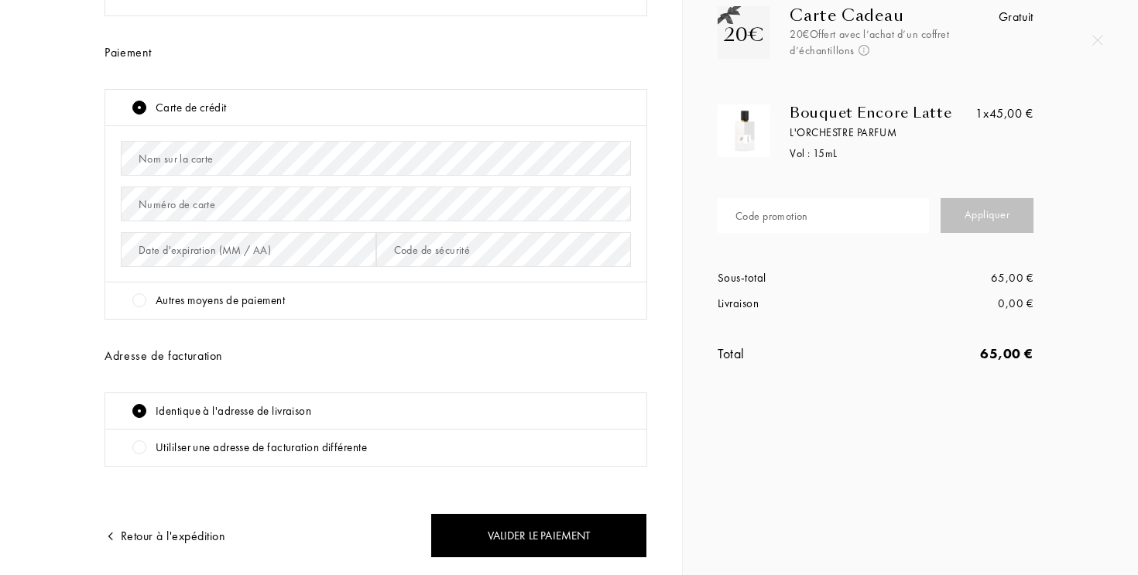
click at [143, 295] on div at bounding box center [139, 300] width 14 height 14
